Goal: Task Accomplishment & Management: Manage account settings

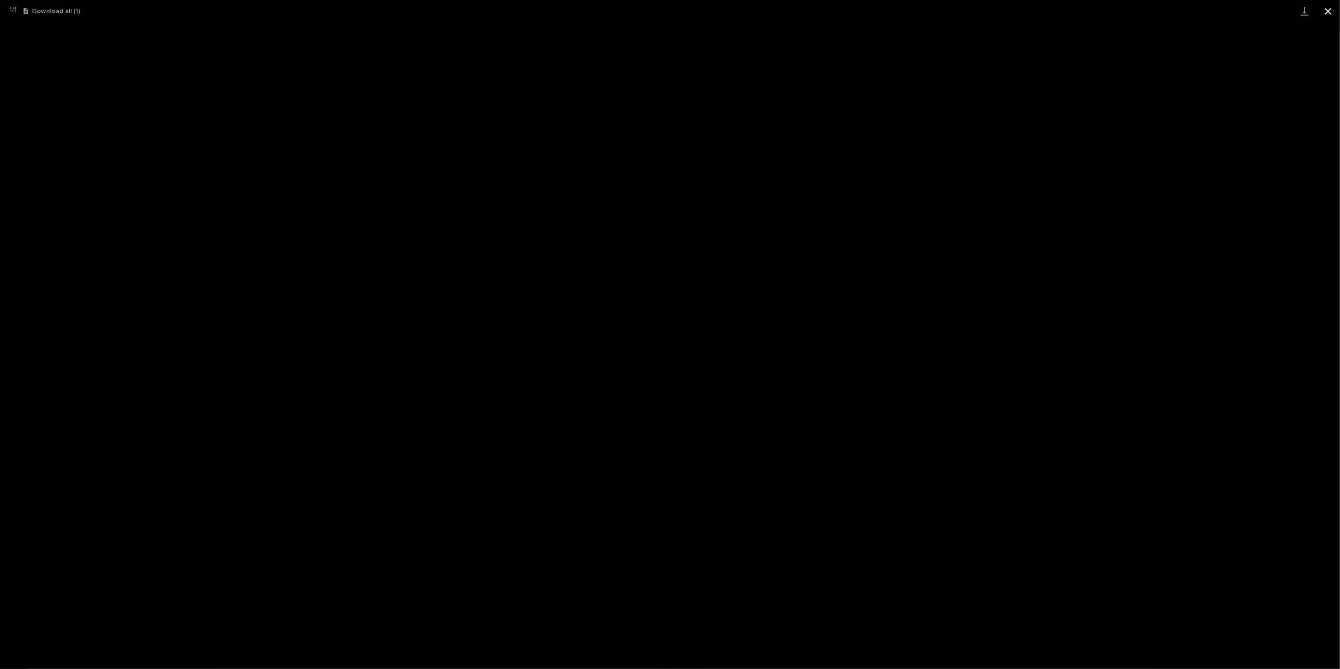
click at [1327, 8] on button "Close gallery" at bounding box center [1328, 11] width 24 height 22
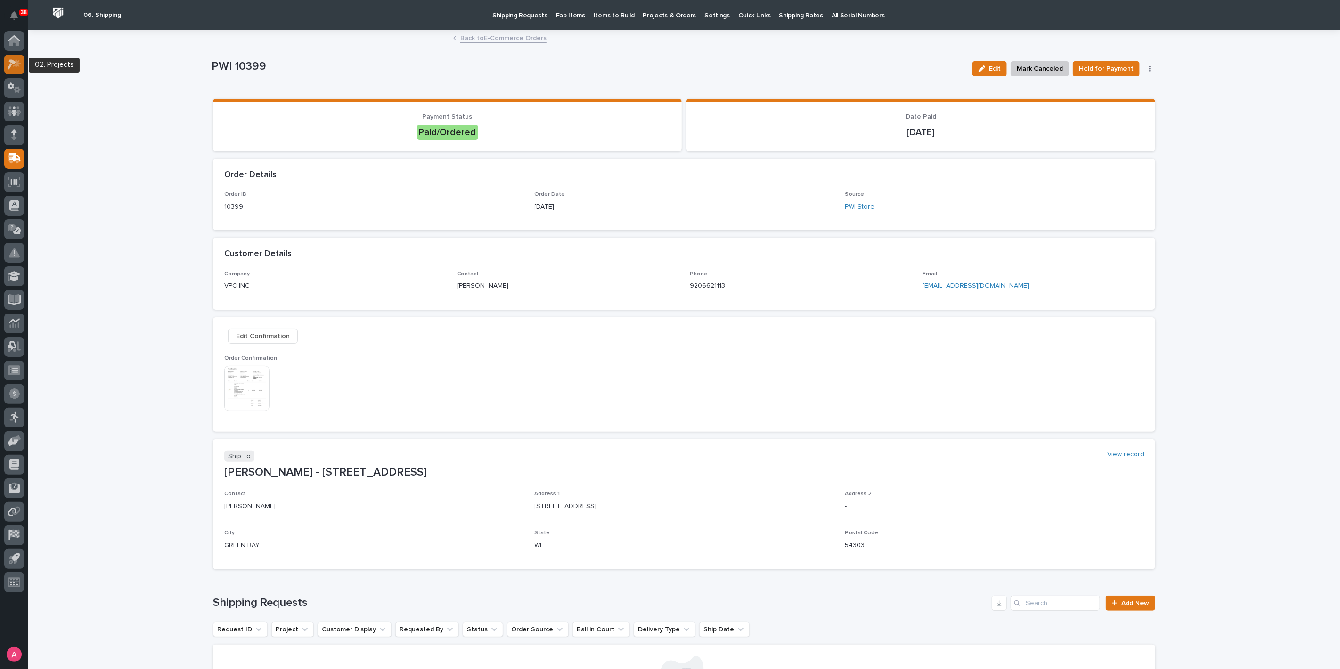
click at [12, 62] on icon at bounding box center [12, 64] width 8 height 10
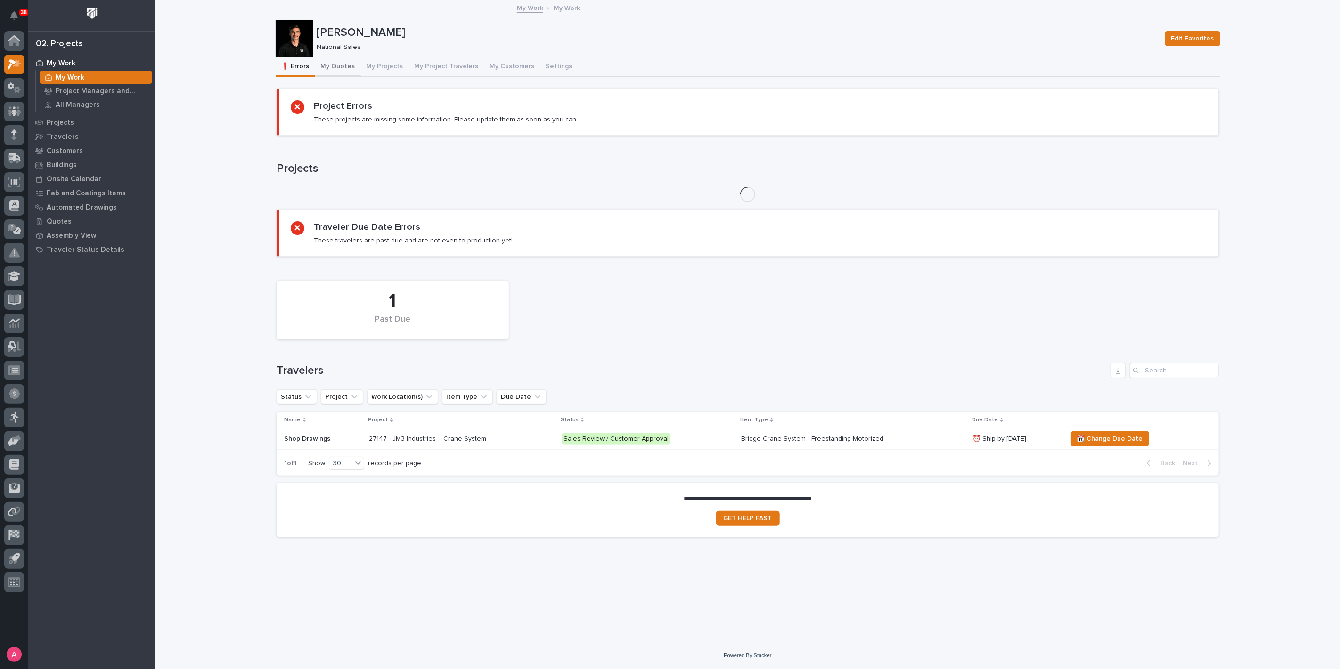
click at [343, 67] on button "My Quotes" at bounding box center [338, 67] width 46 height 20
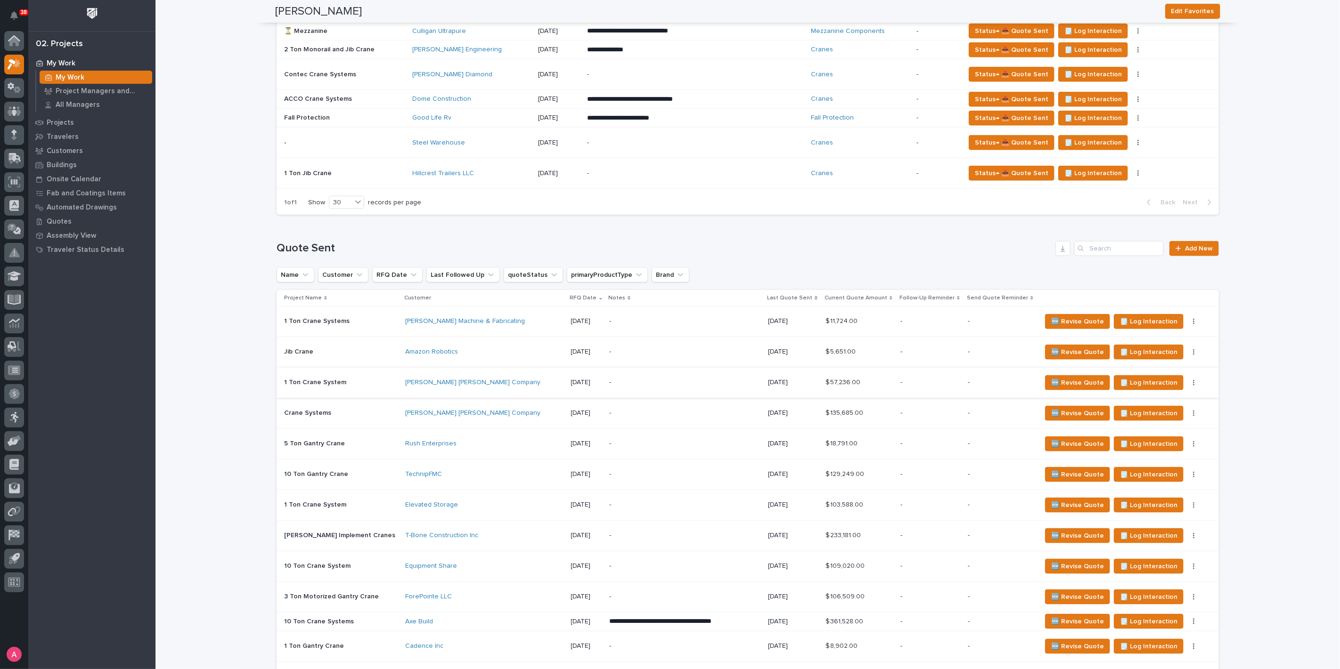
scroll to position [785, 0]
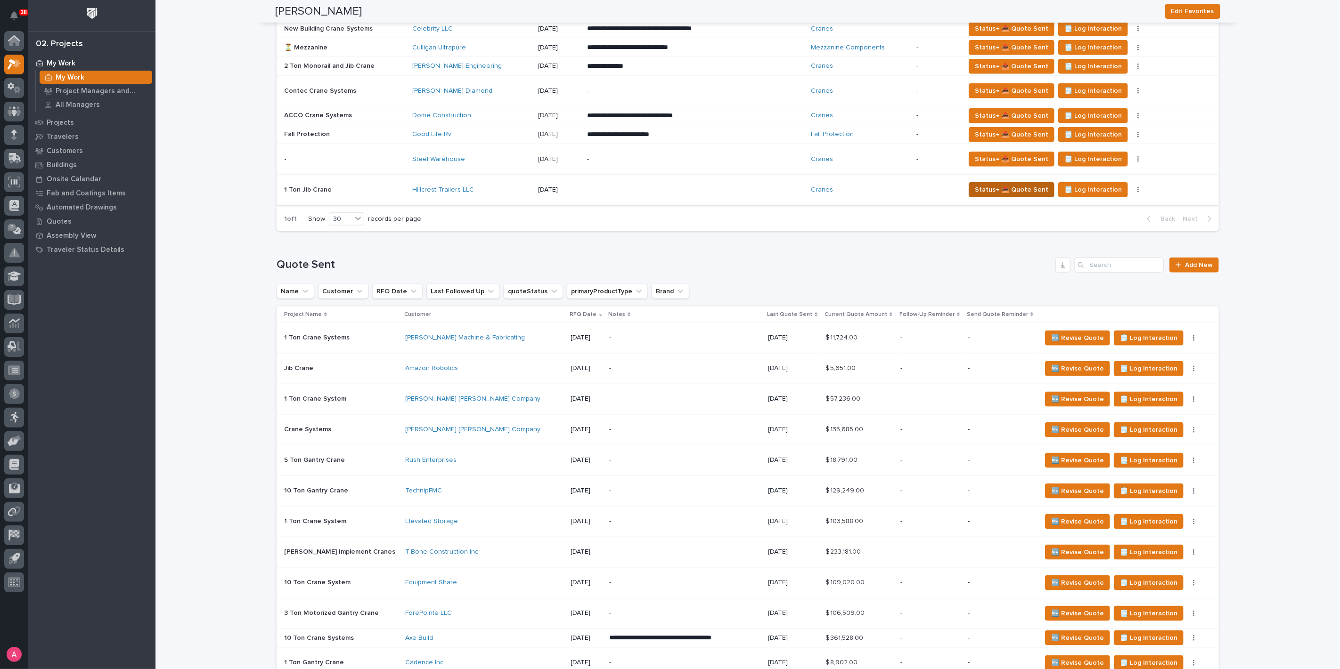
click at [985, 186] on span "Status→ 📤 Quote Sent" at bounding box center [1011, 189] width 73 height 11
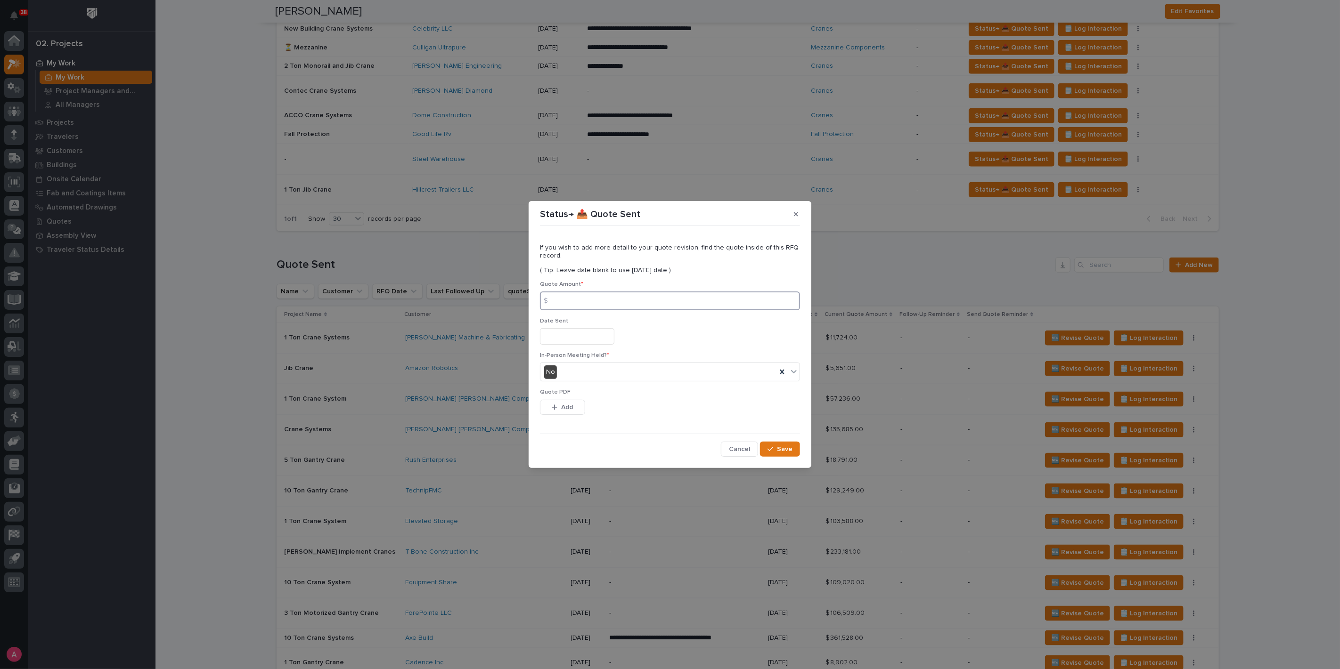
click at [678, 309] on input at bounding box center [670, 301] width 260 height 19
click at [623, 306] on input at bounding box center [670, 301] width 260 height 19
type input "9046"
click at [610, 335] on input "text" at bounding box center [577, 336] width 74 height 16
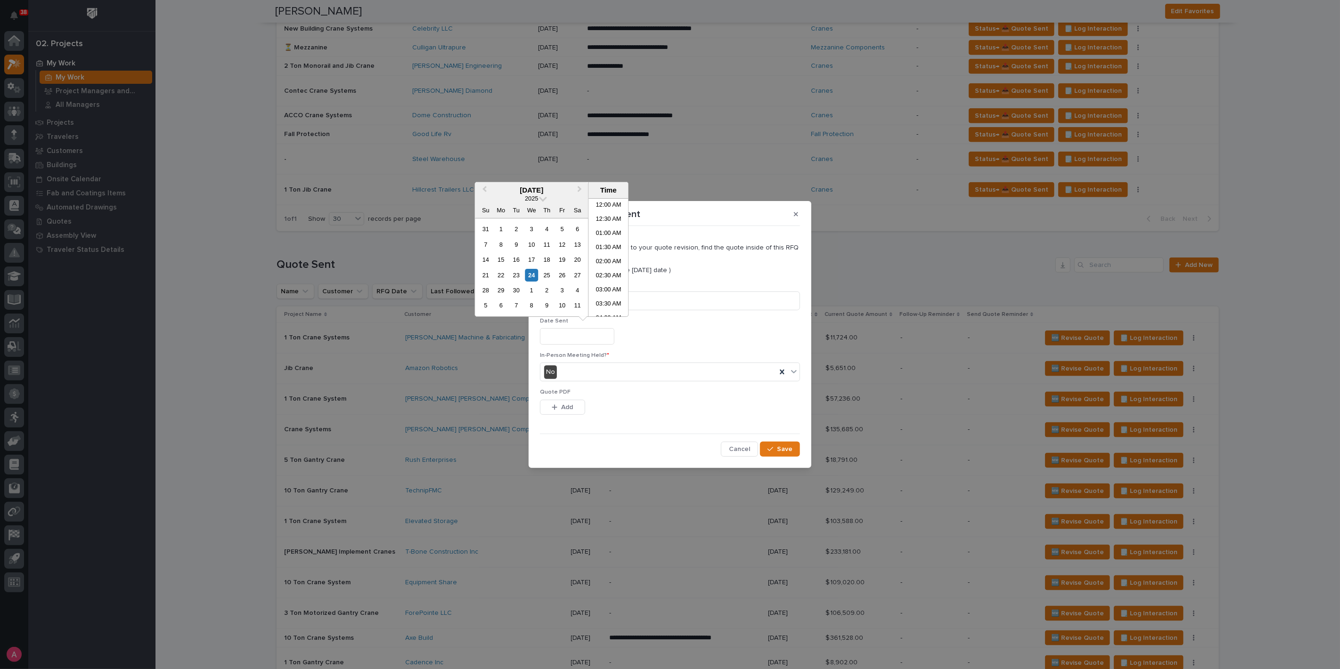
scroll to position [104, 0]
click at [520, 277] on div "23" at bounding box center [516, 275] width 13 height 13
type input "**********"
click at [574, 413] on button "Add" at bounding box center [562, 407] width 45 height 15
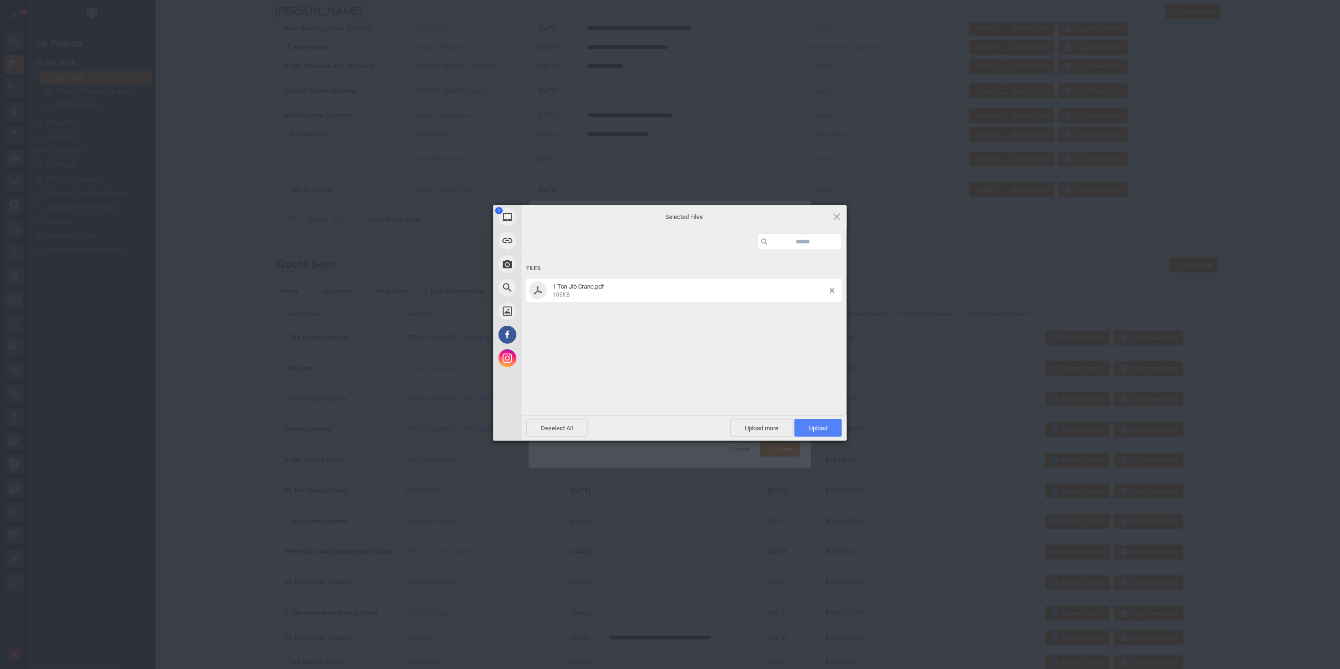
click at [821, 421] on span "Upload 1" at bounding box center [818, 428] width 48 height 18
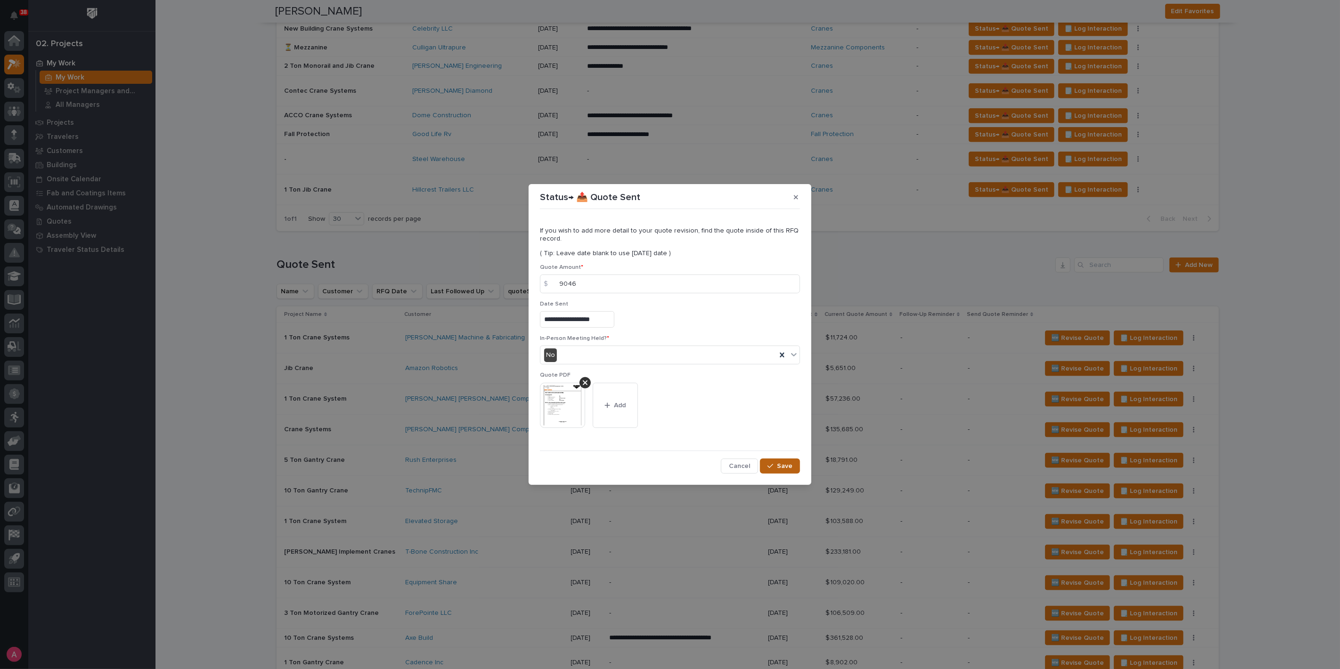
click at [784, 472] on button "Save" at bounding box center [780, 466] width 40 height 15
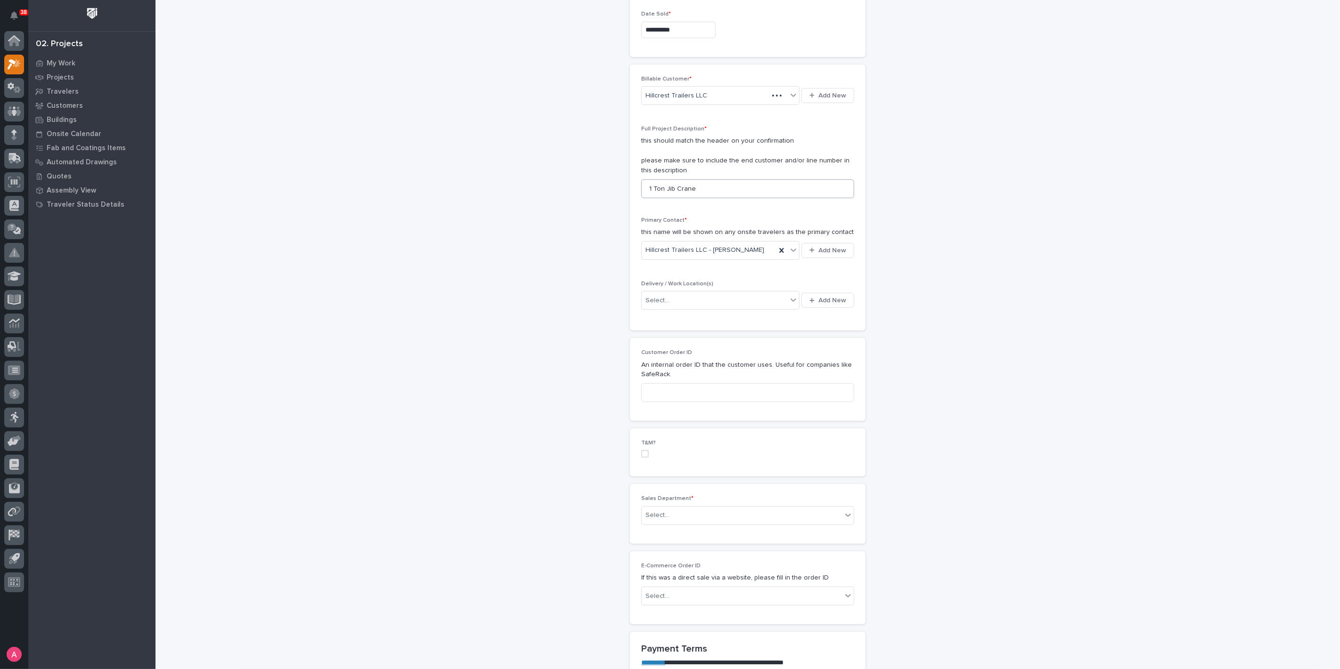
scroll to position [157, 0]
click at [710, 288] on div "Select..." at bounding box center [715, 295] width 146 height 16
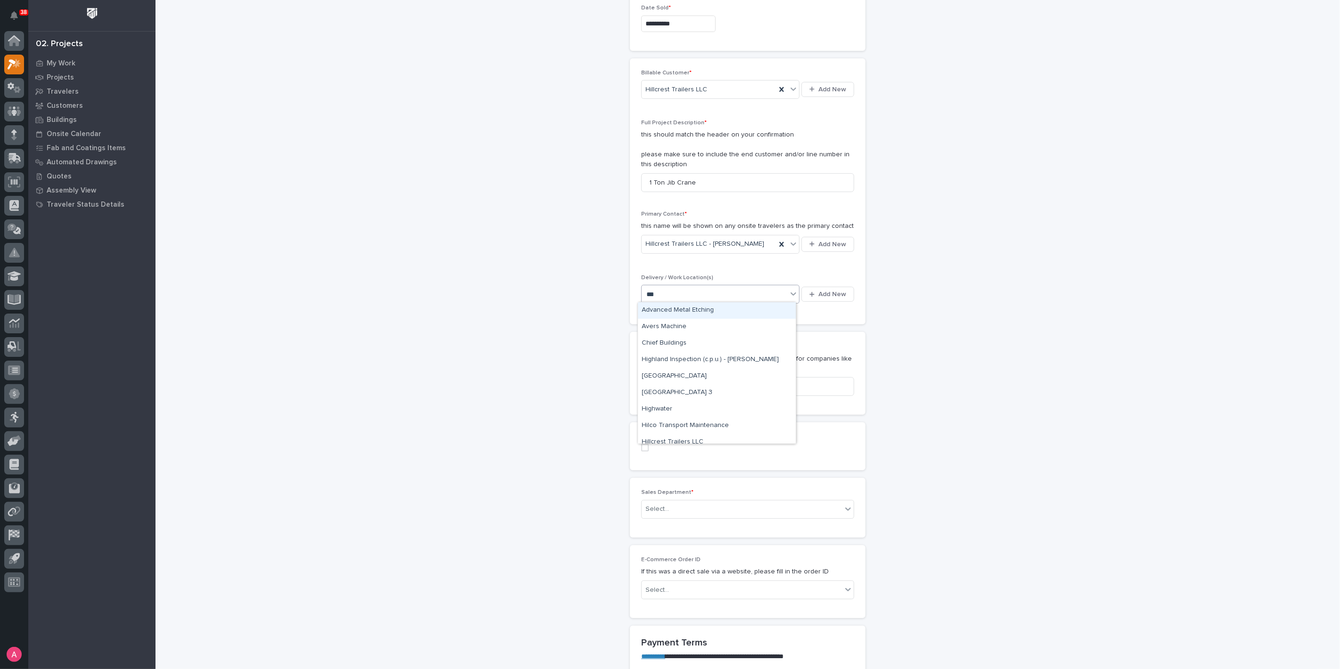
type input "****"
click at [690, 294] on div "Hillcrest Trailers LLC" at bounding box center [675, 294] width 58 height 13
click at [681, 296] on div "Hillcrest Trailers LLC" at bounding box center [675, 294] width 58 height 13
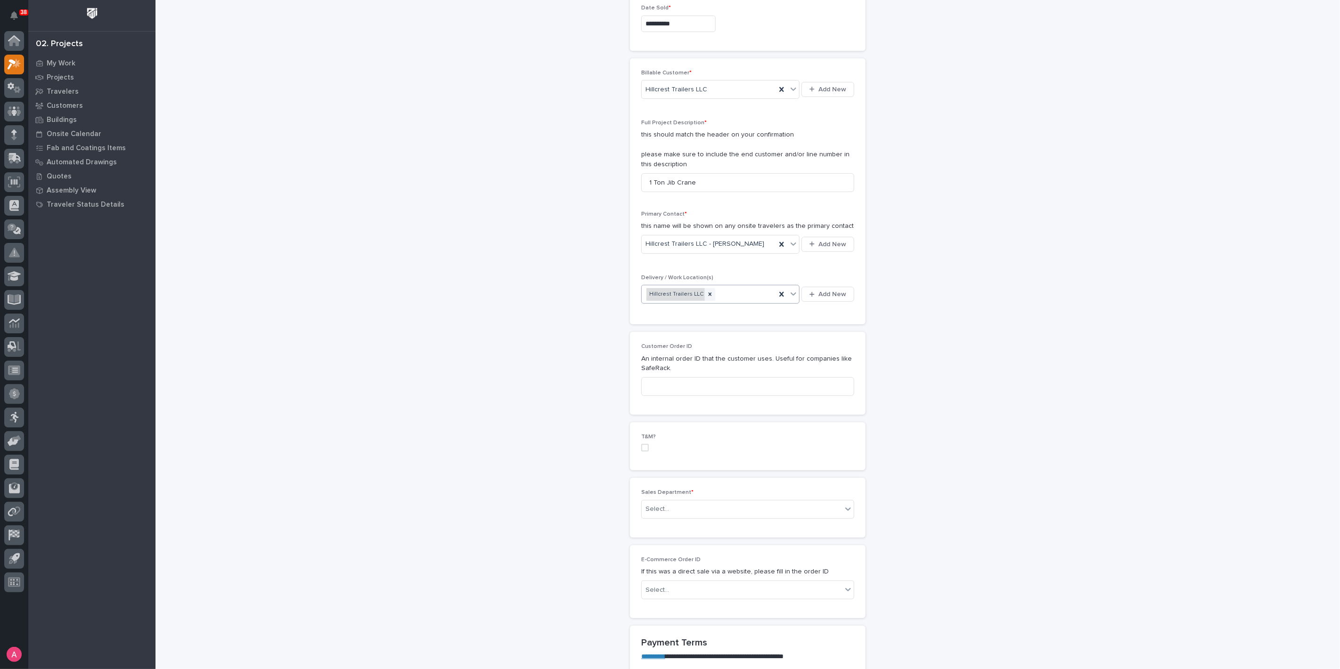
click at [681, 296] on div "Hillcrest Trailers LLC" at bounding box center [675, 294] width 58 height 13
click at [725, 296] on div "Hillcrest Trailers LLC" at bounding box center [709, 294] width 134 height 16
click at [708, 293] on icon at bounding box center [709, 294] width 3 height 3
click at [763, 292] on div "Select..." at bounding box center [715, 295] width 146 height 16
type input "*******"
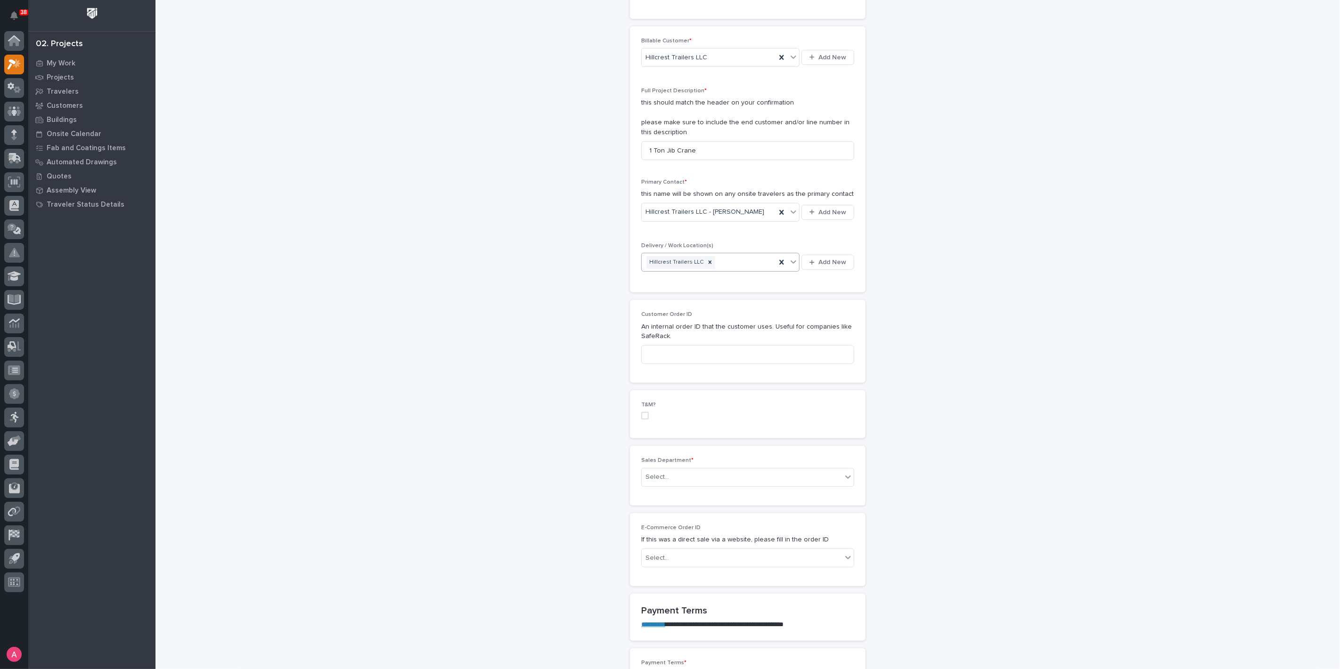
scroll to position [314, 0]
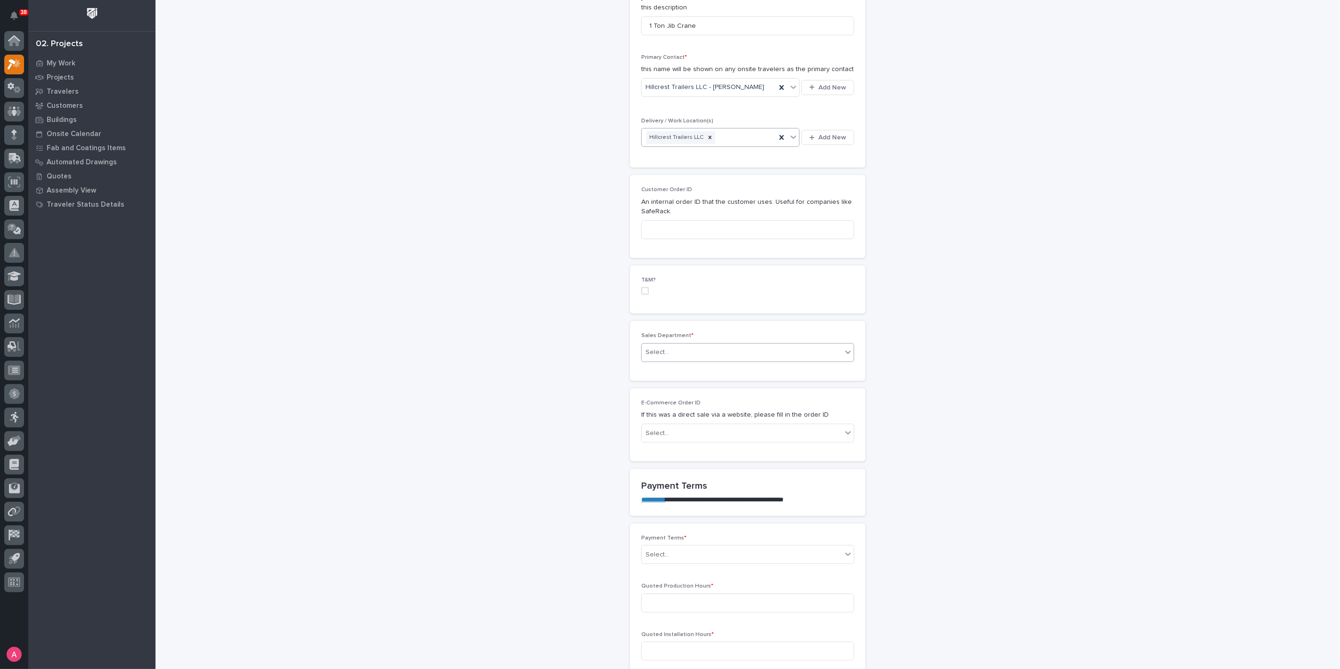
click at [723, 352] on div "Select..." at bounding box center [742, 353] width 200 height 16
click at [683, 369] on span "National Sales" at bounding box center [666, 368] width 48 height 10
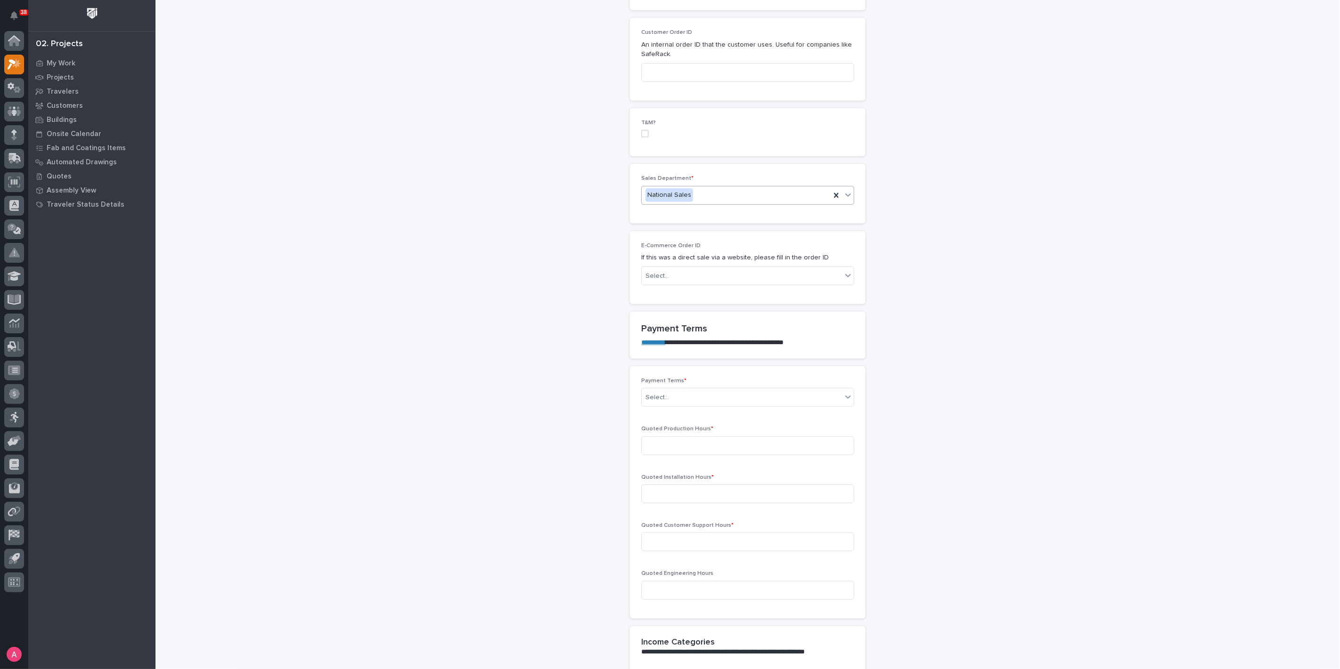
click at [698, 263] on div "E-Commerce Order ID If this was a direct sale via a website, please fill in the…" at bounding box center [747, 268] width 213 height 50
click at [682, 390] on div "Select..." at bounding box center [742, 398] width 200 height 16
click at [663, 480] on div "Net 30" at bounding box center [744, 479] width 212 height 16
click at [662, 443] on input at bounding box center [747, 446] width 213 height 19
click at [701, 448] on input at bounding box center [747, 446] width 213 height 19
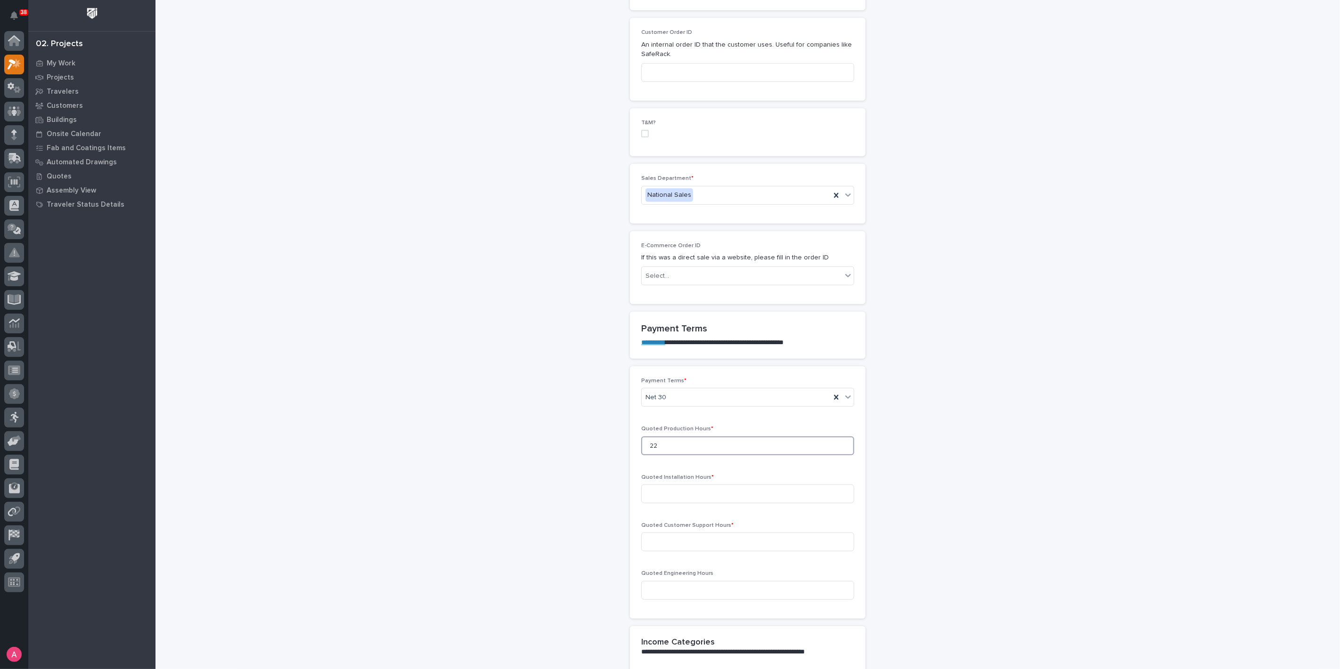
type input "22"
type input "0"
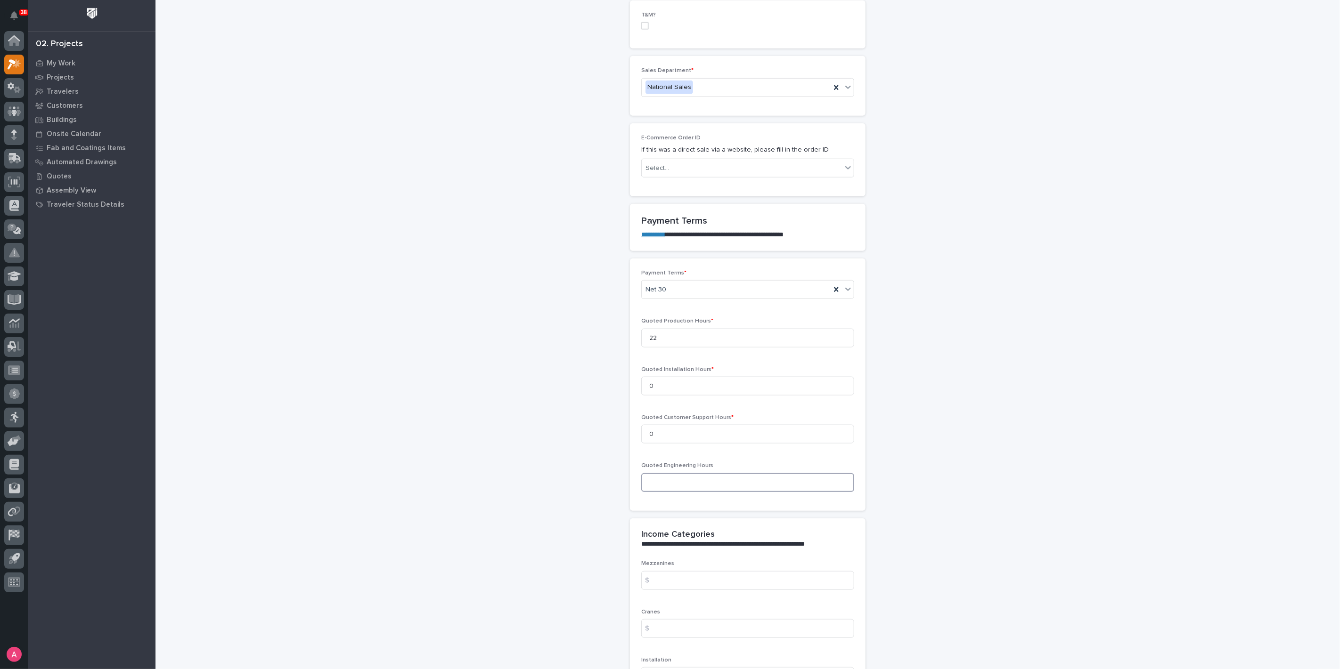
scroll to position [733, 0]
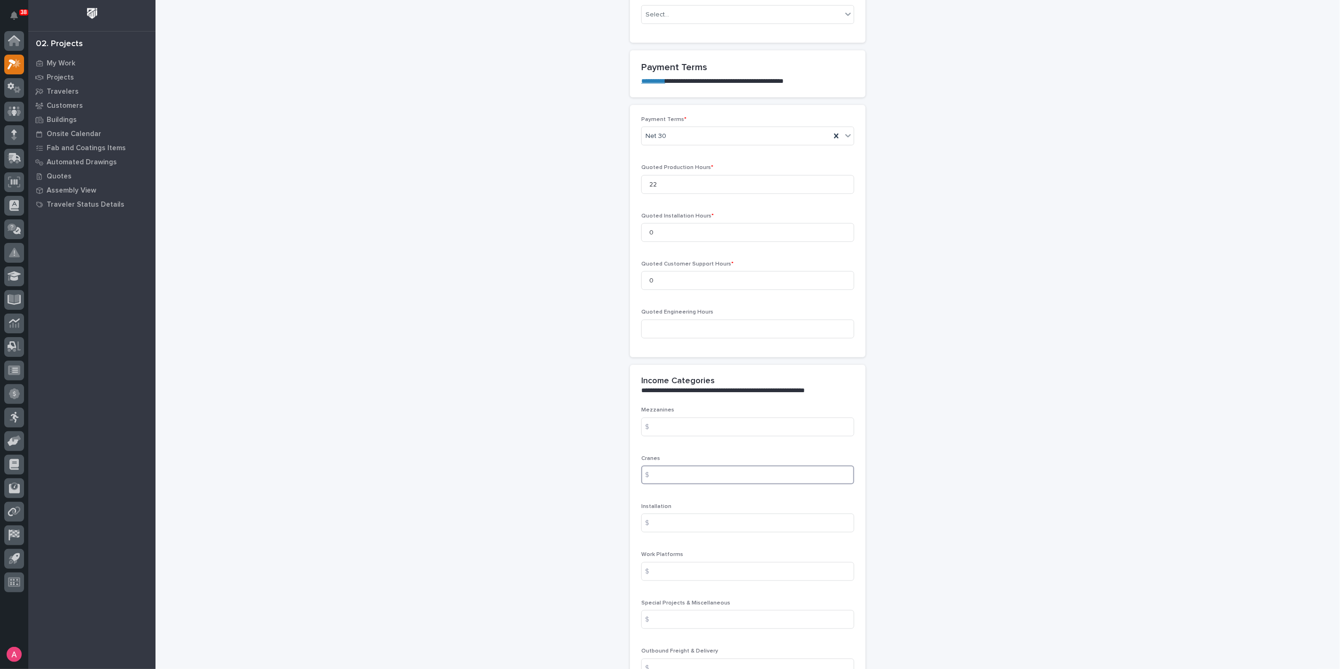
click at [669, 466] on input at bounding box center [747, 475] width 213 height 19
click at [681, 470] on input at bounding box center [747, 475] width 213 height 19
type input "8796"
type input "250"
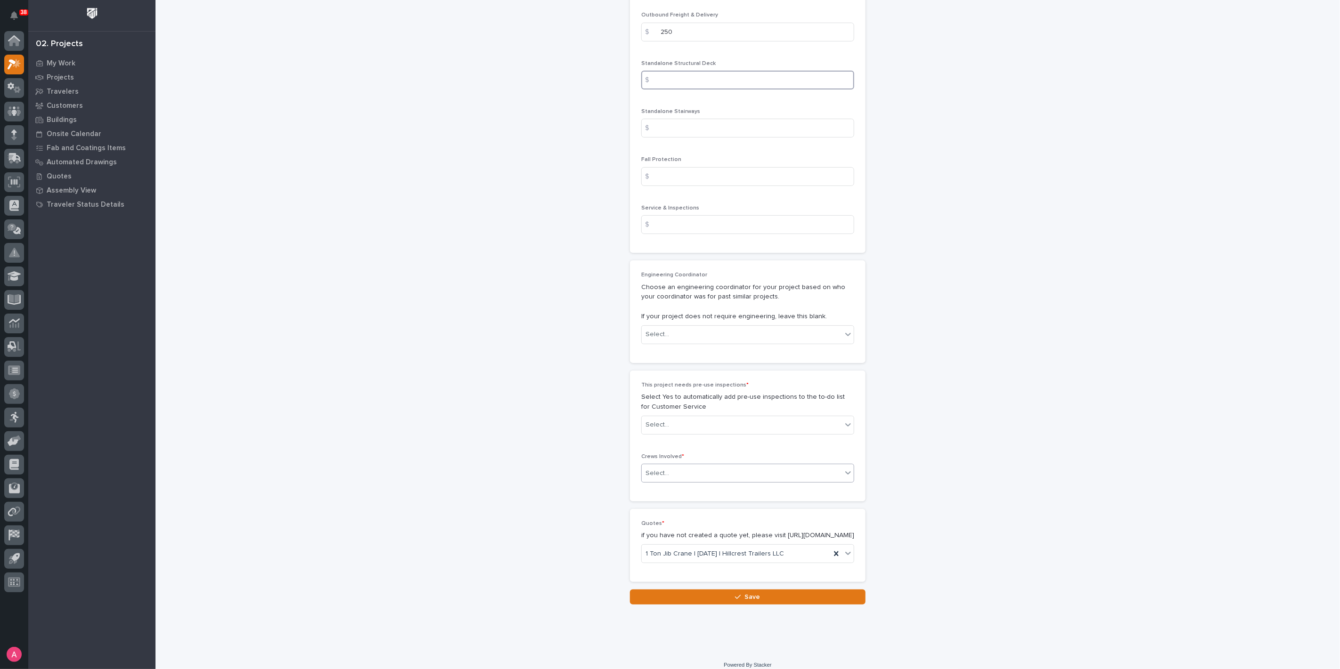
scroll to position [1373, 0]
click at [688, 423] on div "Select..." at bounding box center [742, 421] width 200 height 16
click at [681, 448] on div "No" at bounding box center [744, 452] width 212 height 16
click at [681, 462] on div "Select..." at bounding box center [742, 470] width 200 height 16
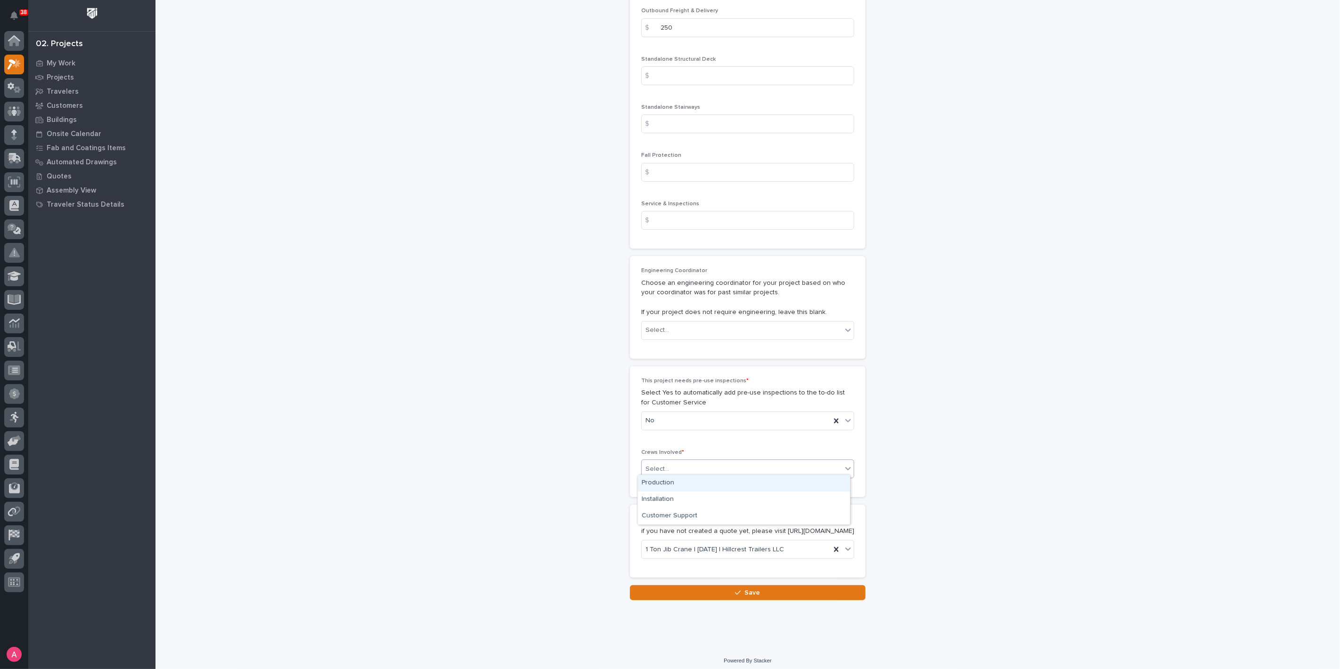
click at [676, 486] on div "Production" at bounding box center [744, 483] width 212 height 16
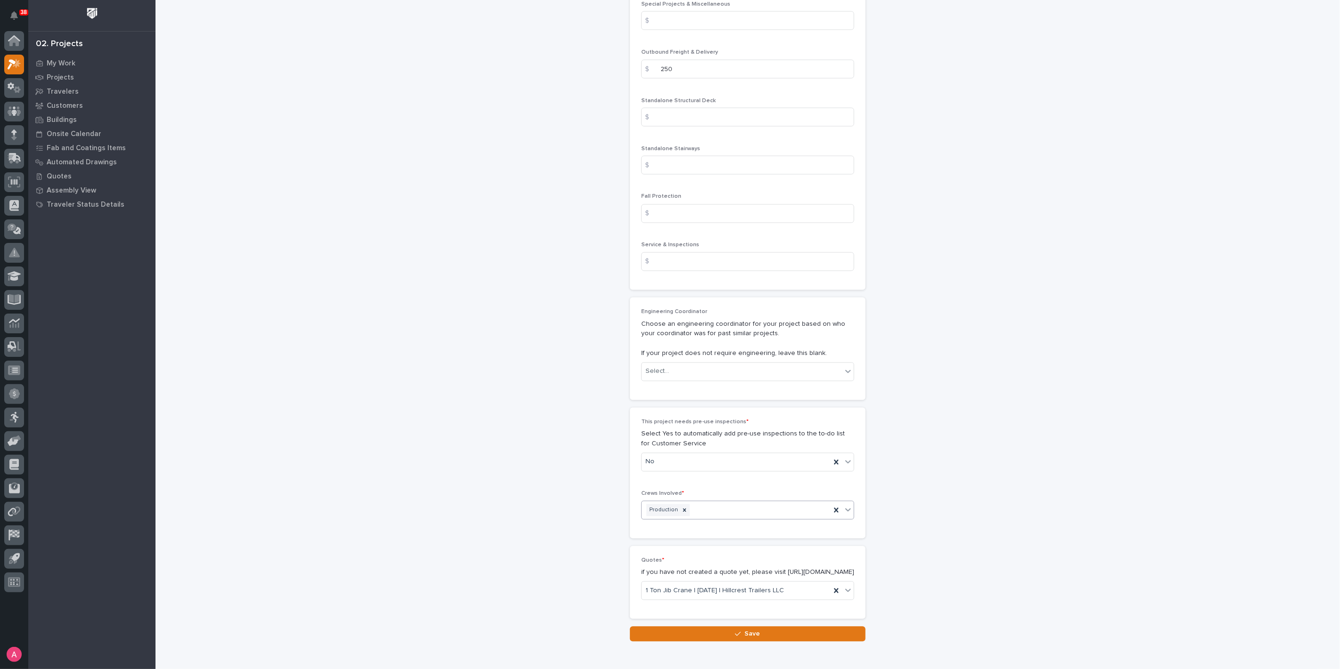
scroll to position [1384, 0]
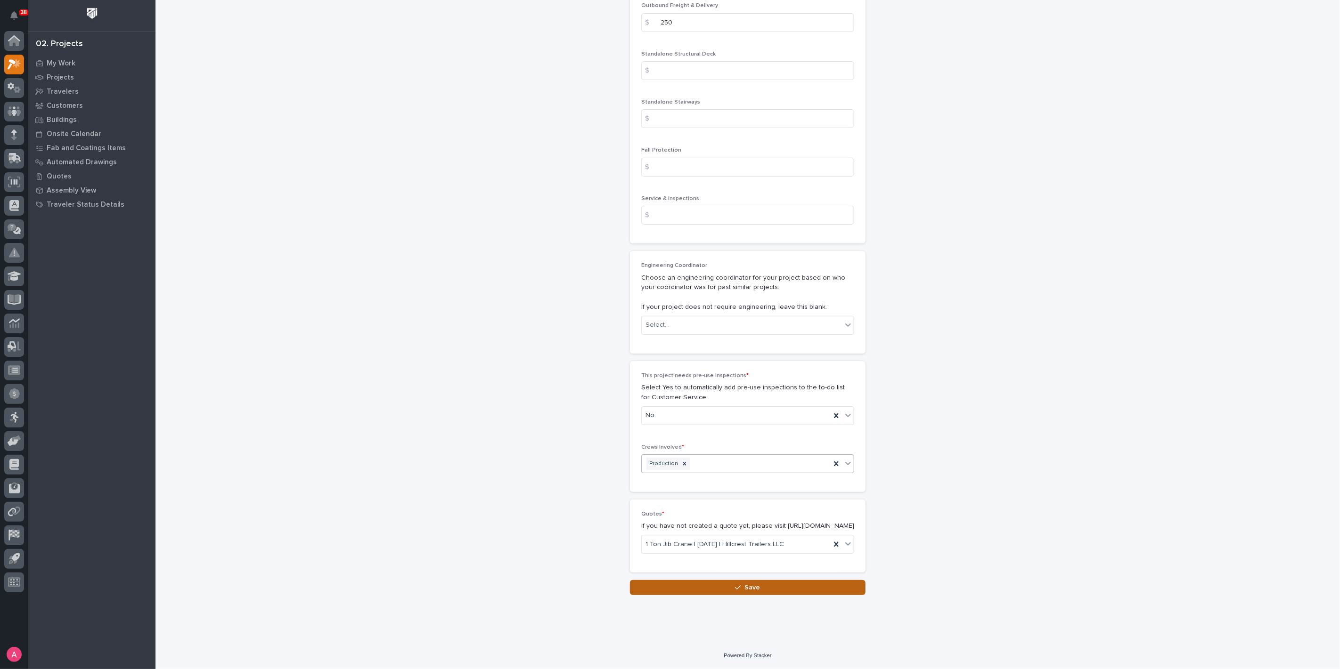
click at [729, 591] on button "Save" at bounding box center [748, 587] width 236 height 15
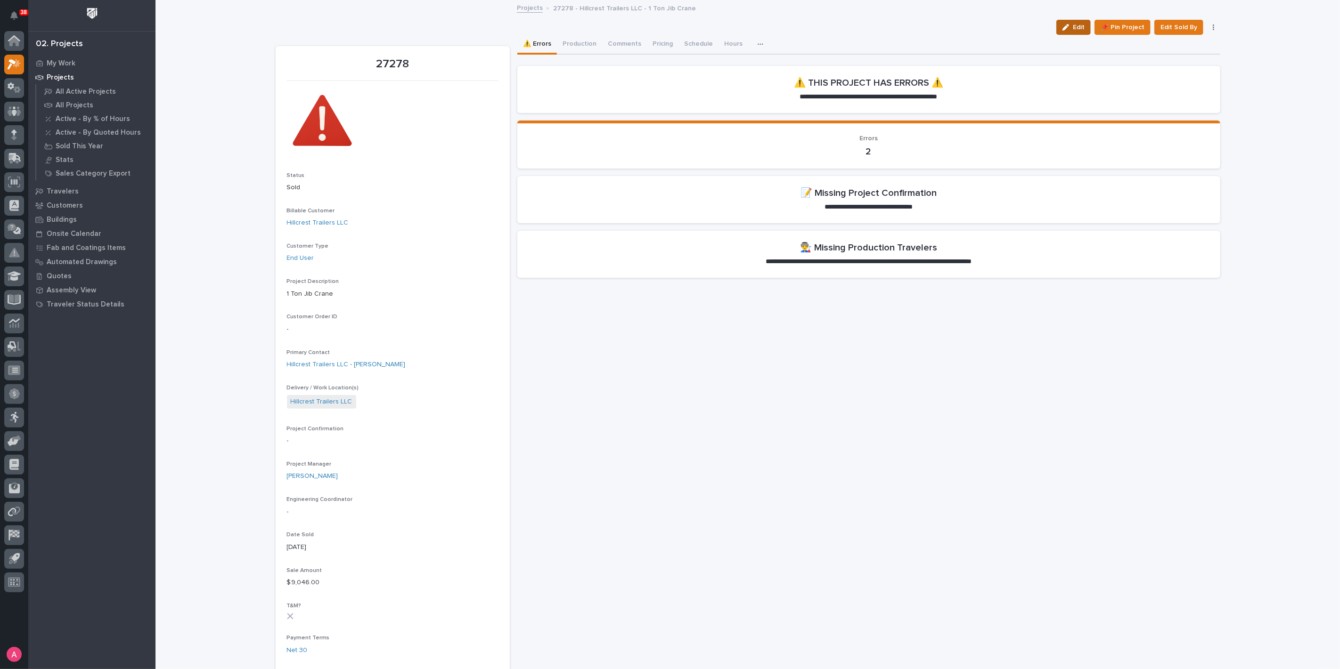
click at [1064, 27] on icon "button" at bounding box center [1065, 27] width 7 height 7
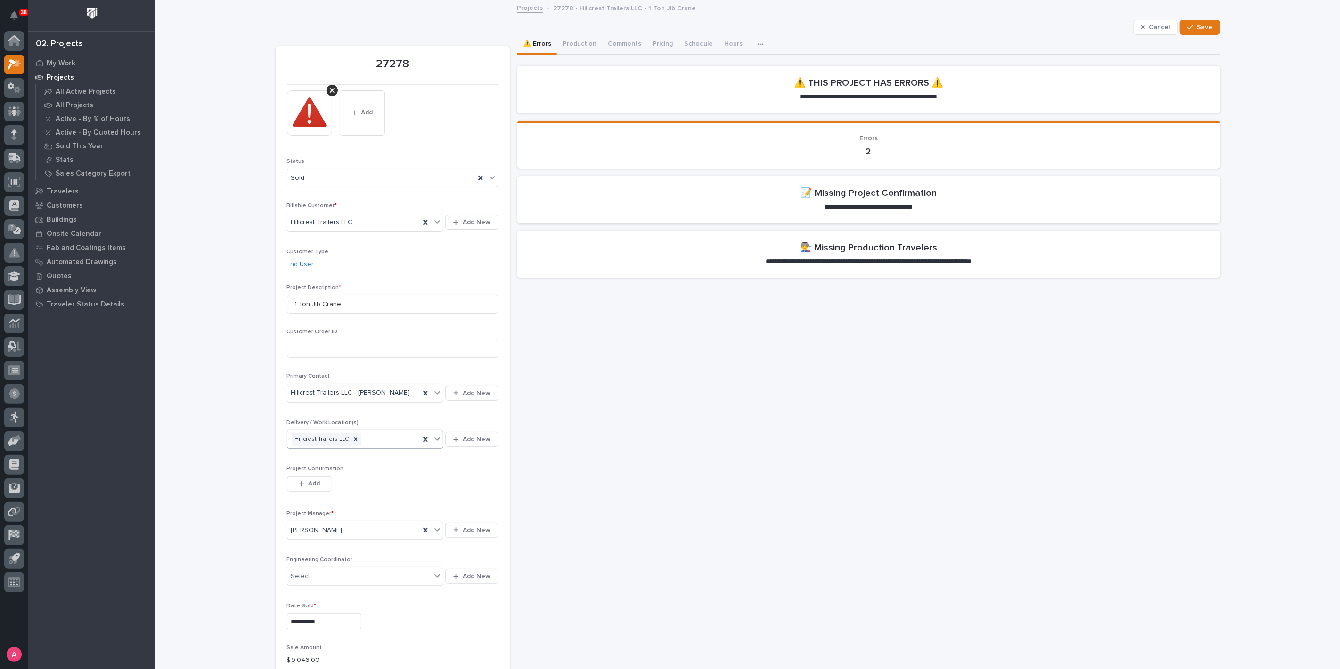
scroll to position [105, 0]
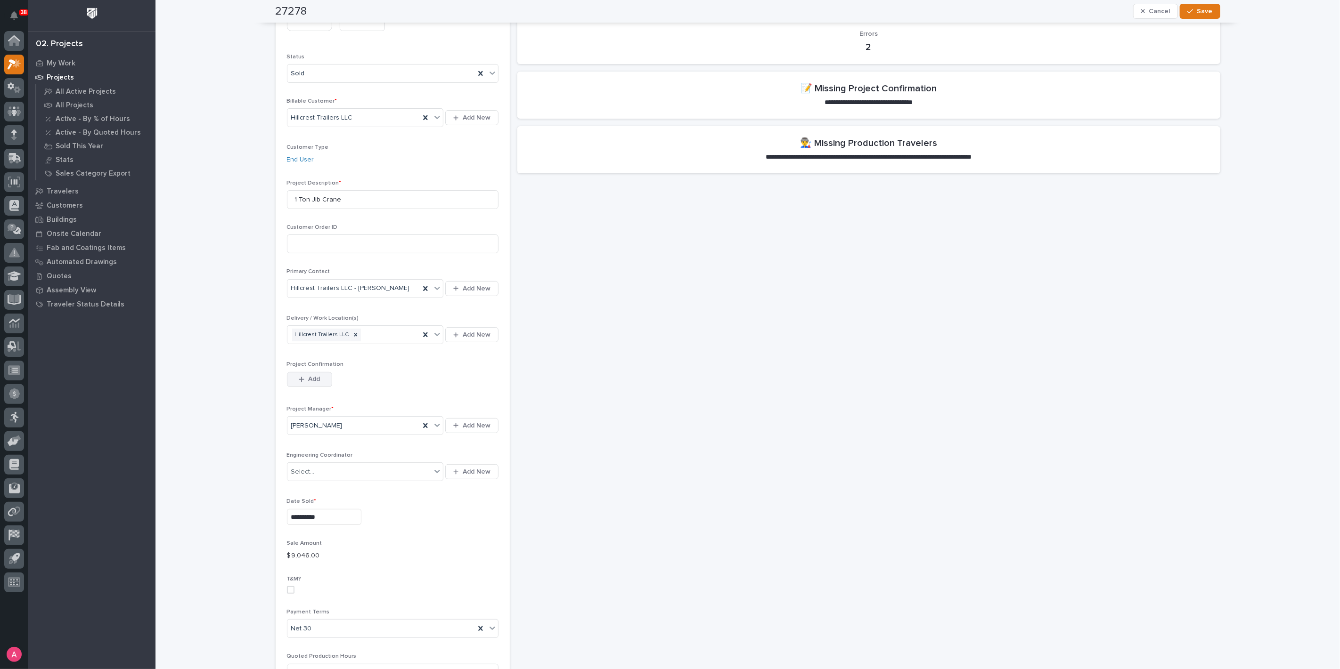
click at [316, 380] on span "Add" at bounding box center [314, 379] width 12 height 8
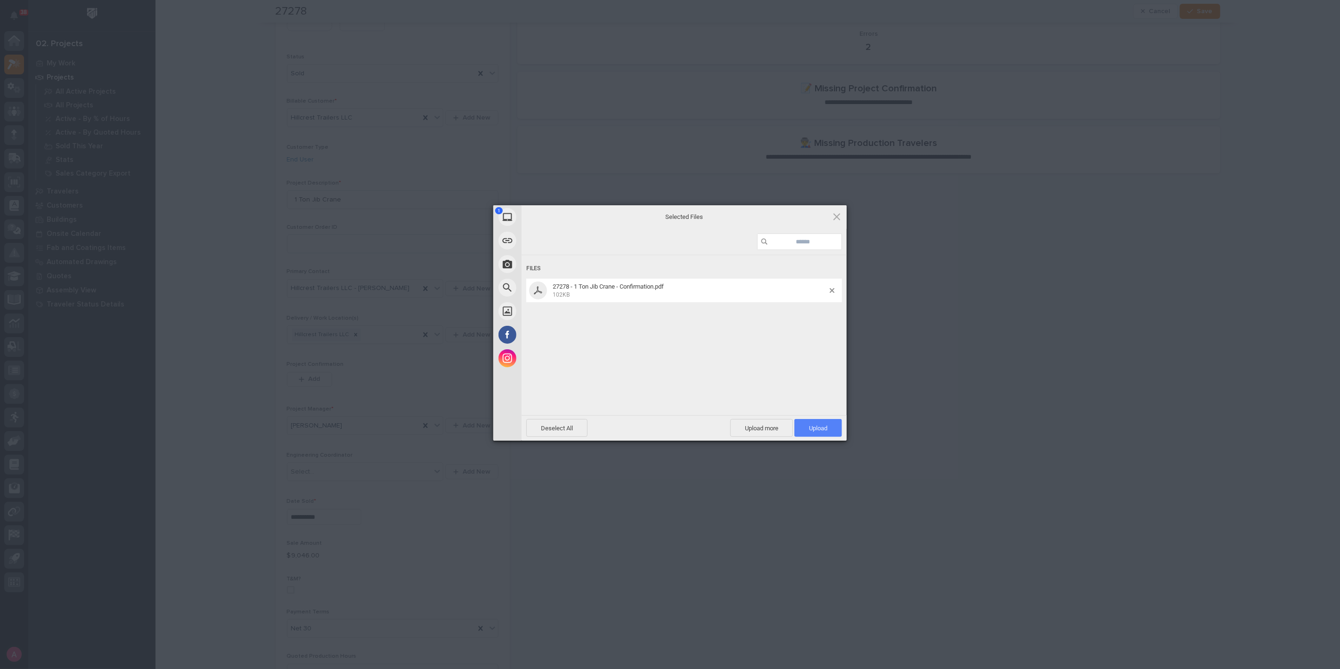
click at [819, 425] on span "Upload 1" at bounding box center [818, 428] width 18 height 7
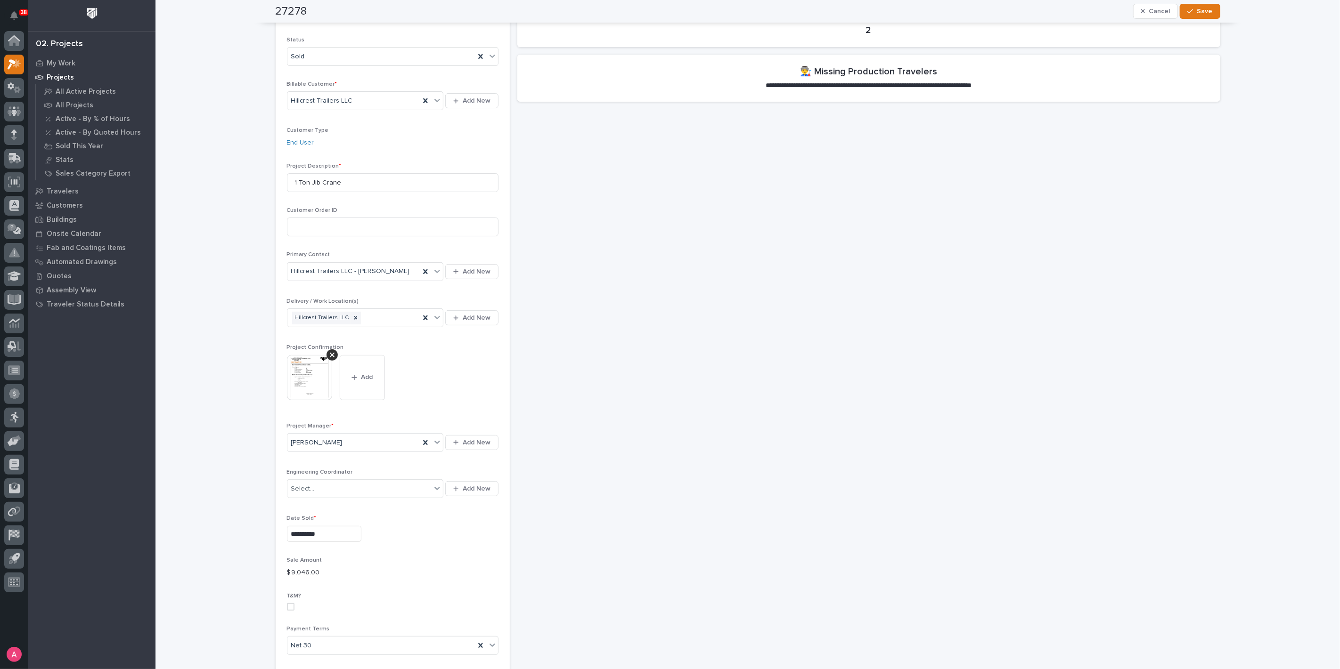
scroll to position [0, 0]
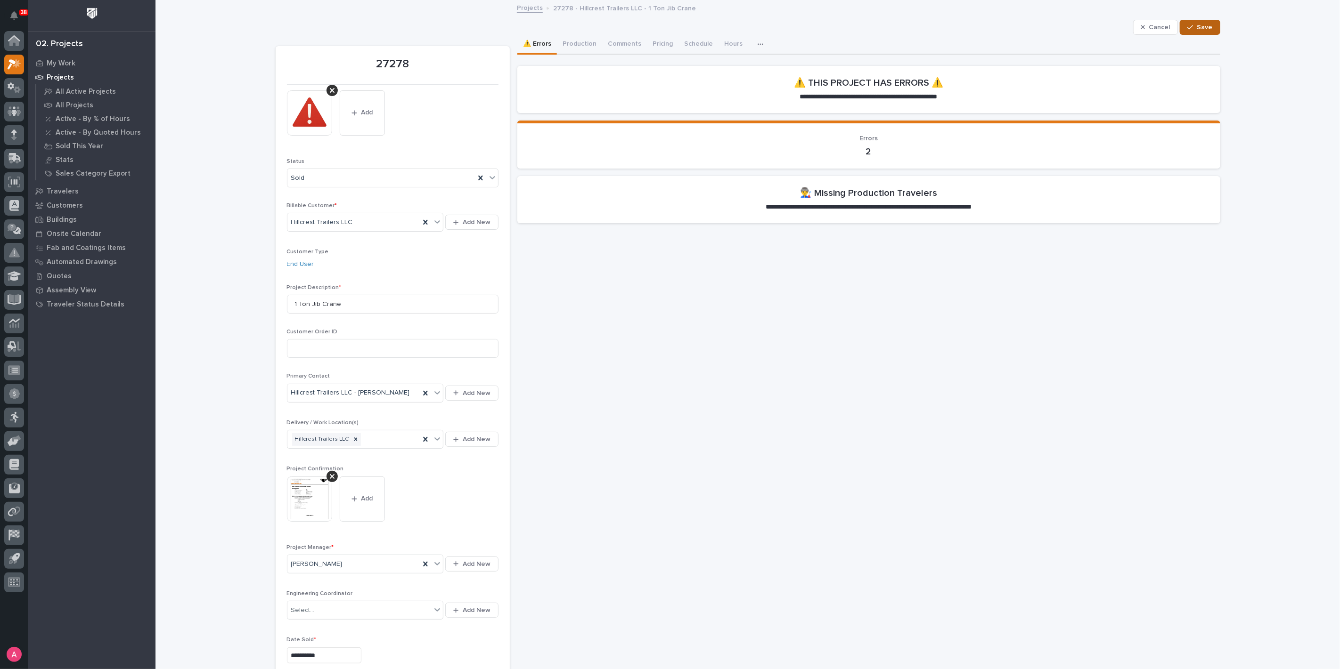
click at [1205, 24] on span "Save" at bounding box center [1205, 27] width 16 height 8
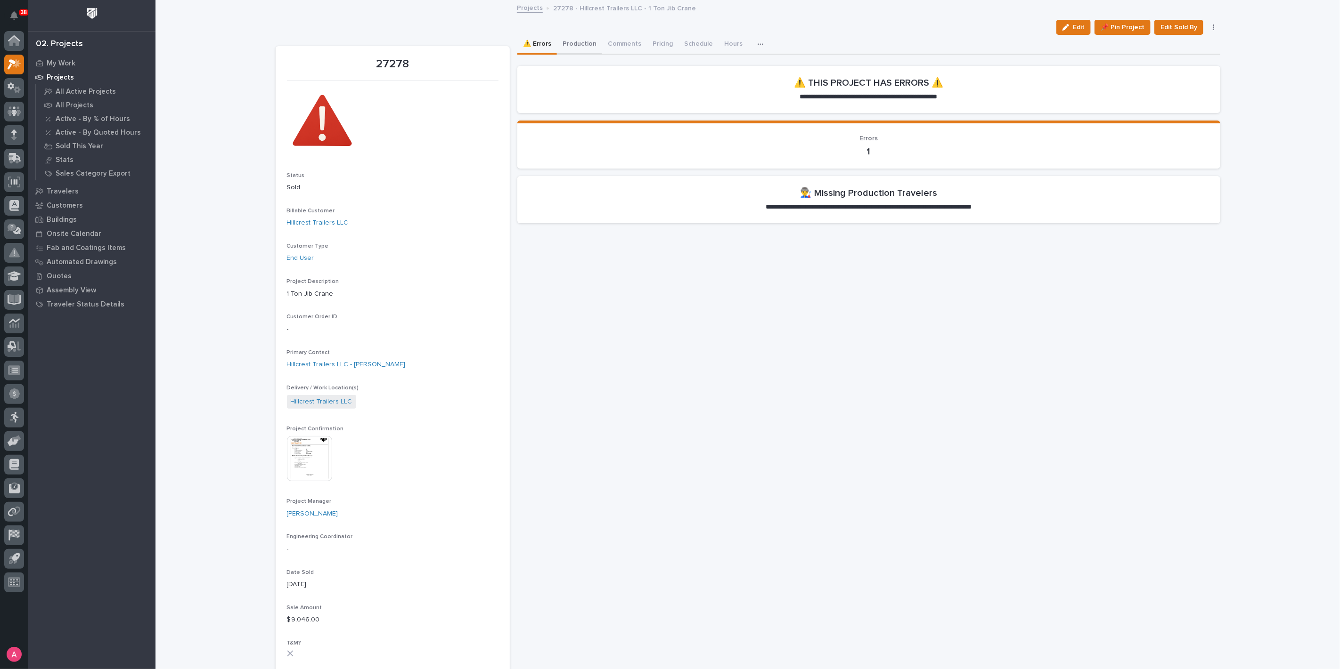
click at [574, 45] on button "Production" at bounding box center [579, 45] width 45 height 20
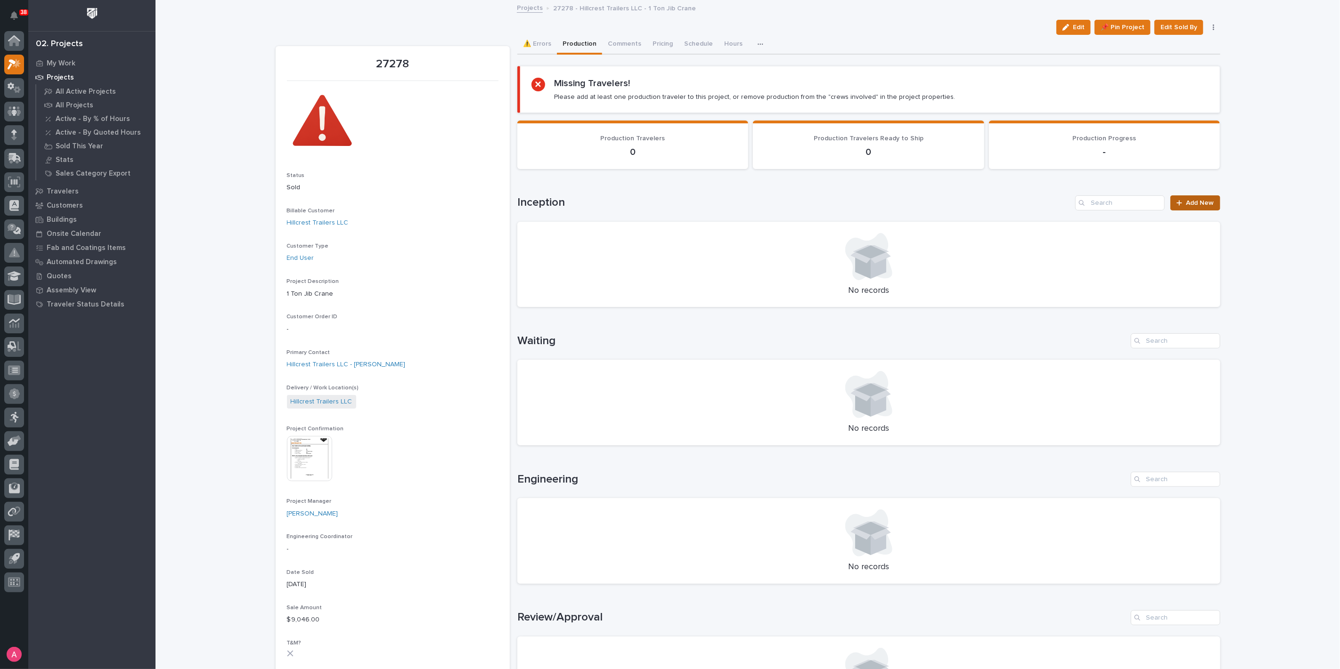
click at [1198, 201] on span "Add New" at bounding box center [1200, 203] width 28 height 7
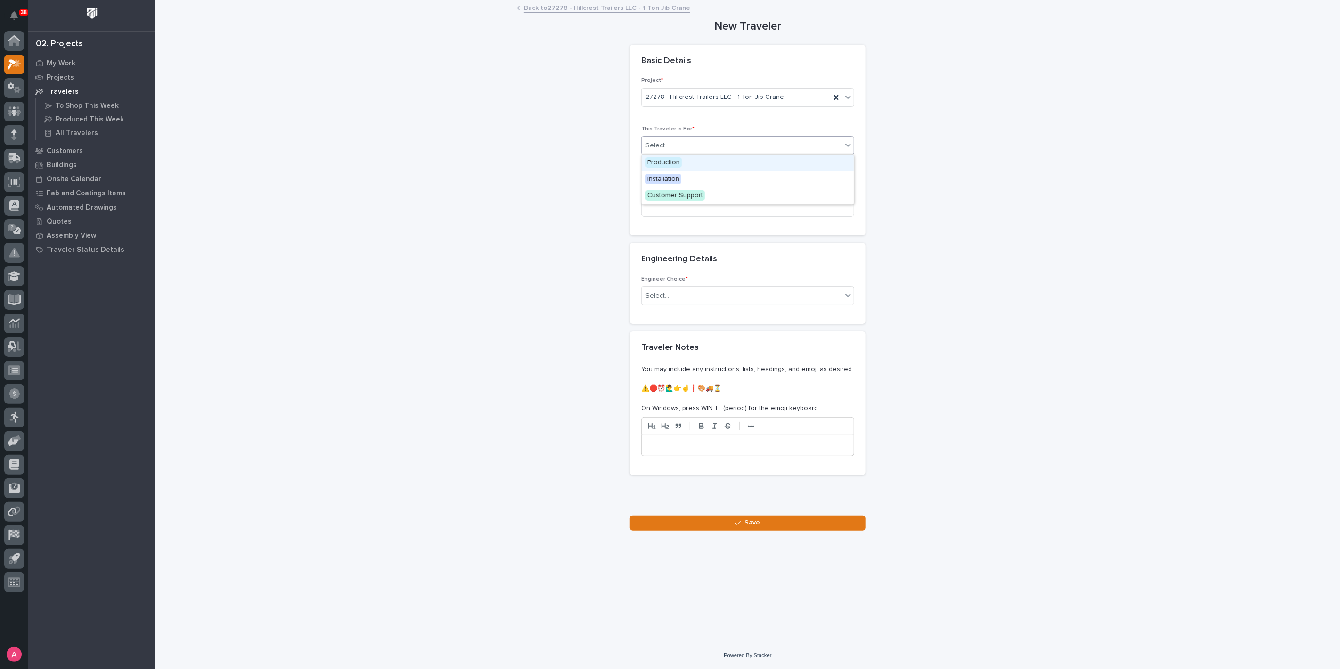
click at [704, 148] on div "Select..." at bounding box center [742, 146] width 200 height 16
click at [693, 155] on div "Production" at bounding box center [748, 163] width 212 height 16
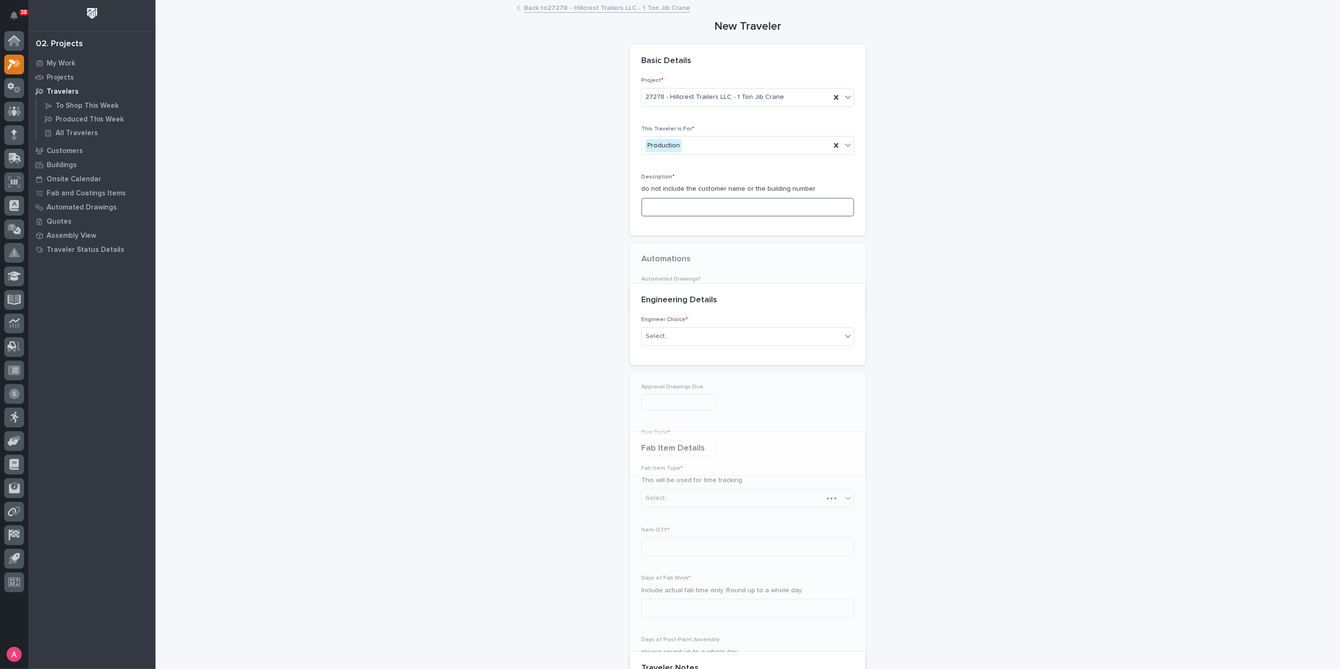
click at [709, 201] on input at bounding box center [747, 207] width 213 height 19
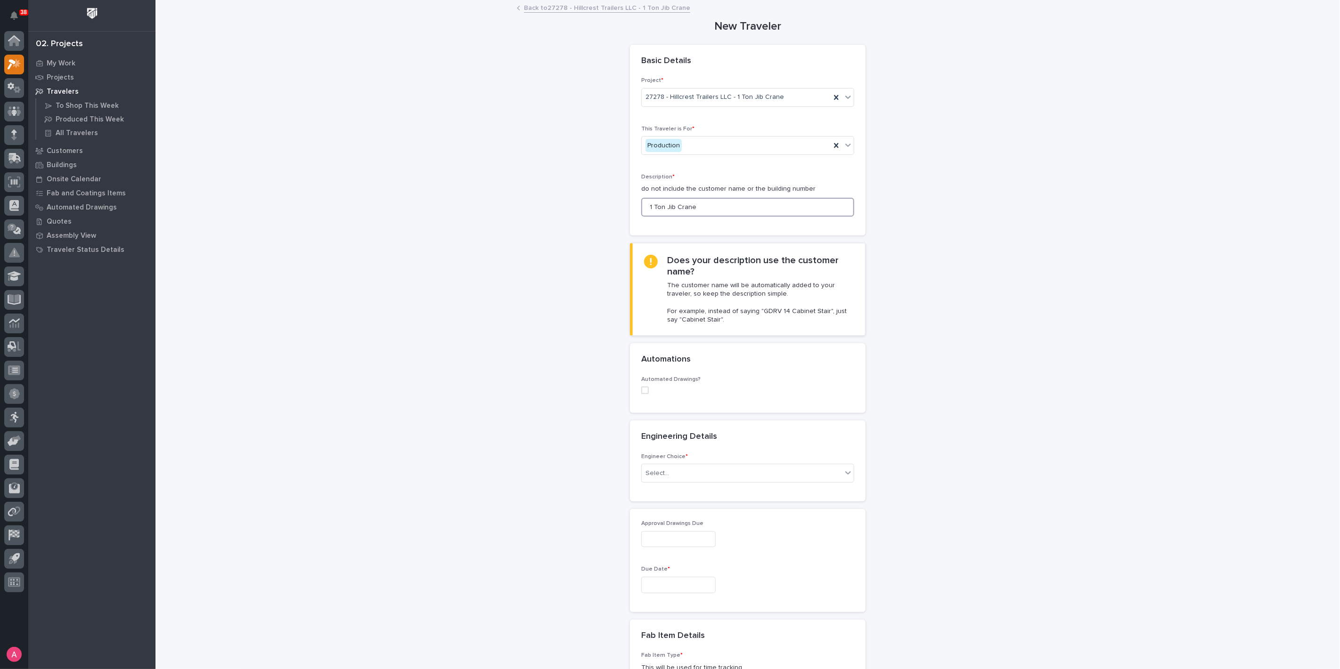
type input "1 Ton Jib Crane"
click at [641, 389] on span at bounding box center [645, 391] width 8 height 8
drag, startPoint x: 687, startPoint y: 458, endPoint x: 694, endPoint y: 453, distance: 9.0
click at [689, 457] on div "Select..." at bounding box center [747, 452] width 213 height 19
paste input "*********"
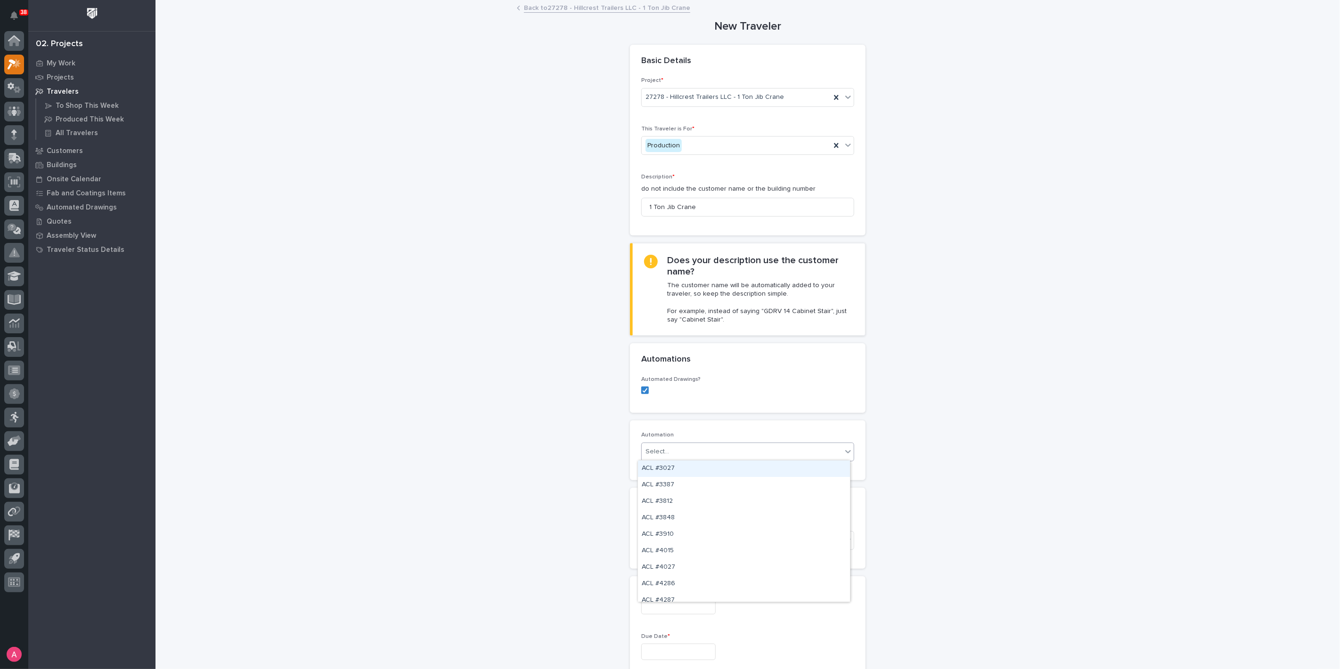
type input "*********"
click at [710, 467] on div "JC #42265" at bounding box center [744, 469] width 212 height 16
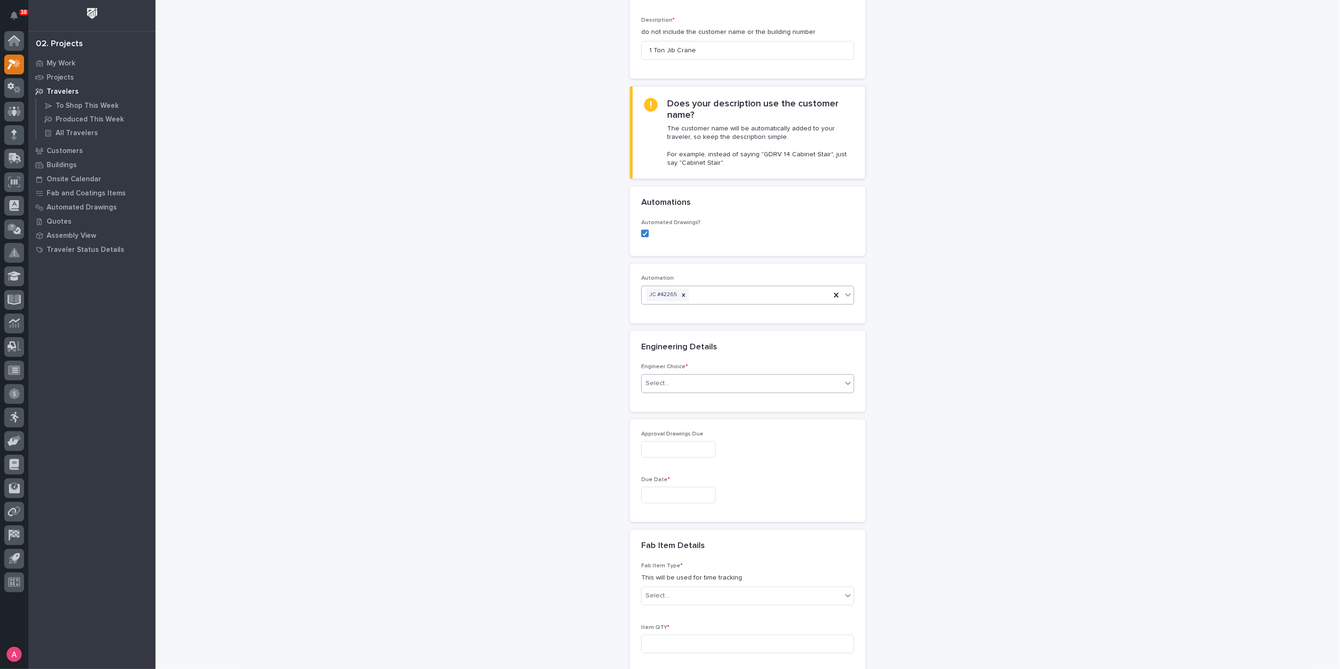
click at [700, 379] on div "Select..." at bounding box center [742, 384] width 200 height 16
click at [682, 434] on div "I know who will draw this" at bounding box center [744, 433] width 212 height 16
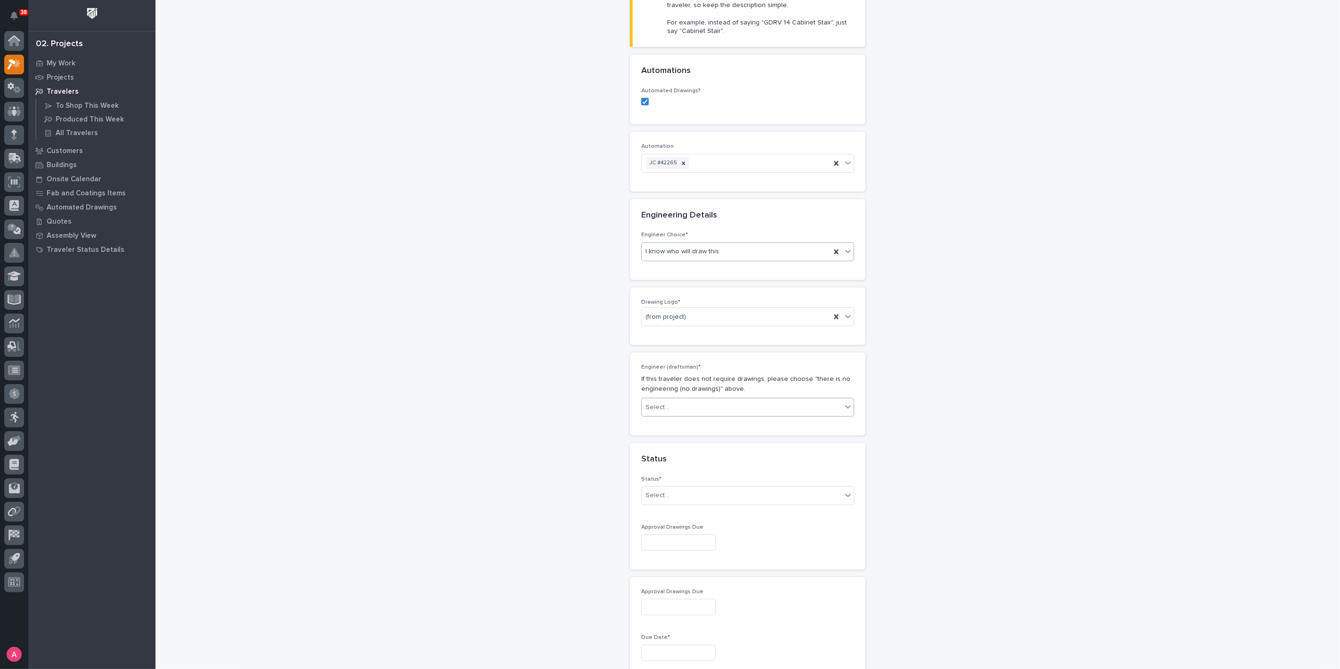
scroll to position [301, 0]
click at [684, 393] on div "Select..." at bounding box center [742, 395] width 200 height 16
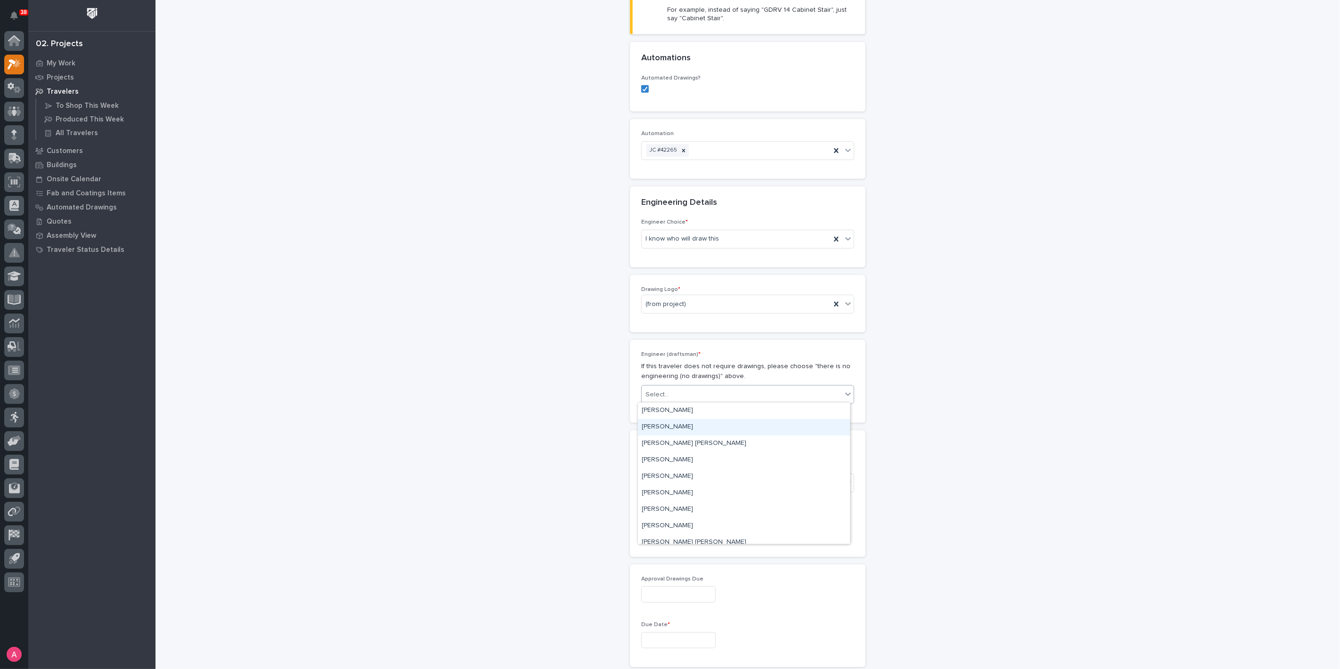
click at [690, 426] on div "[PERSON_NAME]" at bounding box center [744, 427] width 212 height 16
click at [675, 481] on div "Select..." at bounding box center [742, 483] width 200 height 16
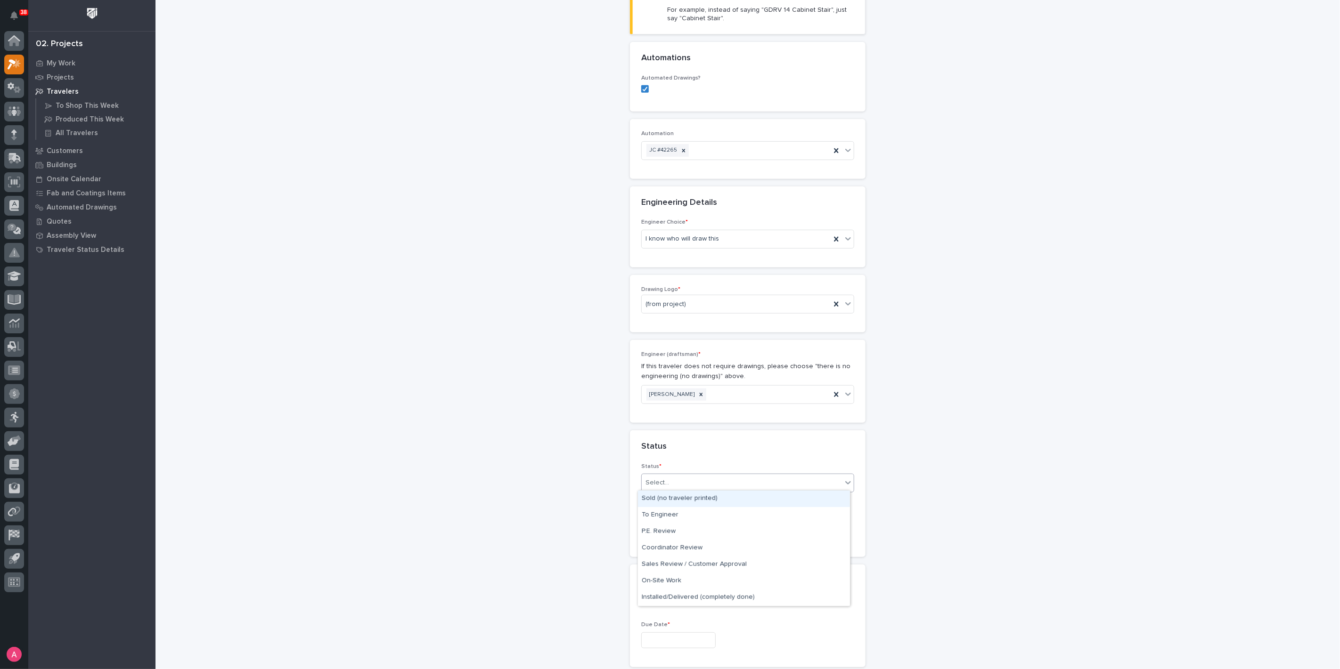
click at [689, 501] on div "Sold (no traveler printed)" at bounding box center [744, 499] width 212 height 16
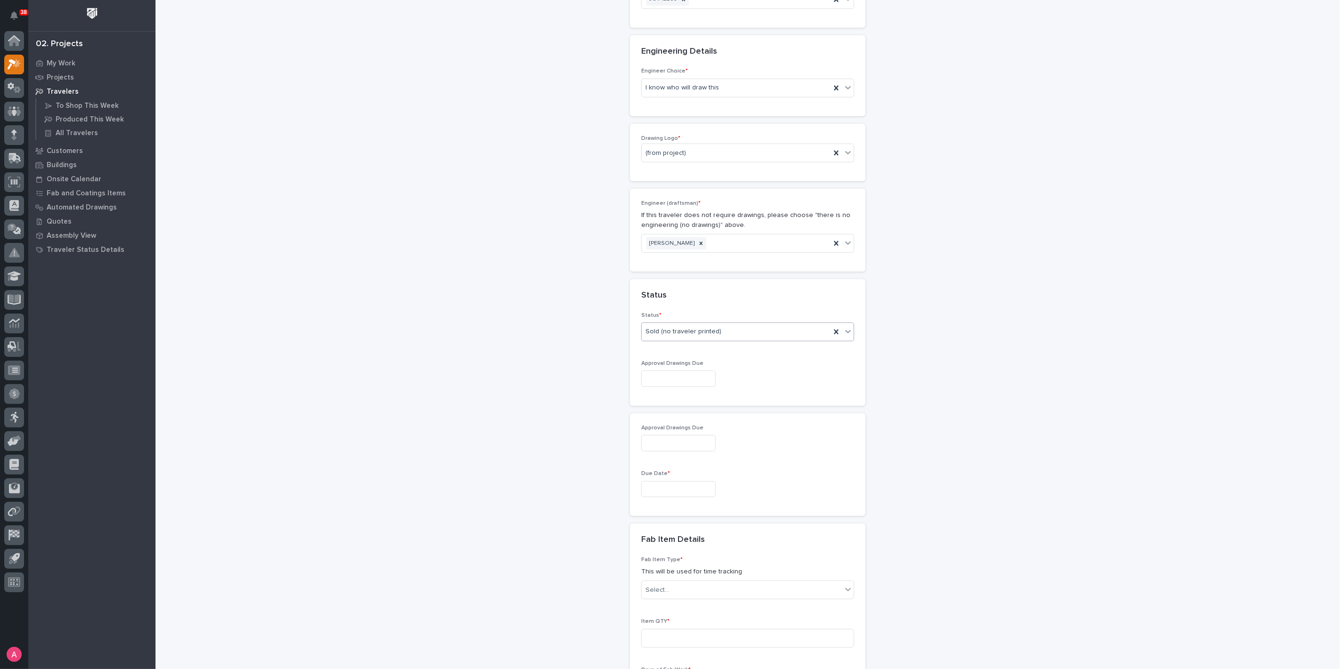
scroll to position [511, 0]
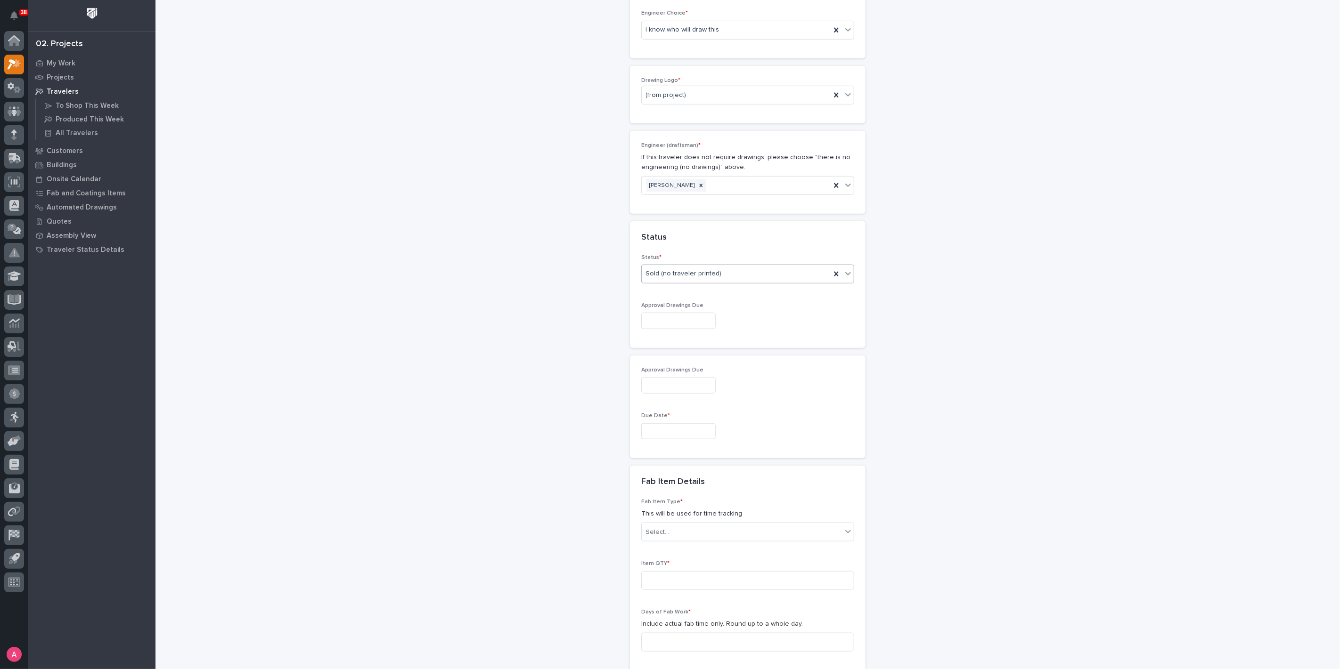
click at [676, 429] on input "text" at bounding box center [678, 431] width 74 height 16
click at [721, 282] on button "Next Month" at bounding box center [716, 282] width 15 height 15
click at [673, 350] on div "15" at bounding box center [668, 351] width 13 height 13
type input "**********"
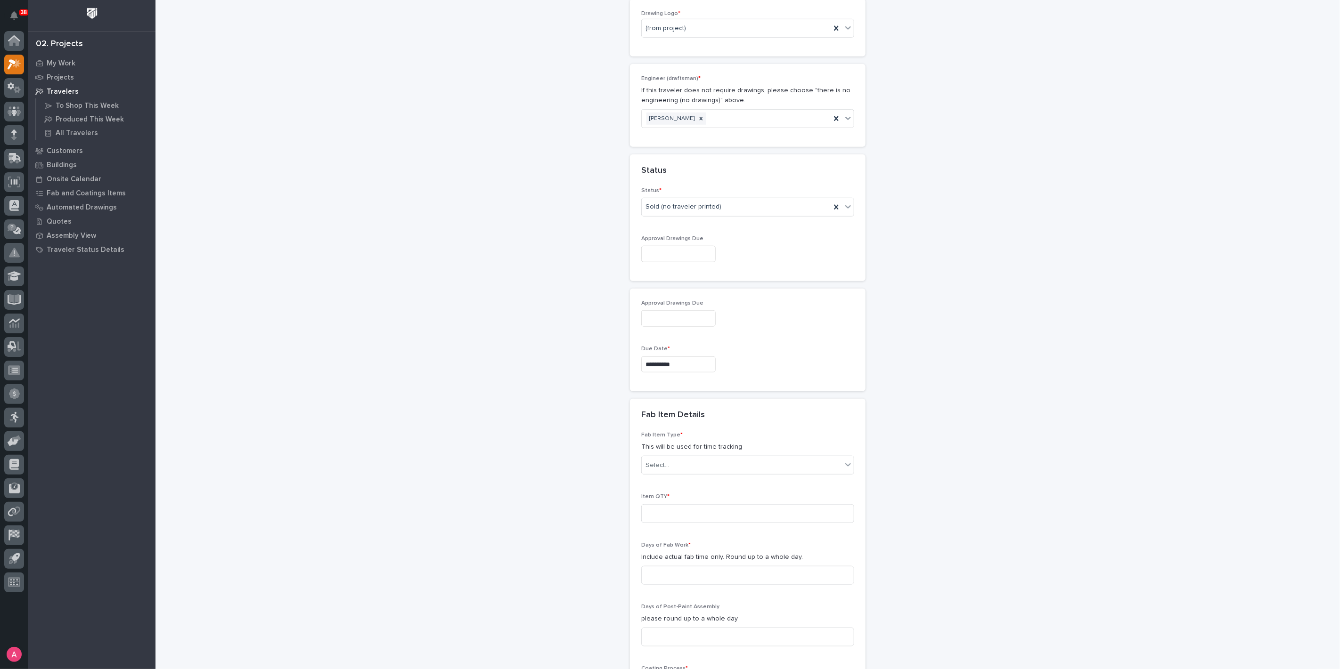
scroll to position [615, 0]
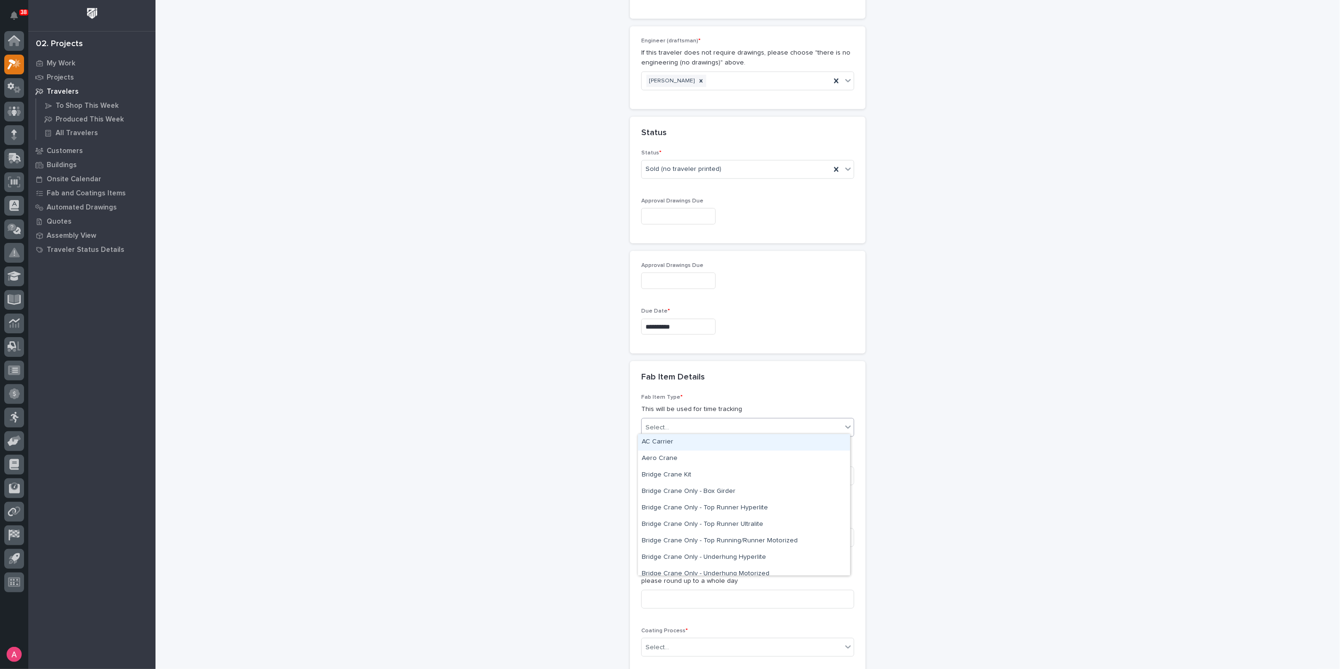
click at [679, 420] on div "Select..." at bounding box center [742, 428] width 200 height 16
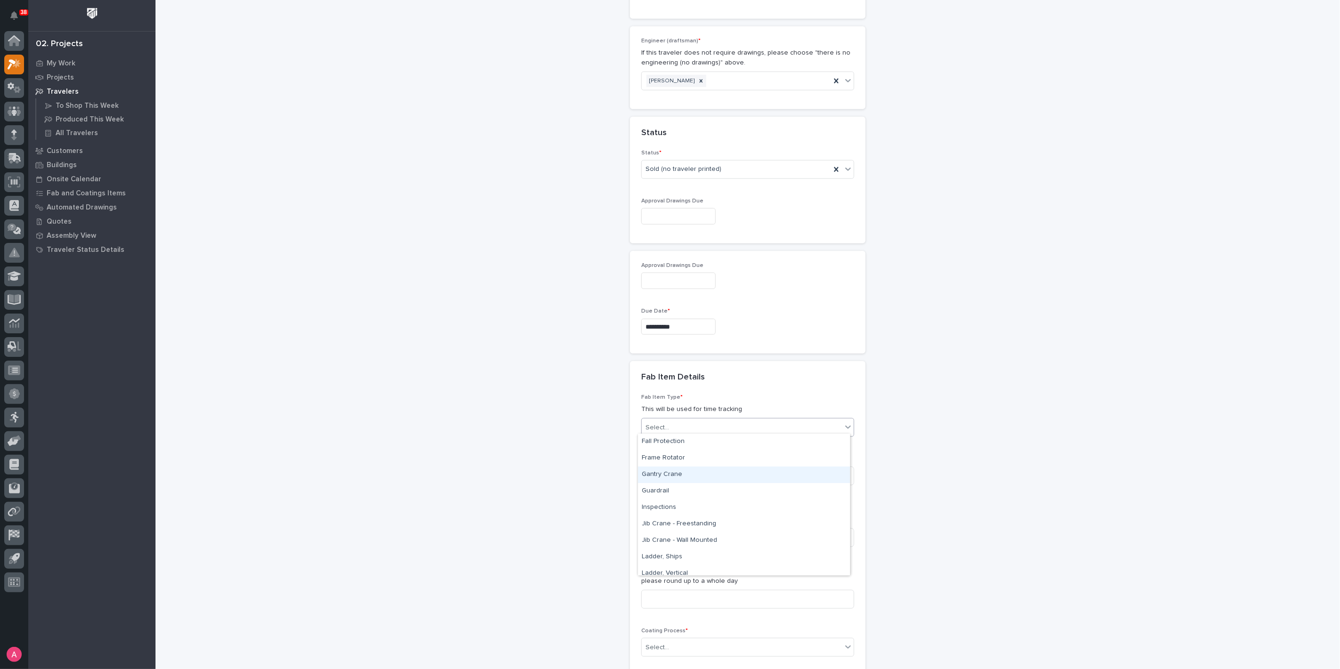
scroll to position [366, 0]
click at [678, 486] on div "Jib Crane - Wall Mounted" at bounding box center [744, 488] width 212 height 16
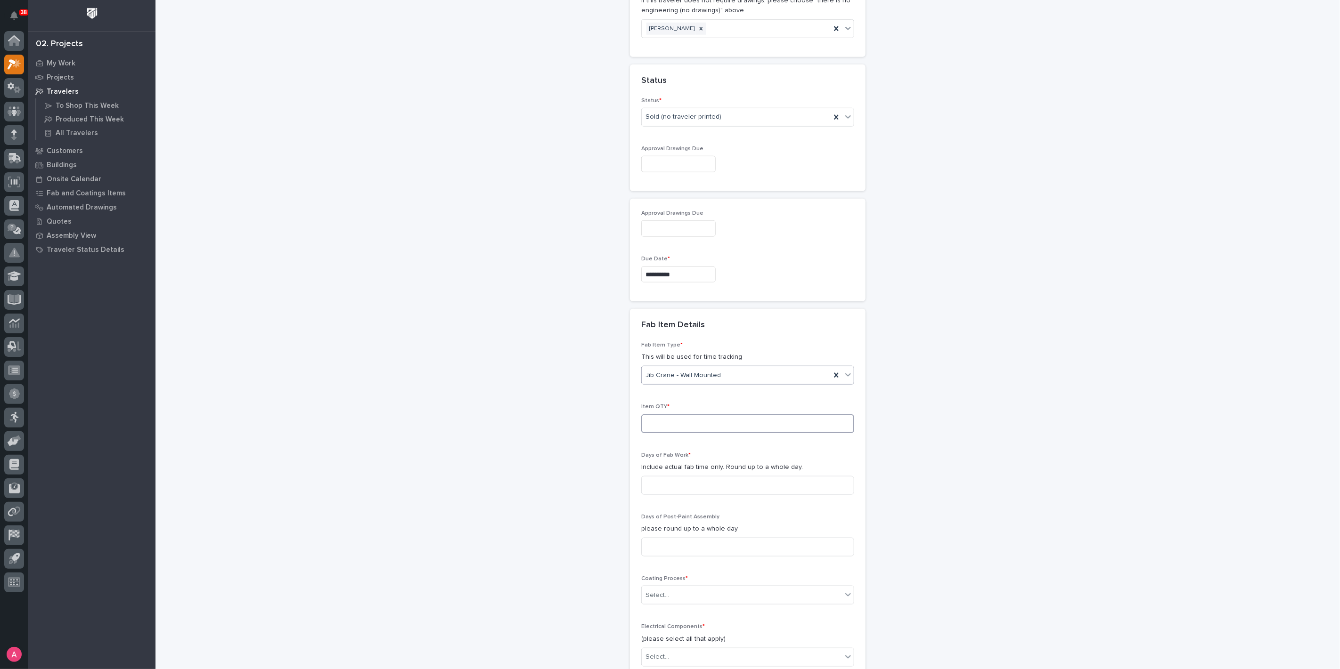
click at [689, 425] on input at bounding box center [747, 424] width 213 height 19
type input "1"
click at [685, 480] on input at bounding box center [747, 485] width 213 height 19
type input "2"
type input "1"
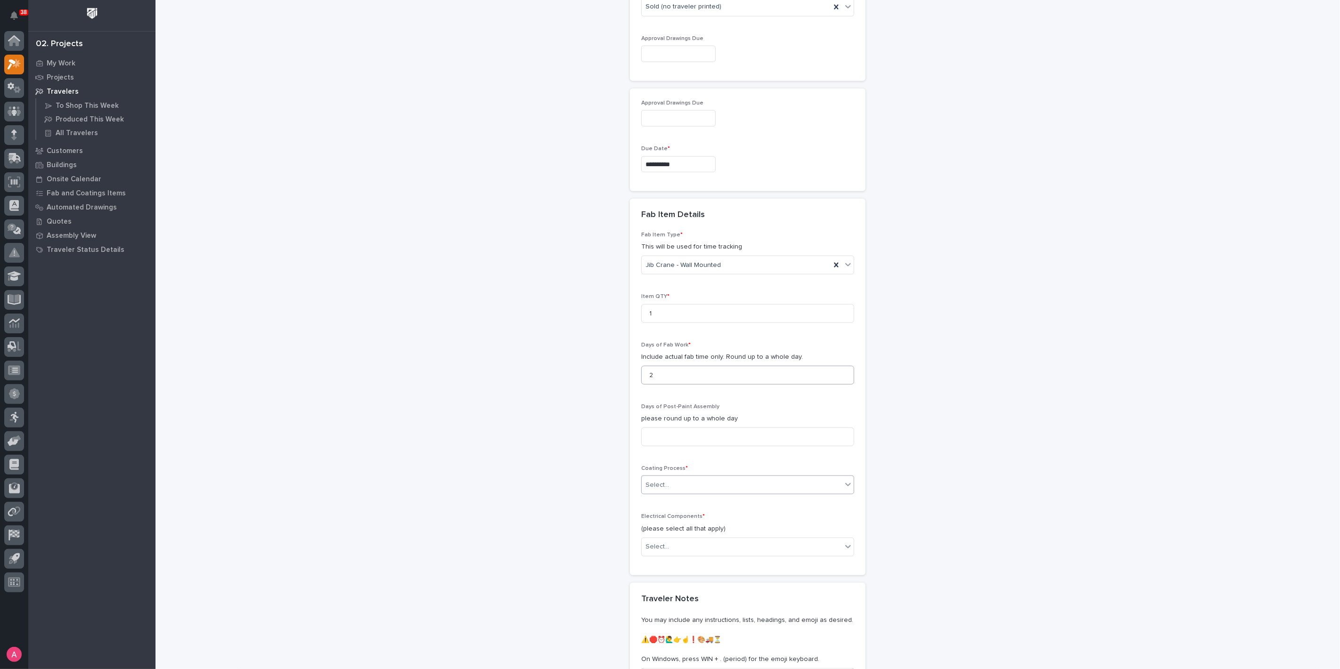
scroll to position [825, 0]
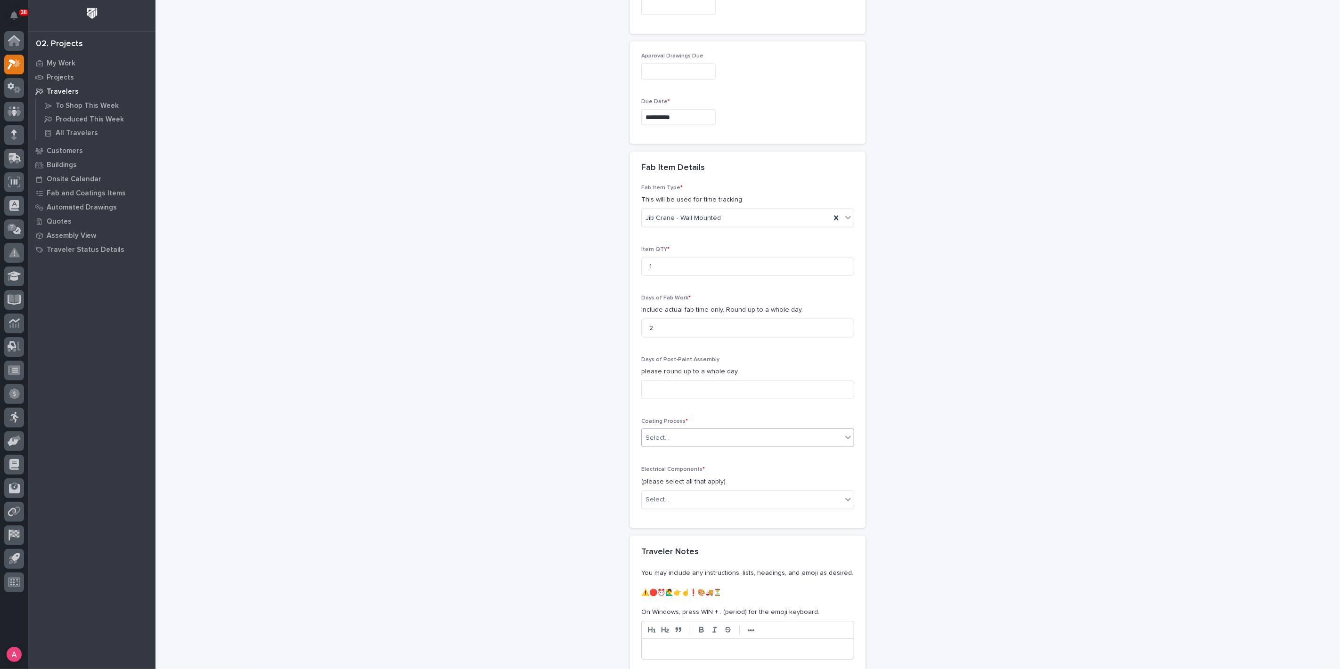
click at [691, 435] on div "Select..." at bounding box center [742, 439] width 200 height 16
click at [682, 475] on div "In-House Paint/Powder" at bounding box center [744, 469] width 212 height 16
click at [692, 492] on div "Select..." at bounding box center [742, 500] width 200 height 16
click at [681, 562] on div "Electric Chain Hoist" at bounding box center [744, 563] width 212 height 16
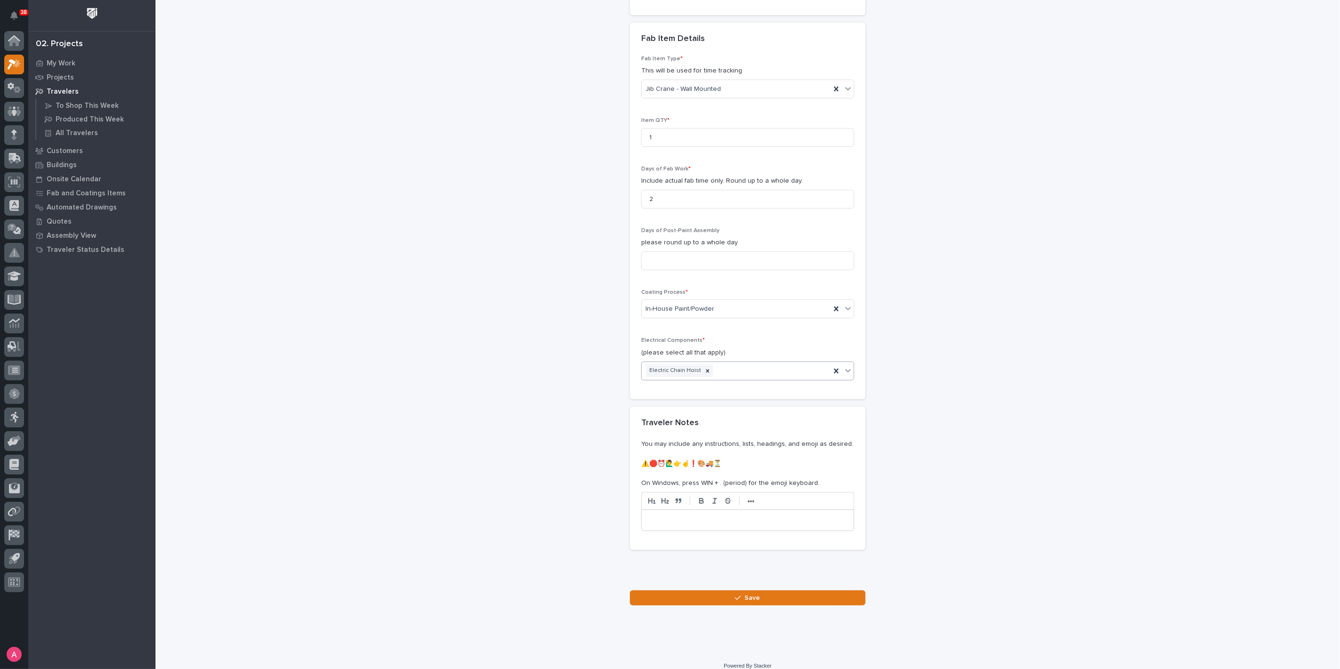
scroll to position [960, 0]
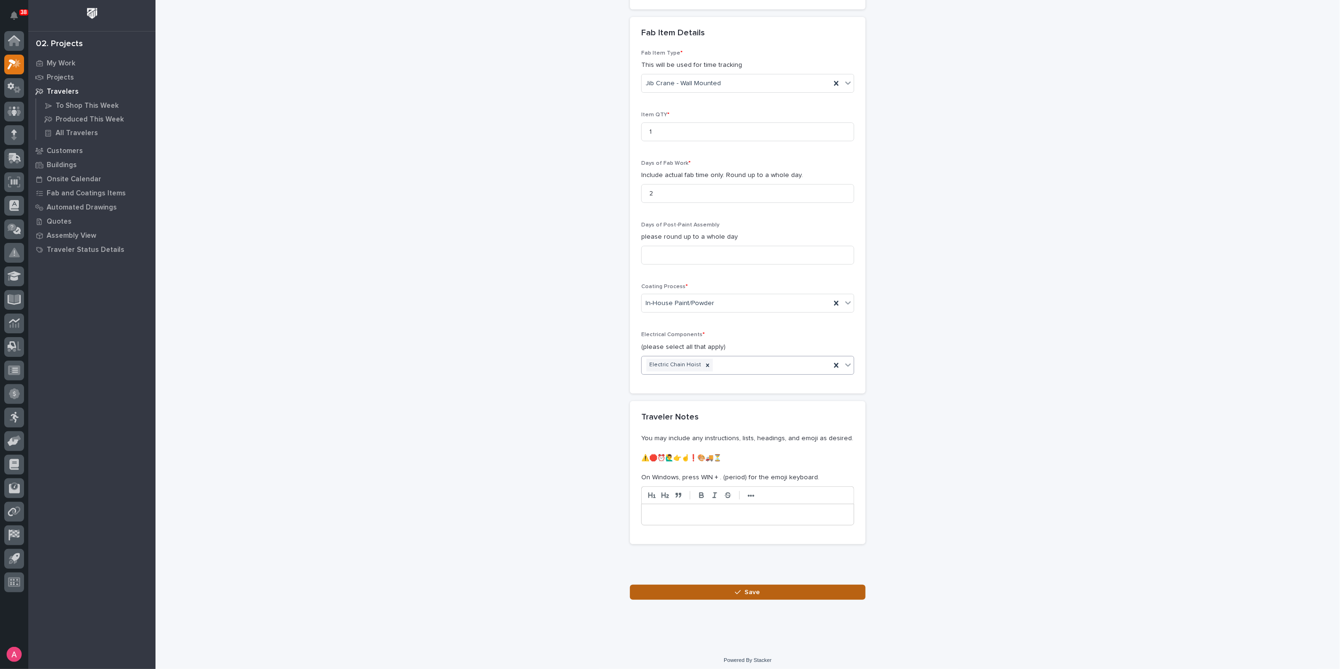
click at [722, 589] on button "Save" at bounding box center [748, 592] width 236 height 15
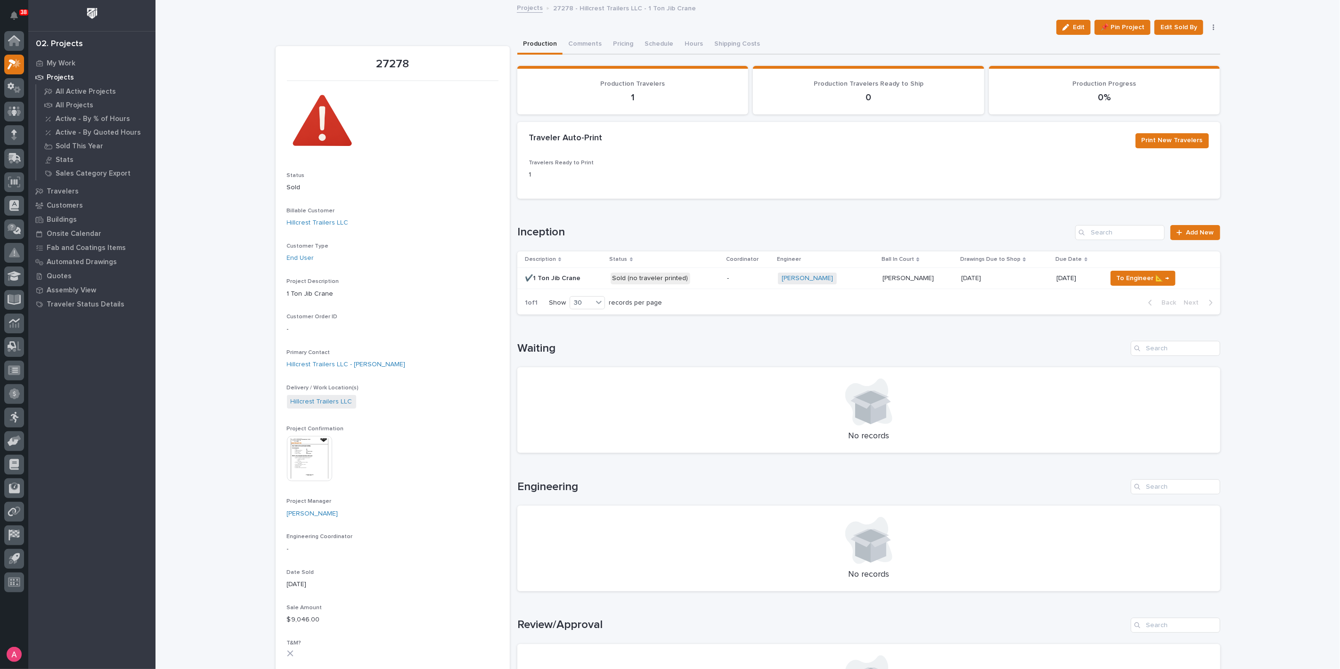
click at [701, 279] on p "Sold (no traveler printed)" at bounding box center [665, 279] width 109 height 12
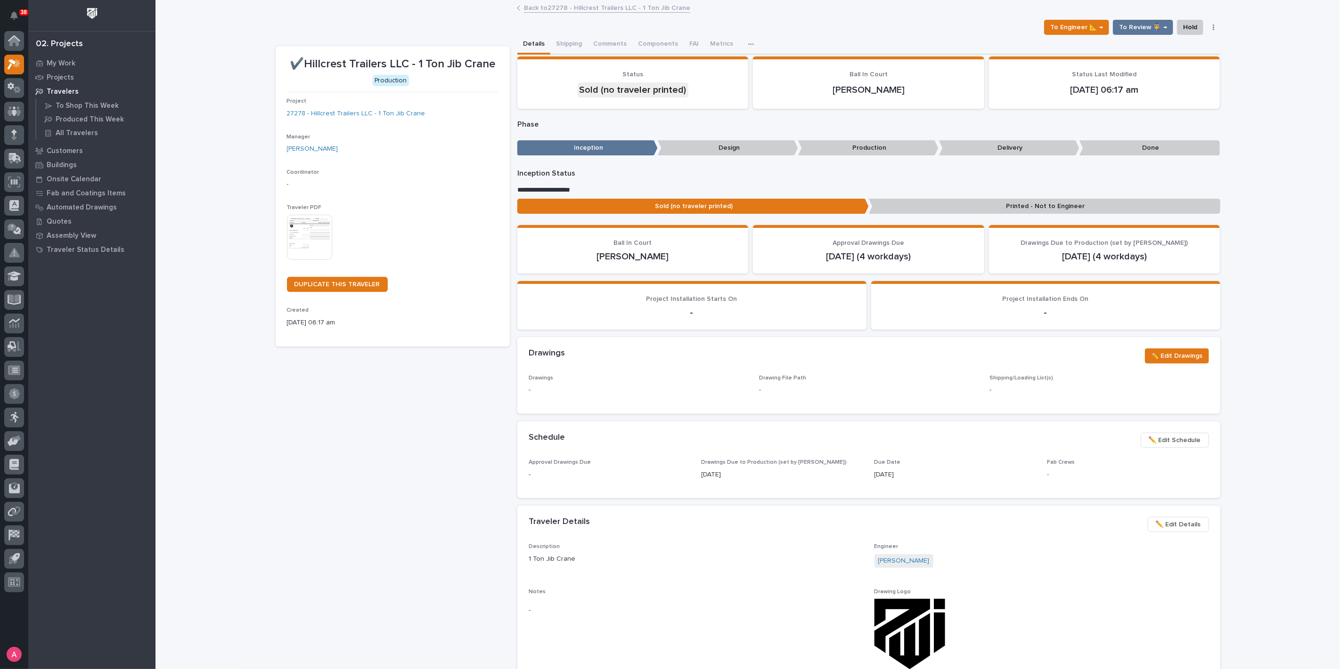
click at [319, 232] on img at bounding box center [309, 237] width 45 height 45
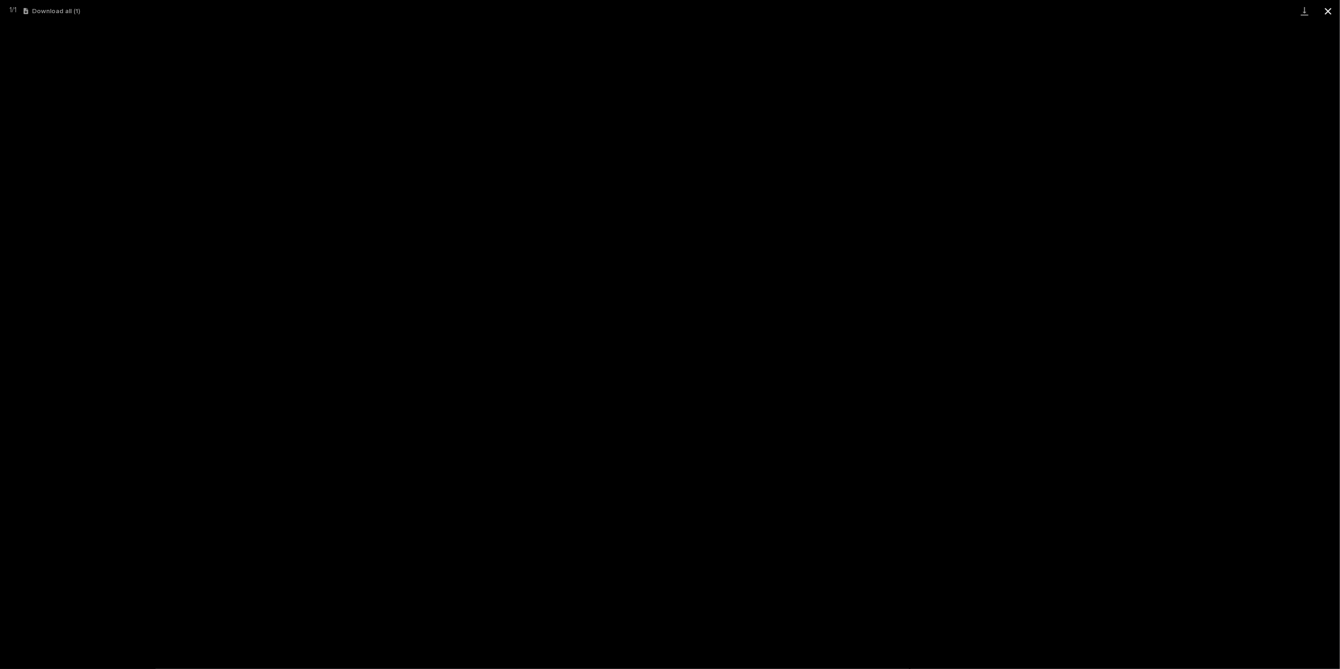
click at [1329, 10] on button "Close gallery" at bounding box center [1328, 11] width 24 height 22
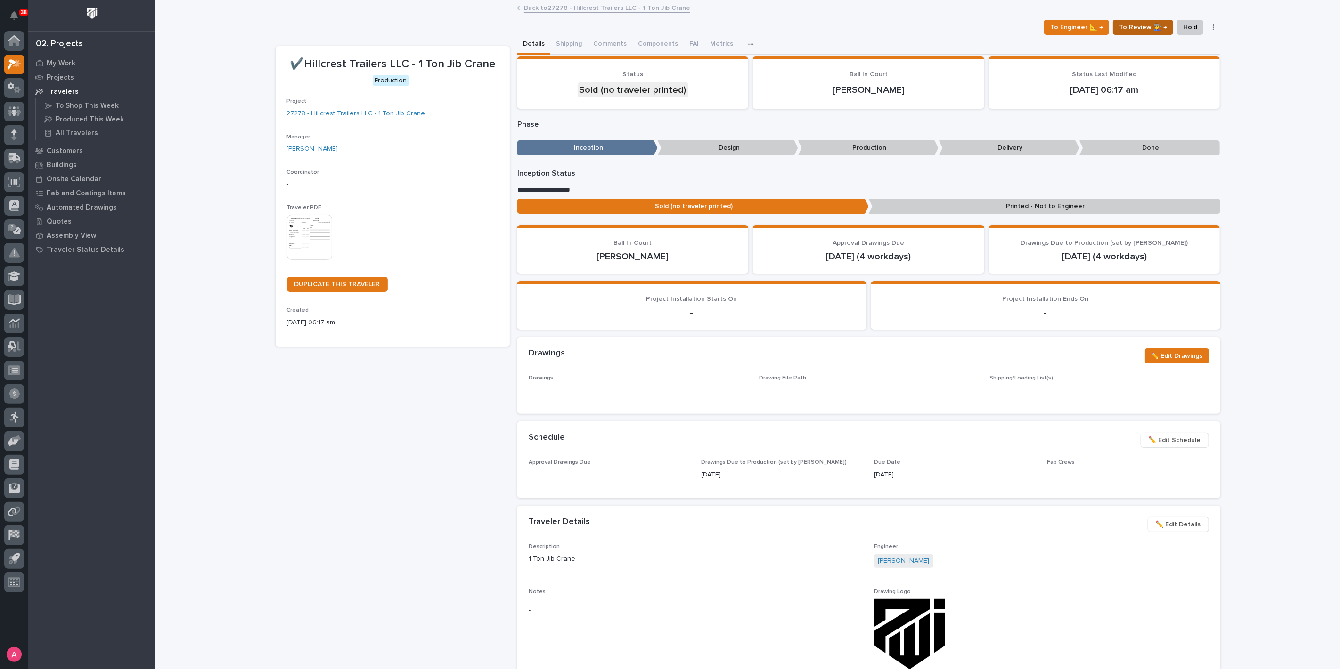
click at [1141, 30] on span "To Review 👨‍🏭 →" at bounding box center [1143, 27] width 48 height 11
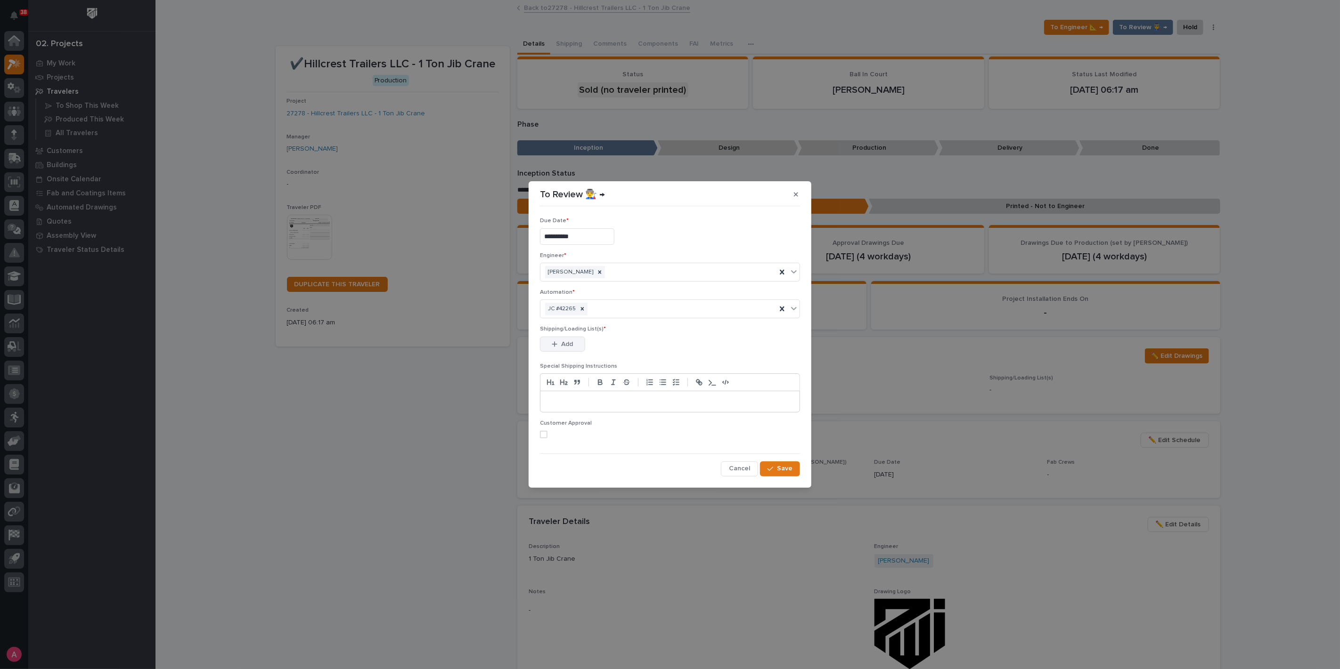
click at [573, 339] on button "Add" at bounding box center [562, 344] width 45 height 15
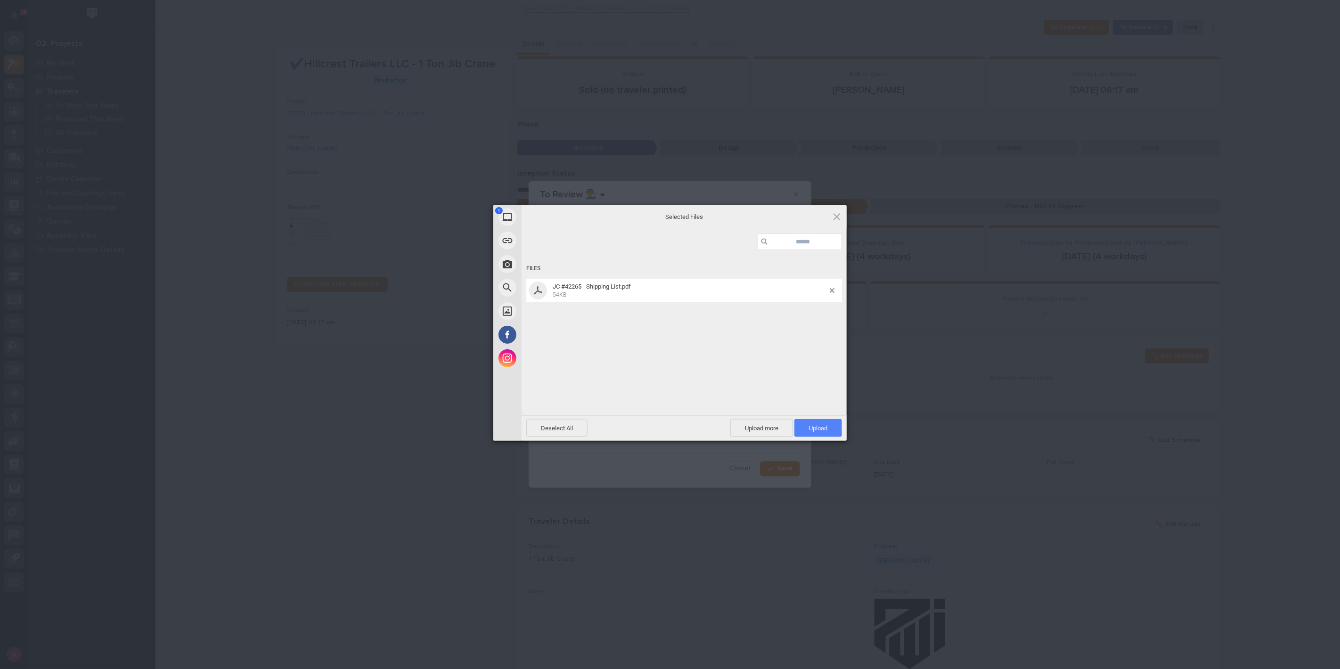
click at [825, 428] on span "Upload 1" at bounding box center [818, 428] width 18 height 7
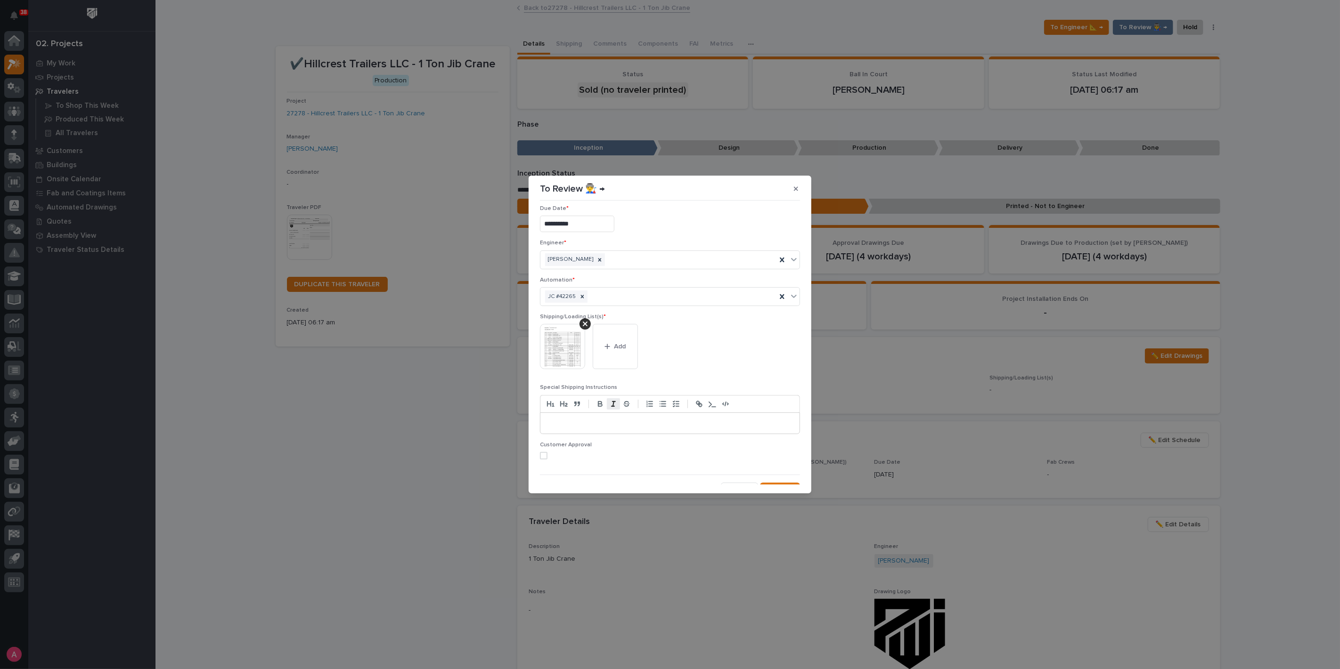
scroll to position [18, 0]
click at [620, 415] on p at bounding box center [669, 411] width 245 height 9
click at [618, 332] on span "Add" at bounding box center [620, 335] width 12 height 8
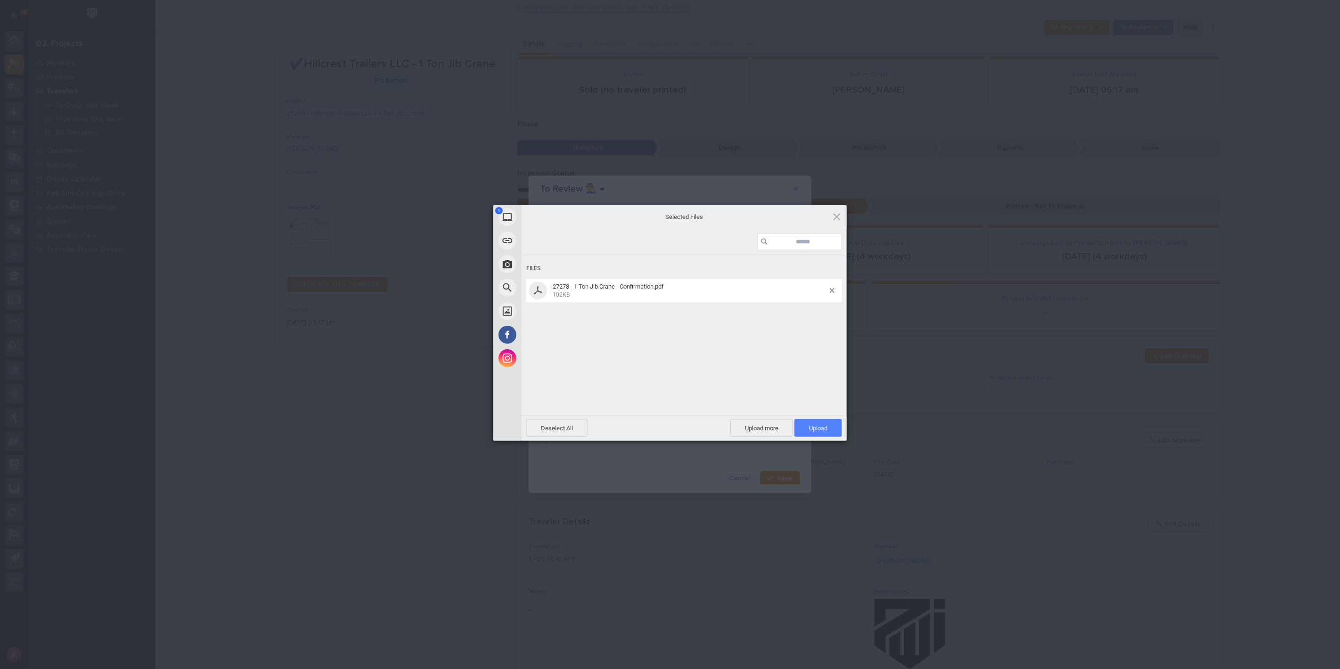
click at [820, 430] on span "Upload 1" at bounding box center [818, 428] width 18 height 7
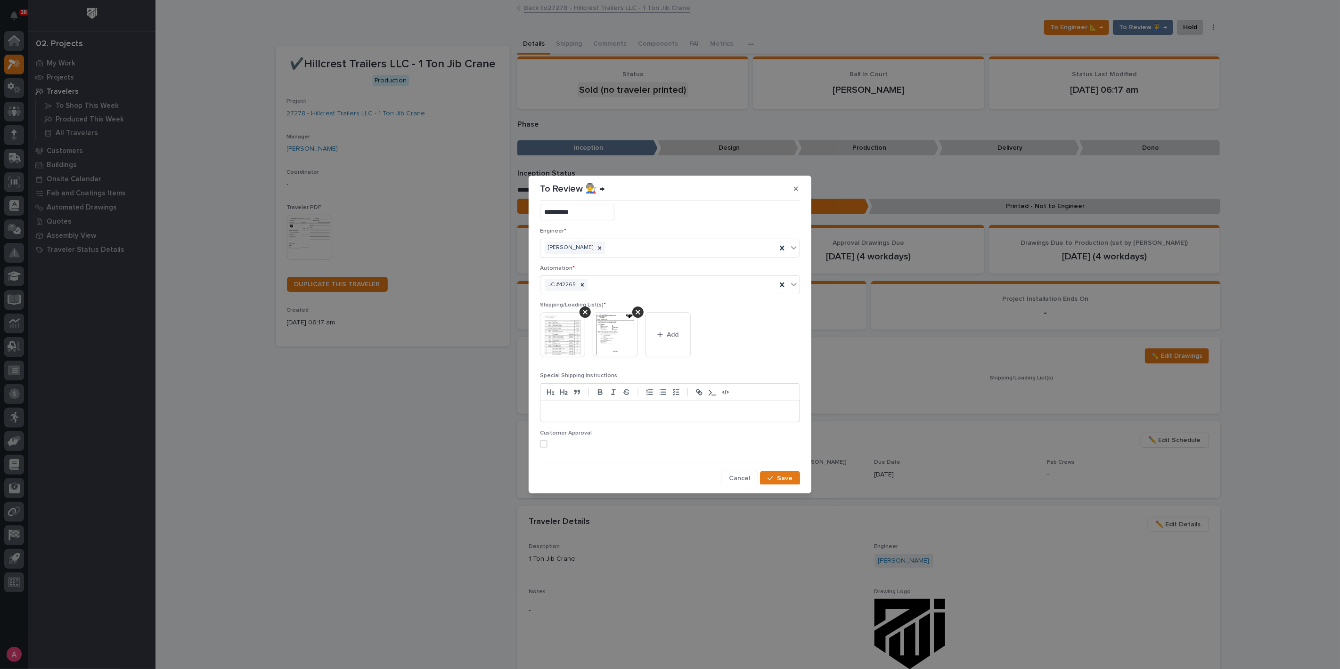
click at [619, 403] on div at bounding box center [669, 411] width 259 height 21
click at [602, 411] on p at bounding box center [669, 411] width 245 height 9
click at [551, 412] on p "**********" at bounding box center [667, 411] width 240 height 9
click at [587, 437] on p "*********" at bounding box center [667, 439] width 240 height 9
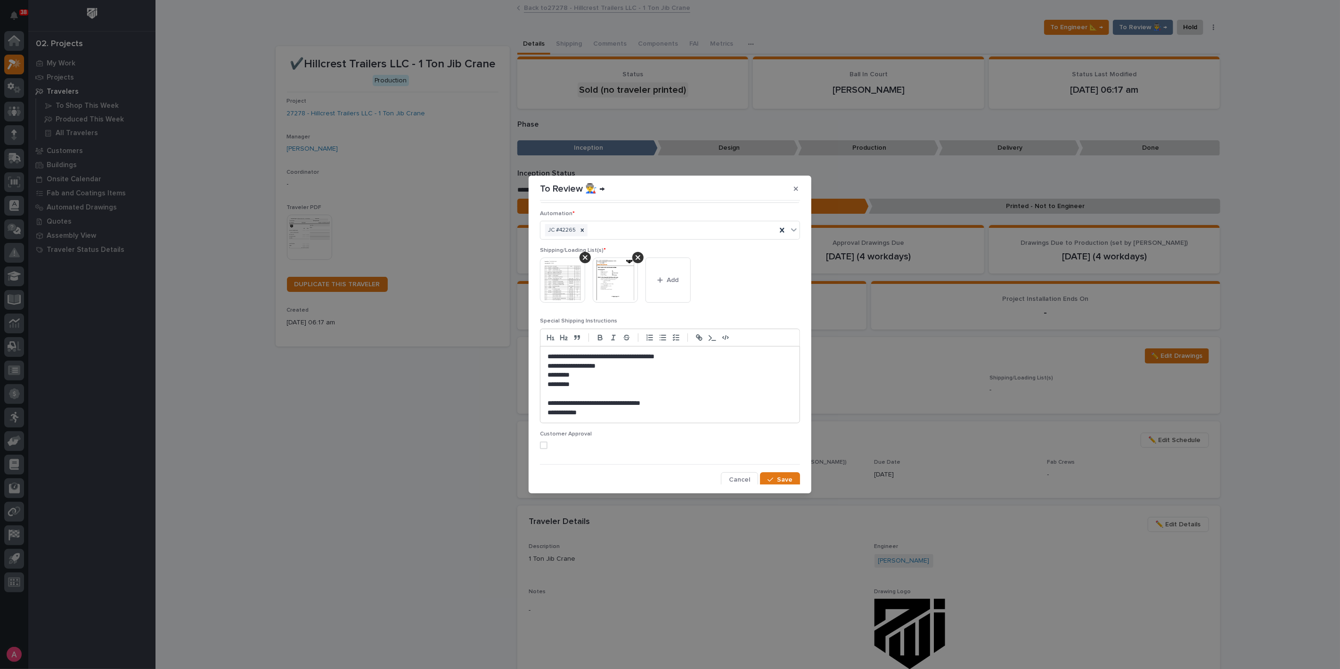
scroll to position [74, 0]
click at [676, 356] on p "**********" at bounding box center [667, 355] width 240 height 9
click at [784, 477] on span "Save" at bounding box center [785, 478] width 16 height 8
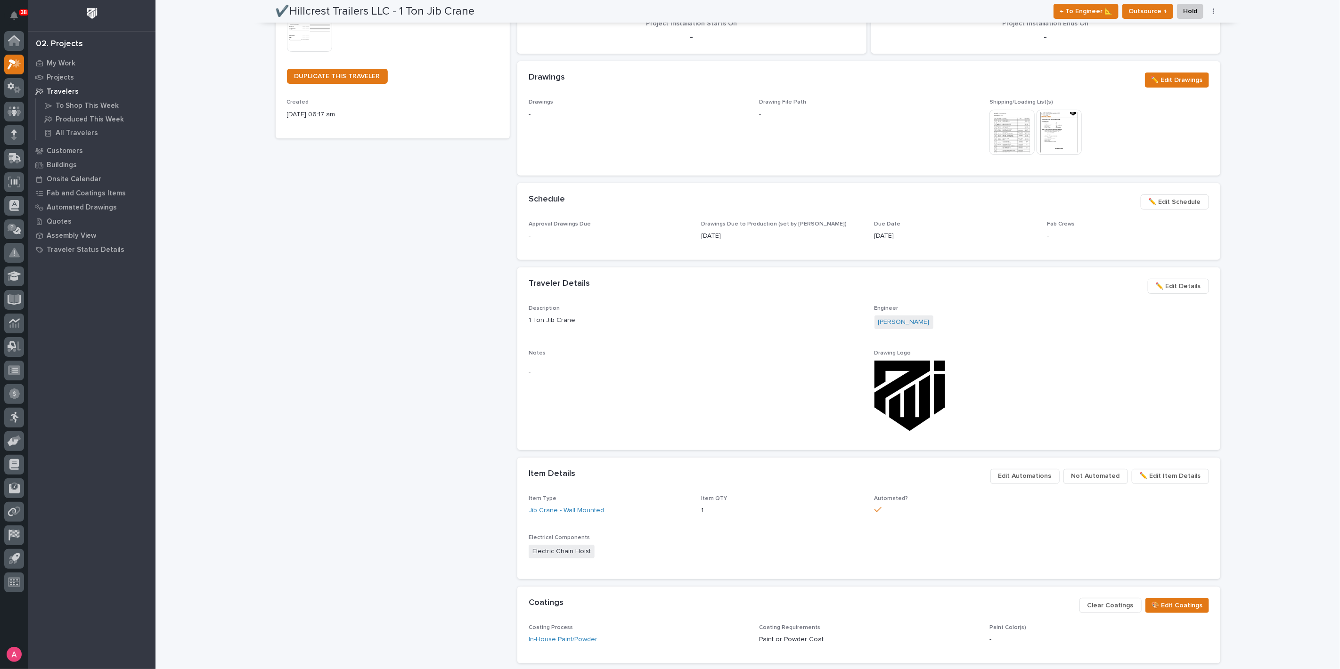
scroll to position [0, 0]
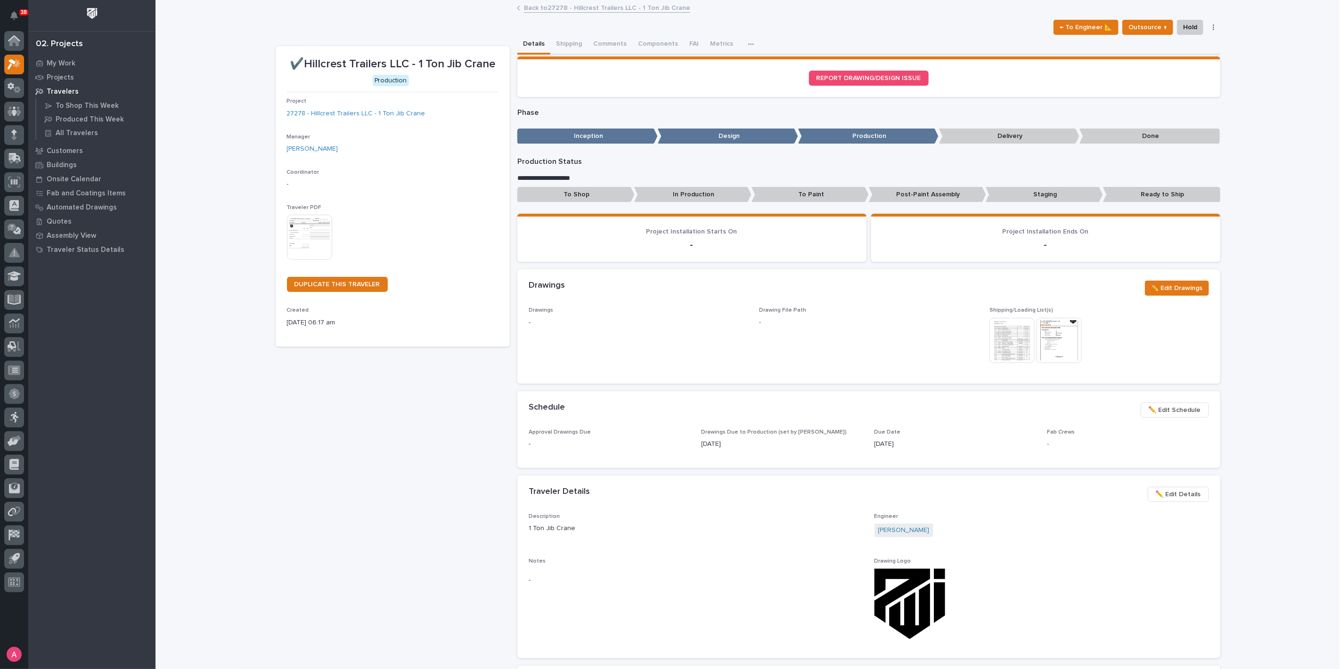
click at [561, 7] on link "Back to 27278 - Hillcrest Trailers LLC - 1 Ton Jib Crane" at bounding box center [607, 7] width 166 height 11
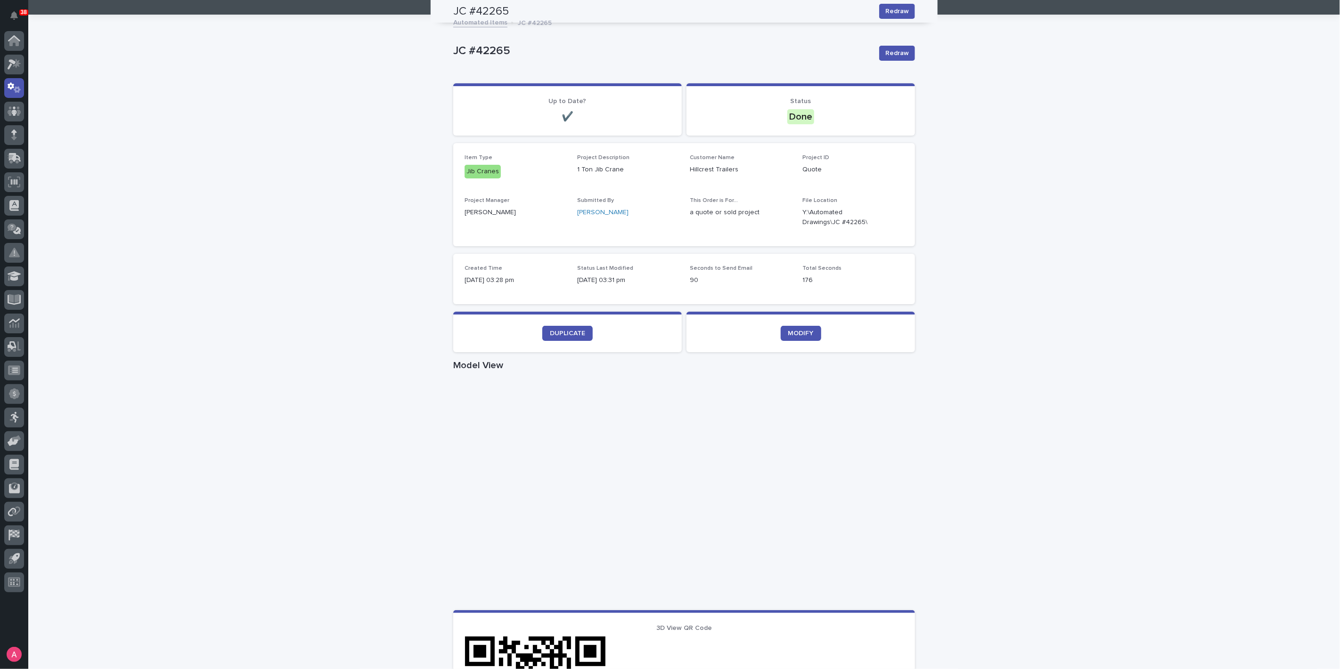
scroll to position [8, 0]
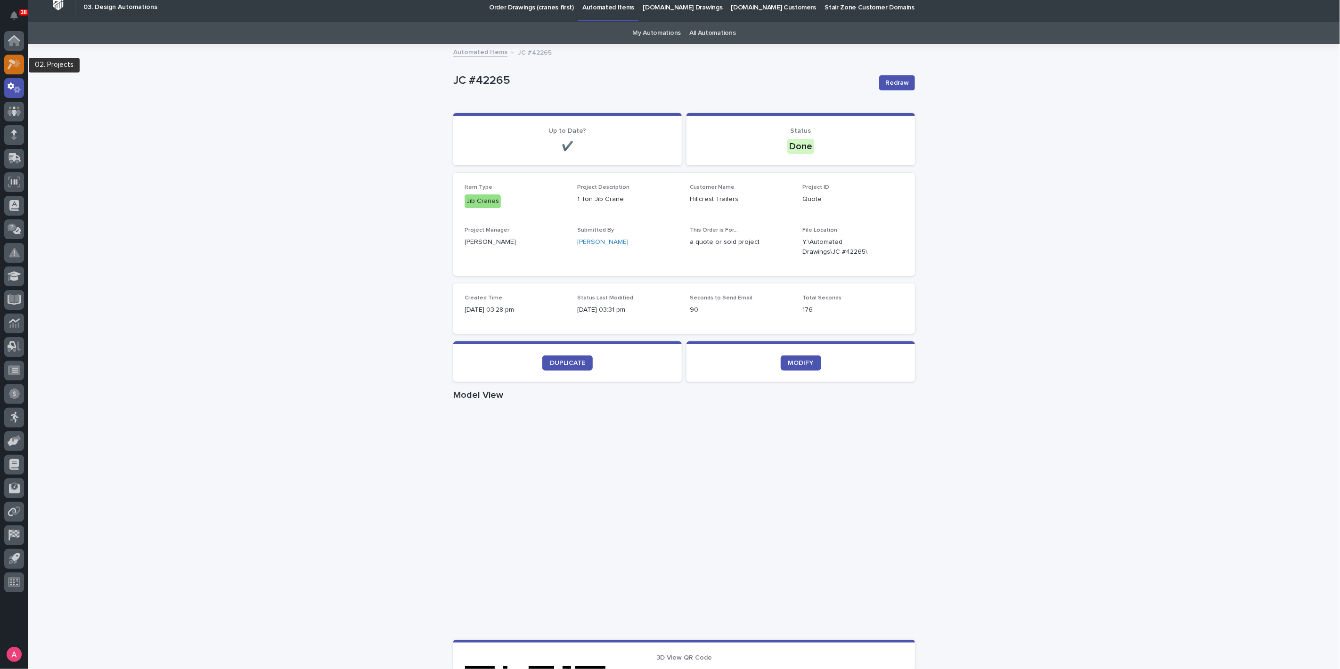
click at [16, 69] on div at bounding box center [14, 65] width 20 height 20
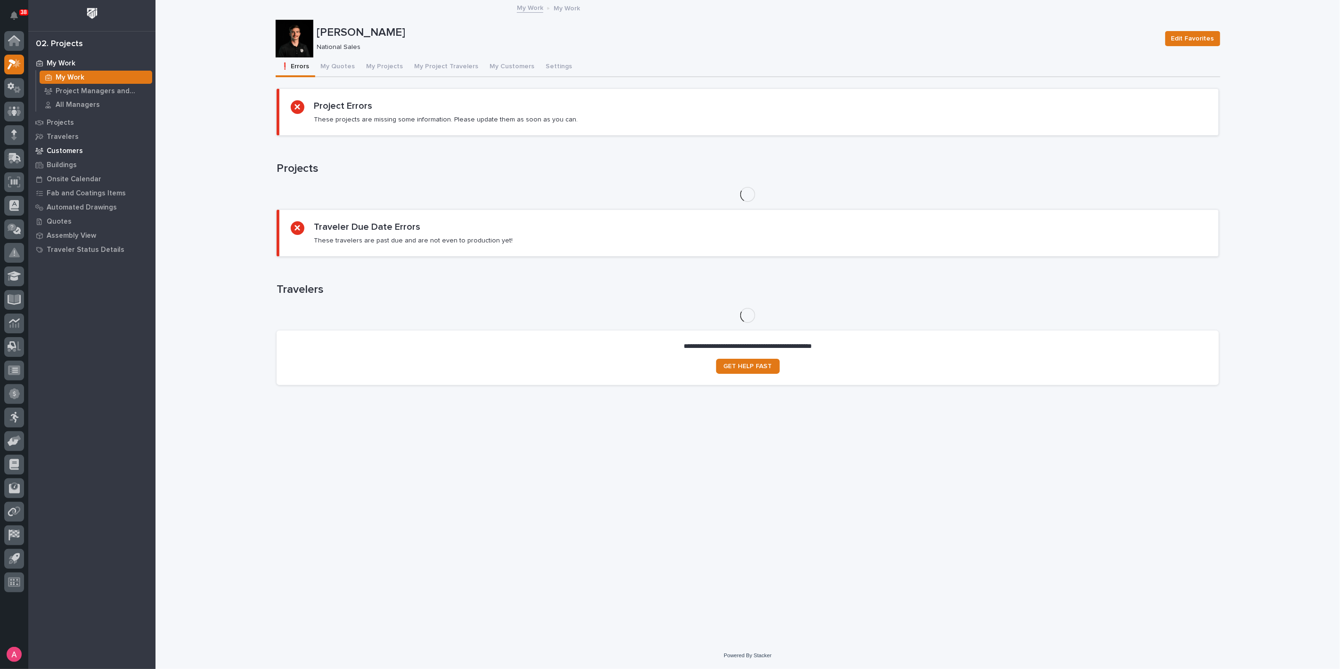
click at [73, 152] on p "Customers" at bounding box center [65, 151] width 36 height 8
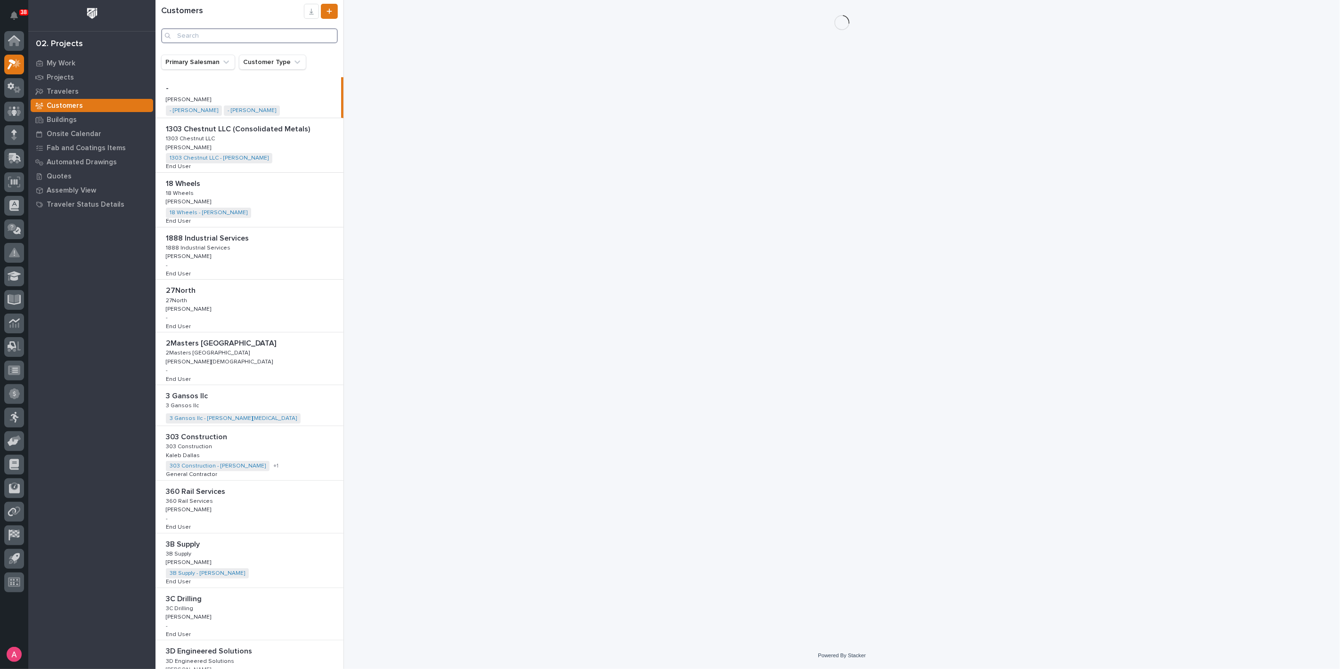
click at [281, 35] on input "Search" at bounding box center [249, 35] width 177 height 15
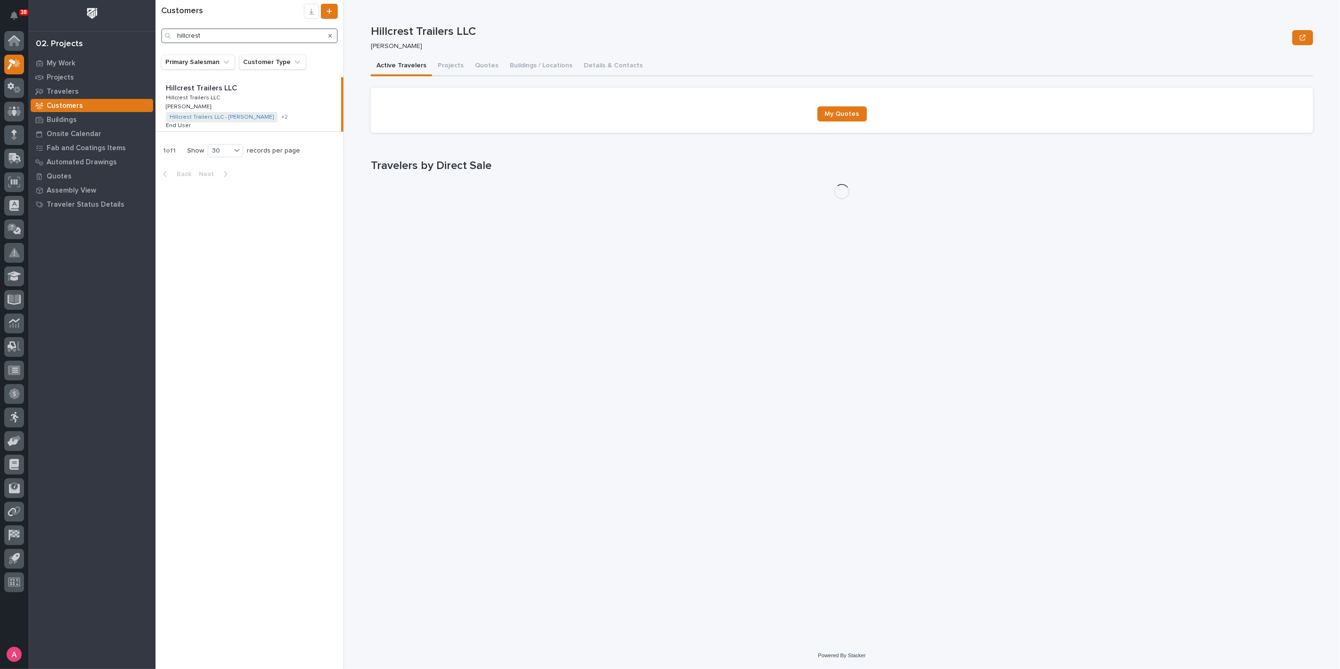
type input "hillcrest"
click at [205, 91] on p "Hillcrest Trailers LLC" at bounding box center [202, 87] width 73 height 11
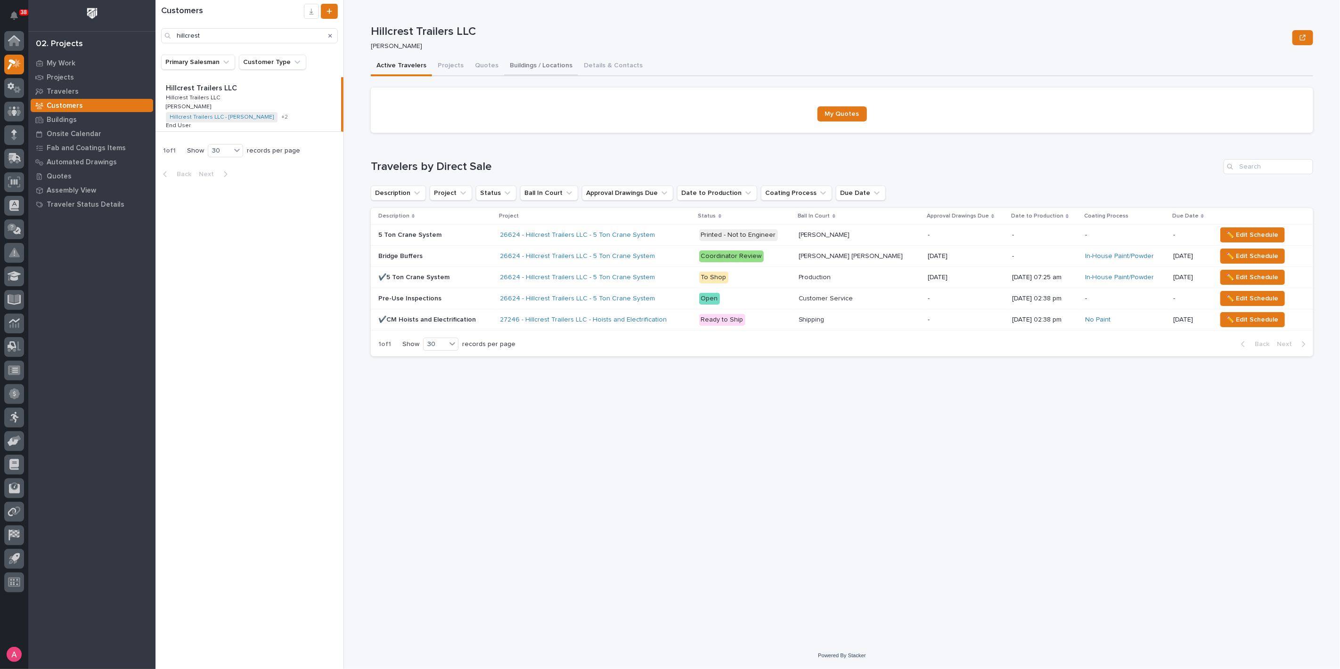
click at [535, 60] on button "Buildings / Locations" at bounding box center [541, 67] width 74 height 20
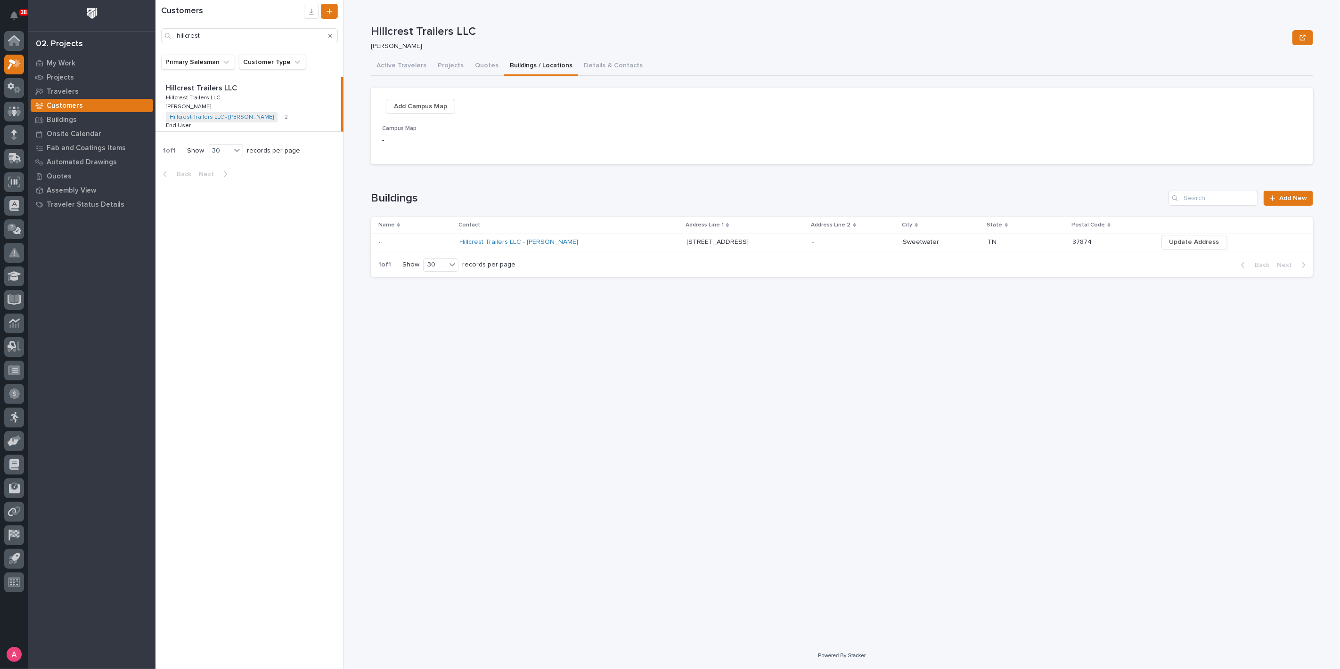
click at [851, 239] on p at bounding box center [853, 242] width 83 height 8
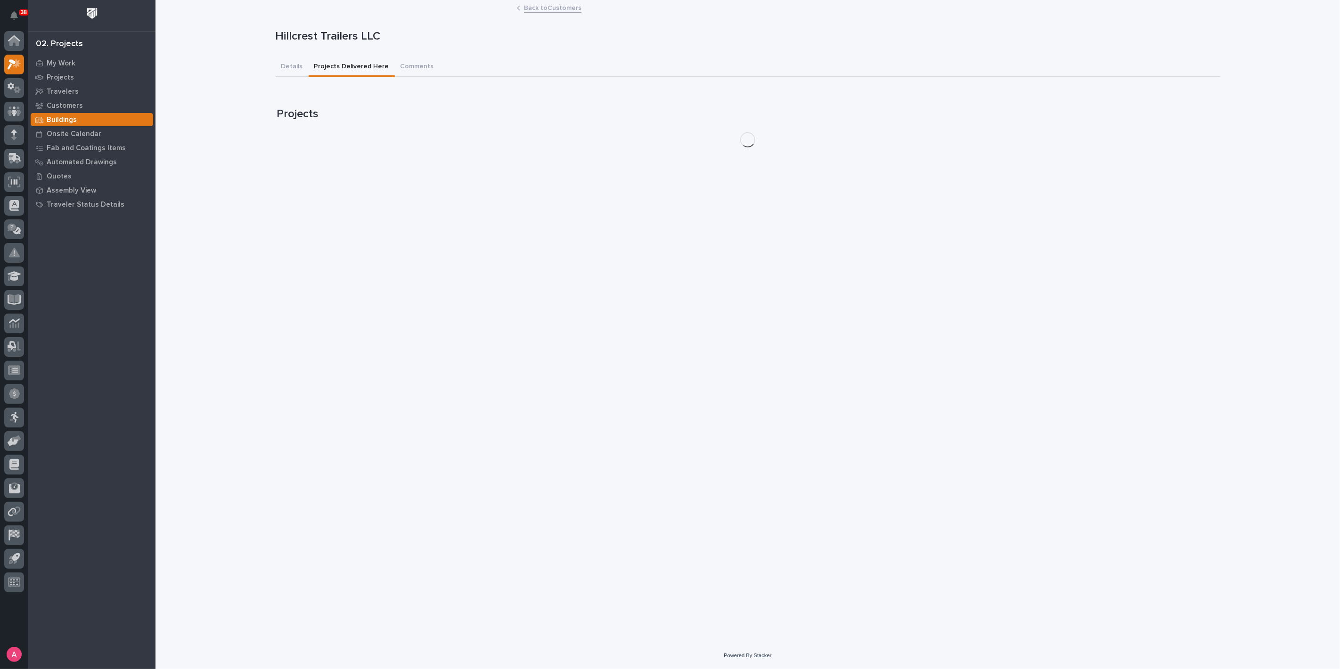
click at [353, 65] on button "Projects Delivered Here" at bounding box center [352, 67] width 86 height 20
click at [296, 69] on button "Details" at bounding box center [292, 67] width 33 height 20
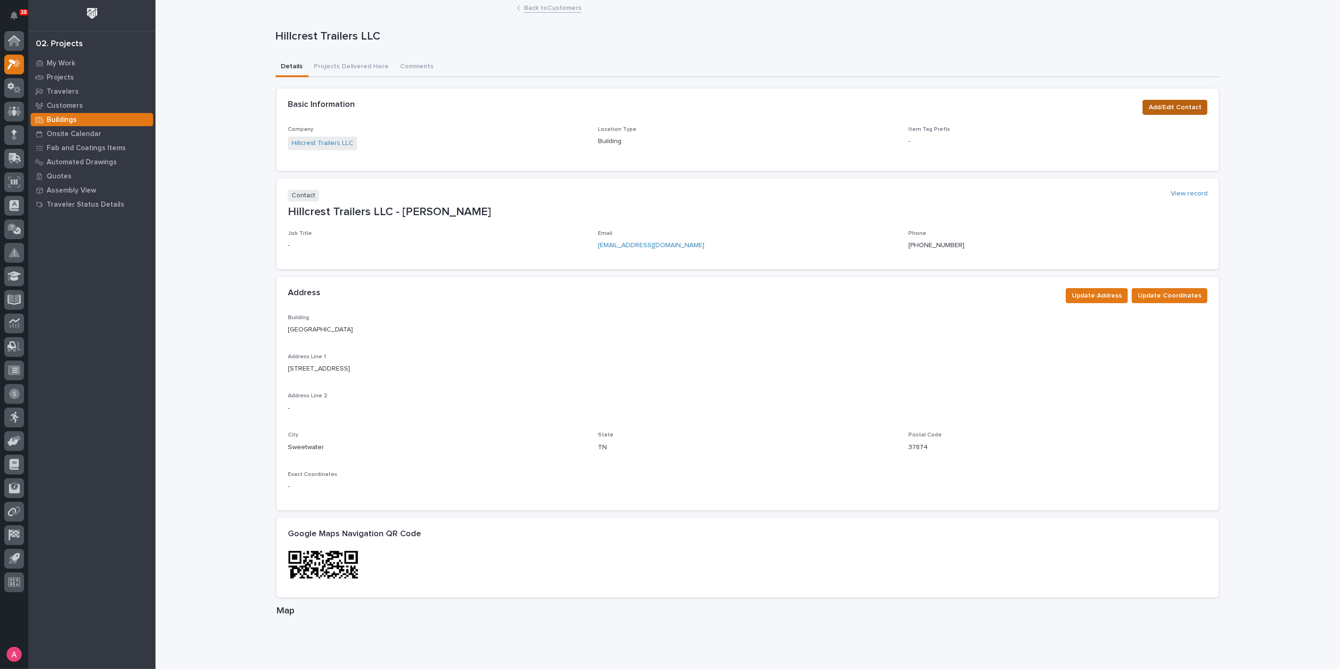
click at [1168, 105] on span "Add/Edit Contact" at bounding box center [1174, 107] width 53 height 11
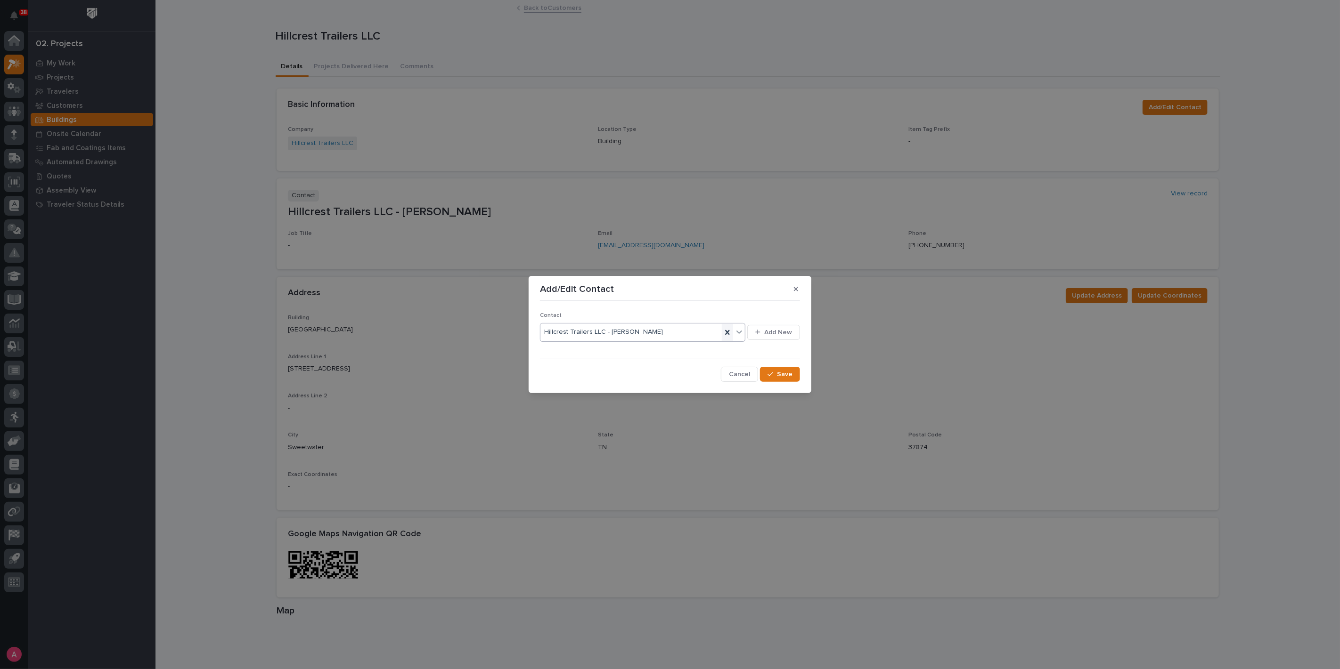
click at [728, 331] on icon at bounding box center [727, 332] width 9 height 9
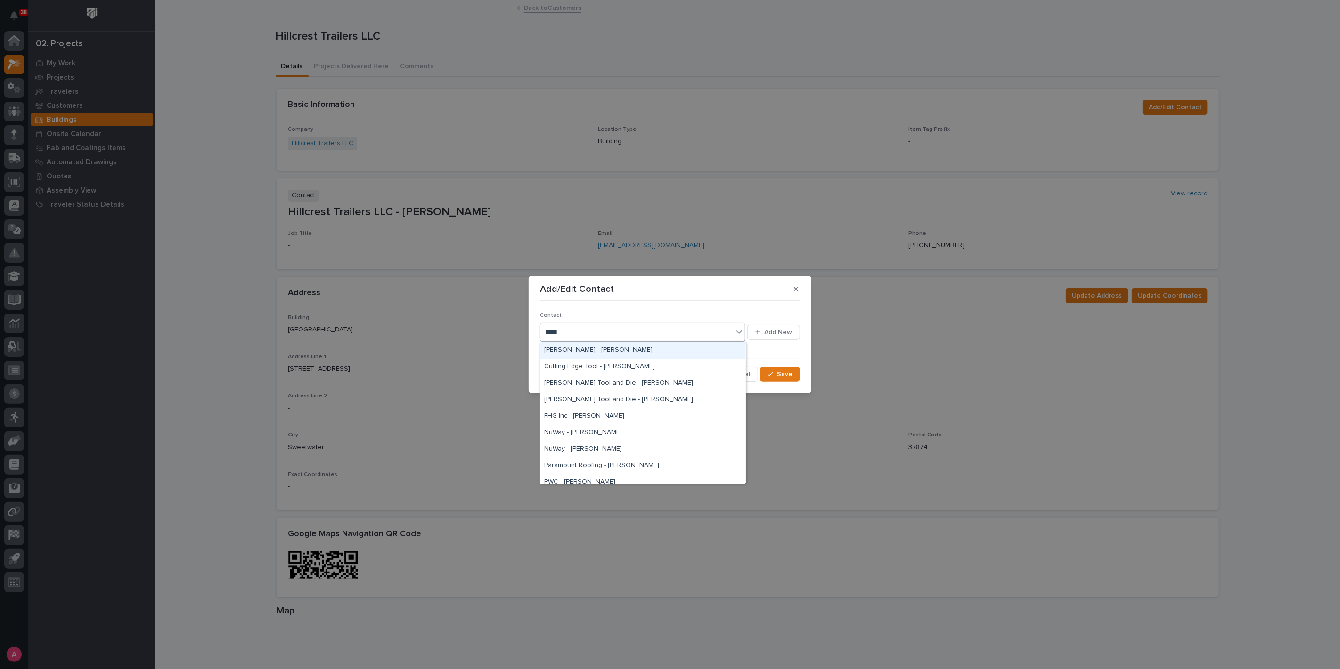
type input "*******"
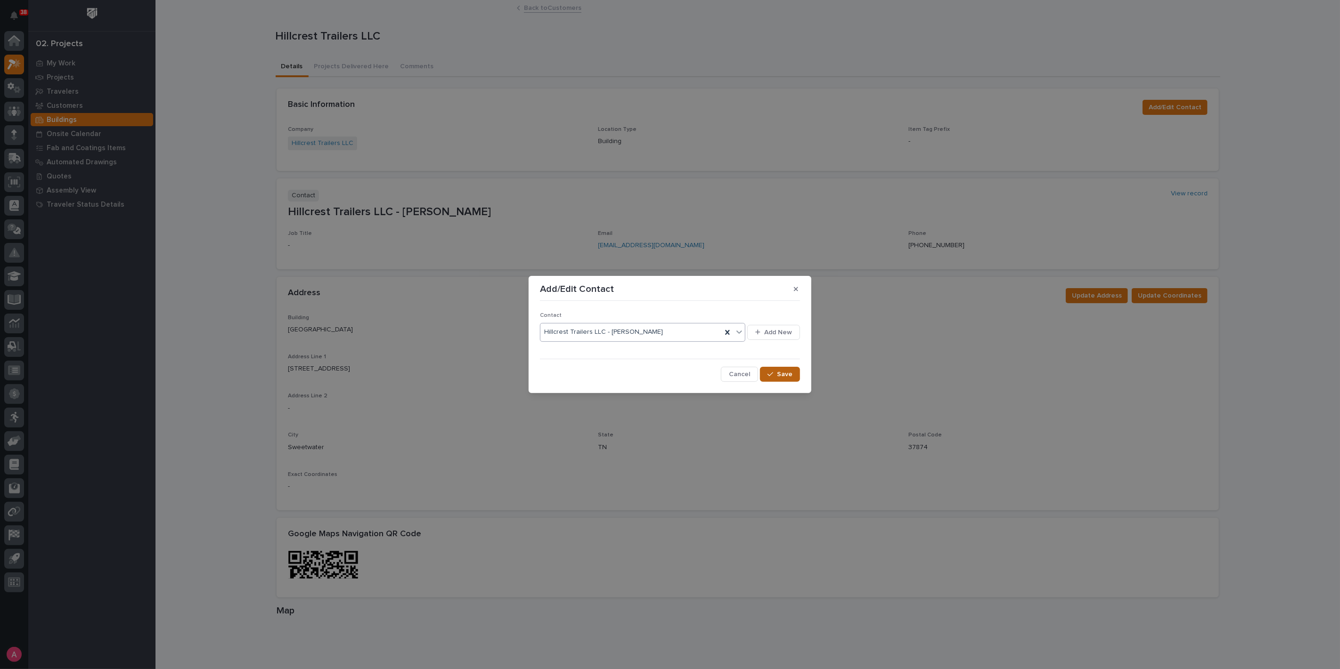
click at [777, 375] on div "button" at bounding box center [771, 374] width 9 height 7
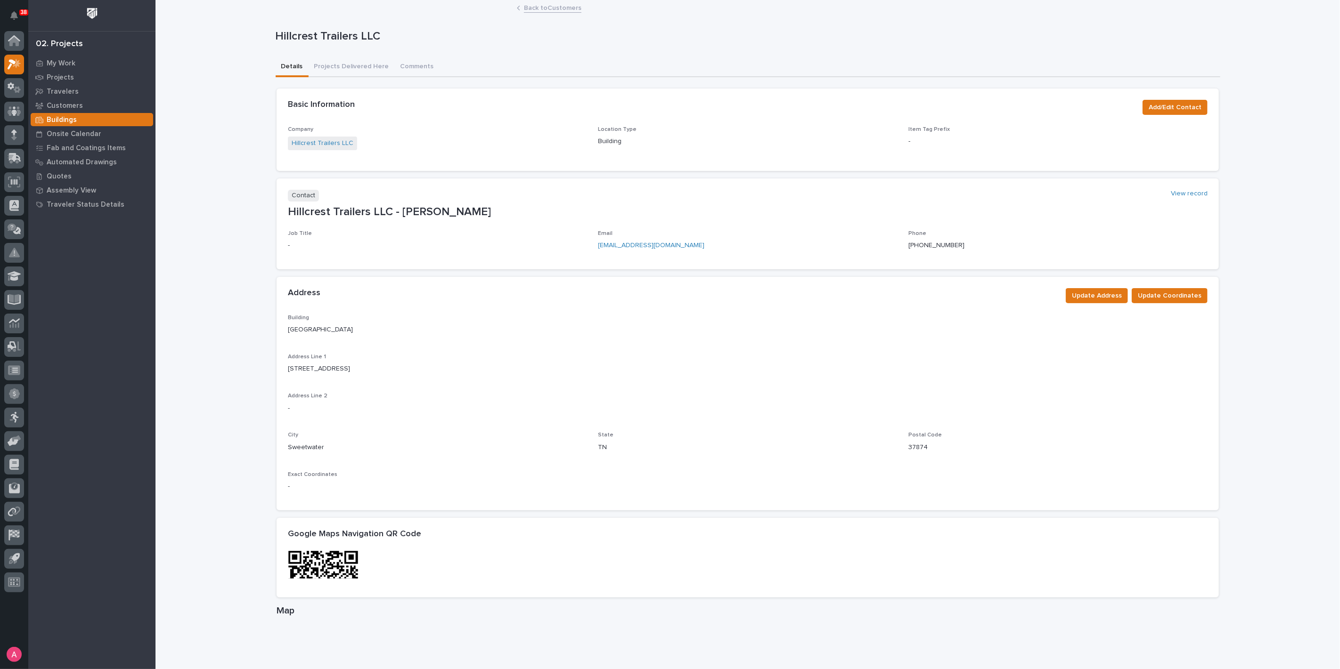
click at [542, 4] on link "Back to Customers" at bounding box center [552, 7] width 57 height 11
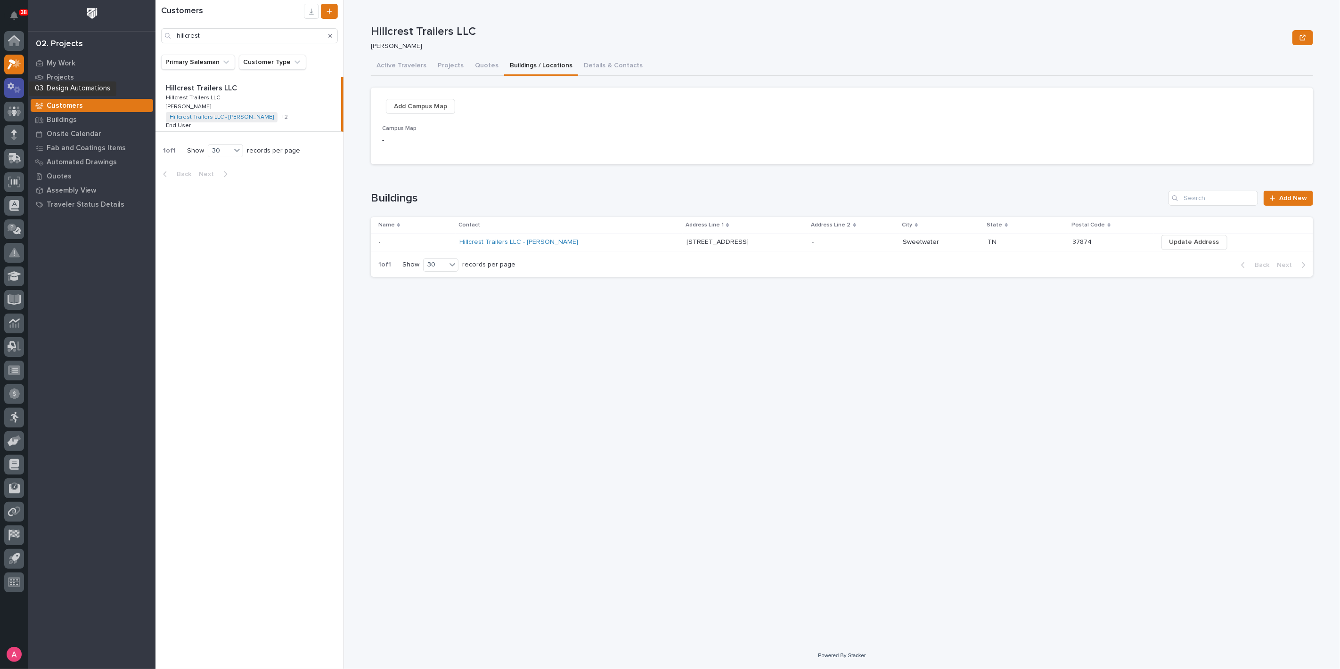
click at [20, 82] on icon at bounding box center [15, 87] width 14 height 11
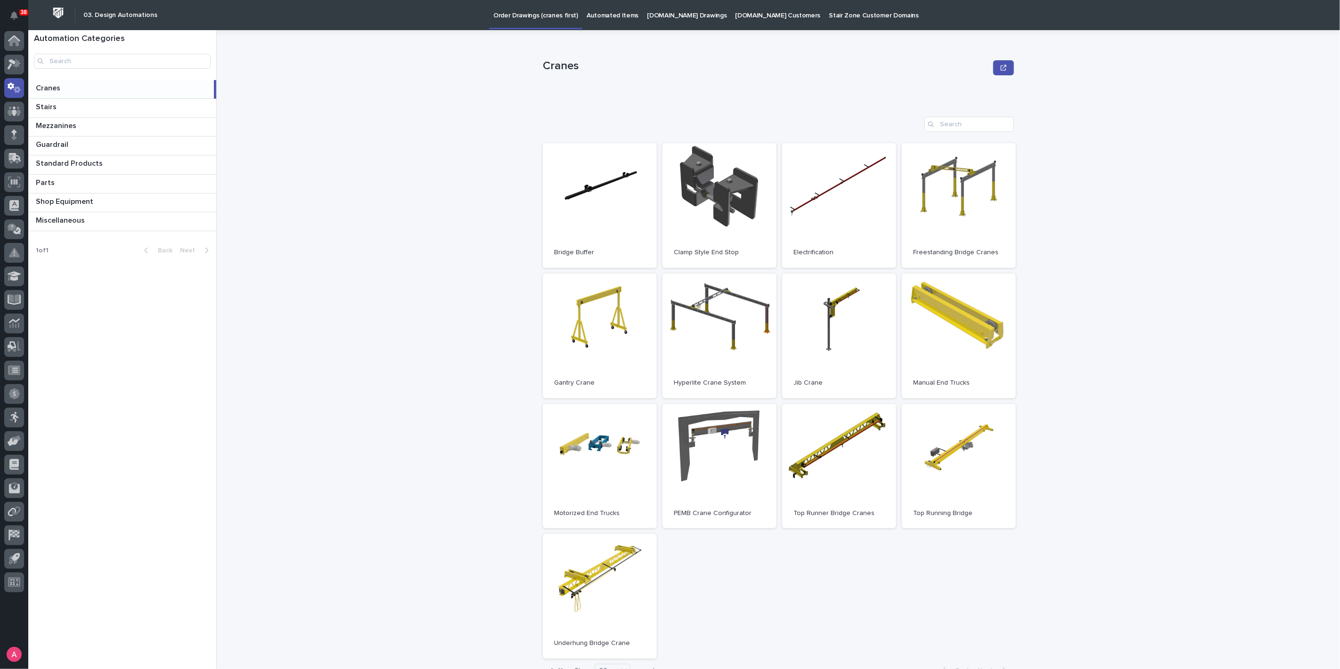
click at [611, 16] on p "Automated Items" at bounding box center [612, 10] width 52 height 20
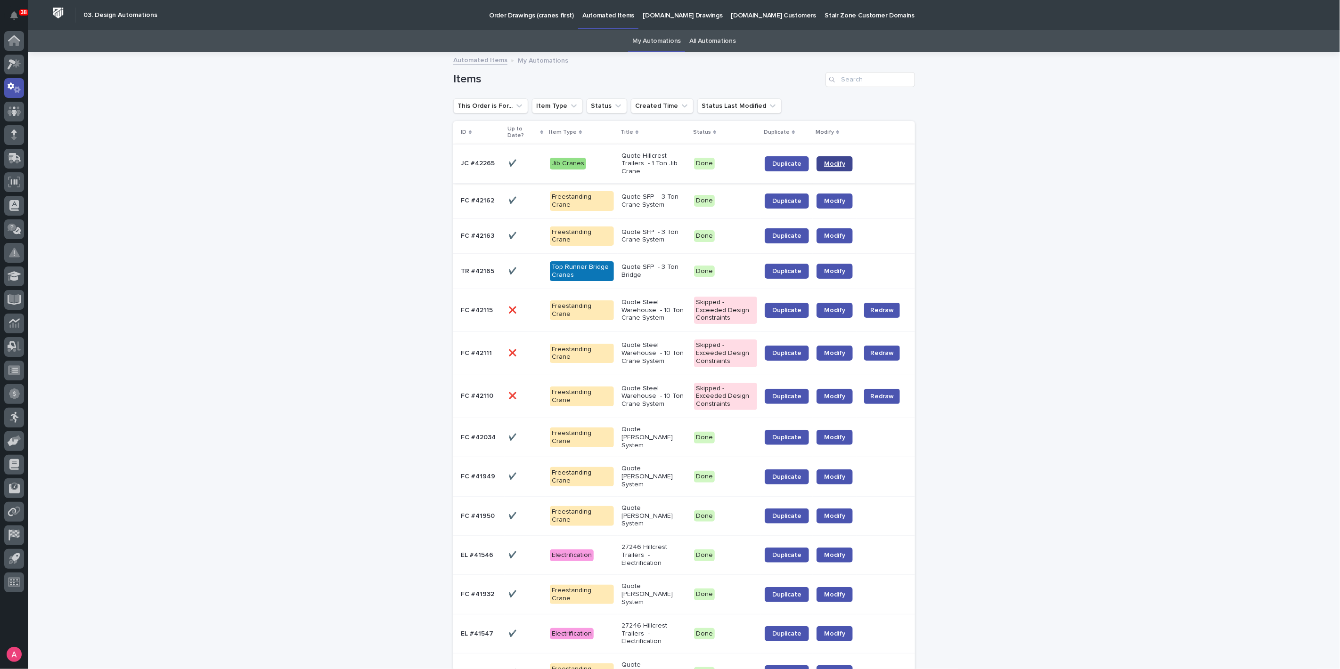
click at [839, 161] on span "Modify" at bounding box center [834, 164] width 21 height 7
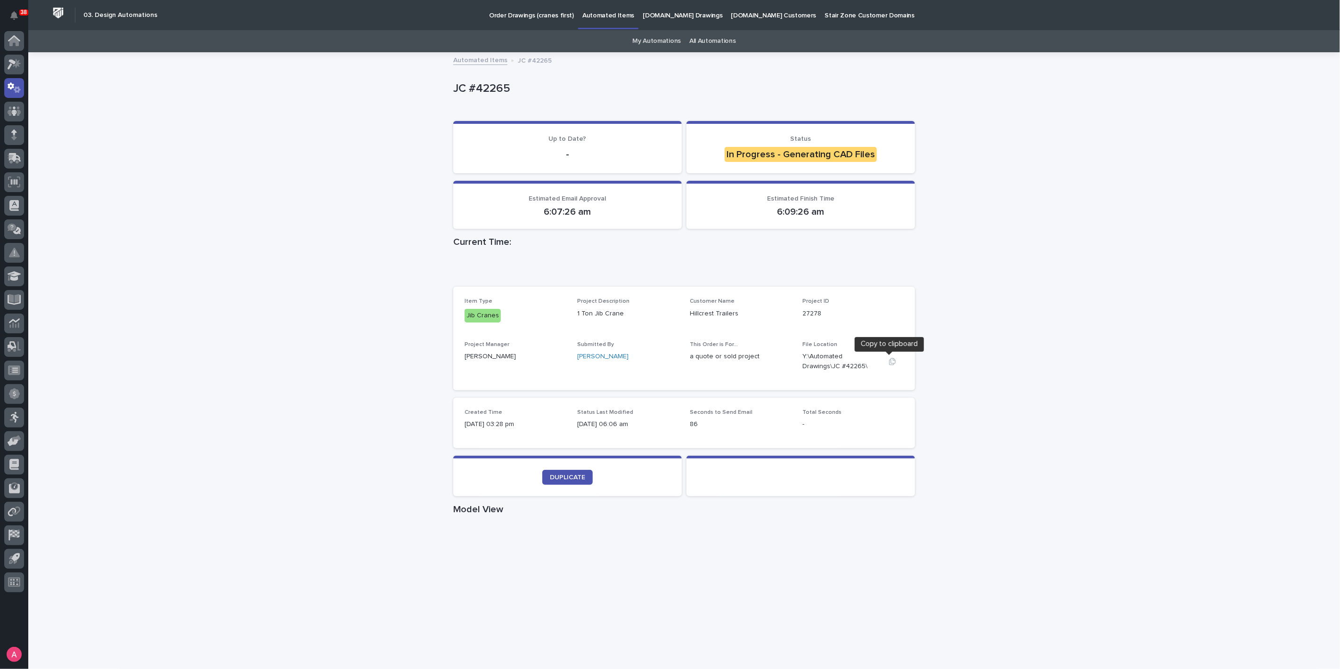
click at [889, 361] on icon "button" at bounding box center [892, 362] width 8 height 8
click at [978, 264] on div "Loading... Saving… Loading... Saving… JC #42265 JC #42265 Sorry, there was an e…" at bounding box center [683, 520] width 1311 height 935
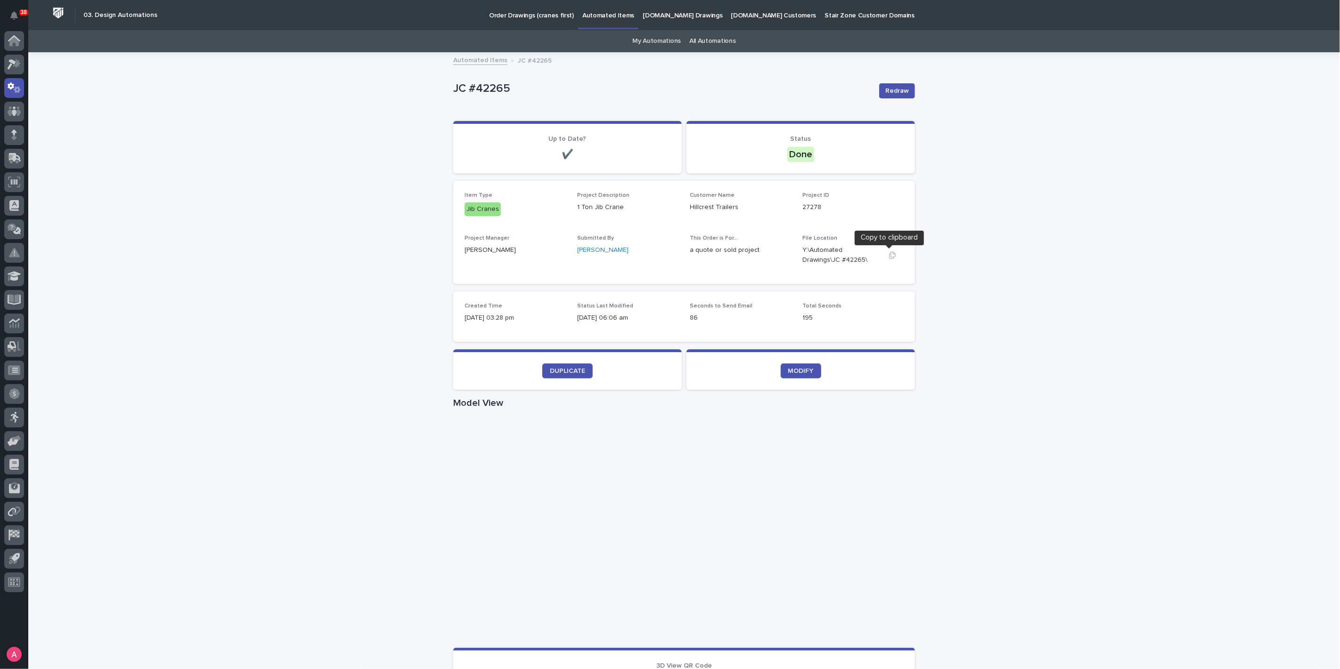
click at [890, 255] on icon "button" at bounding box center [892, 256] width 8 height 8
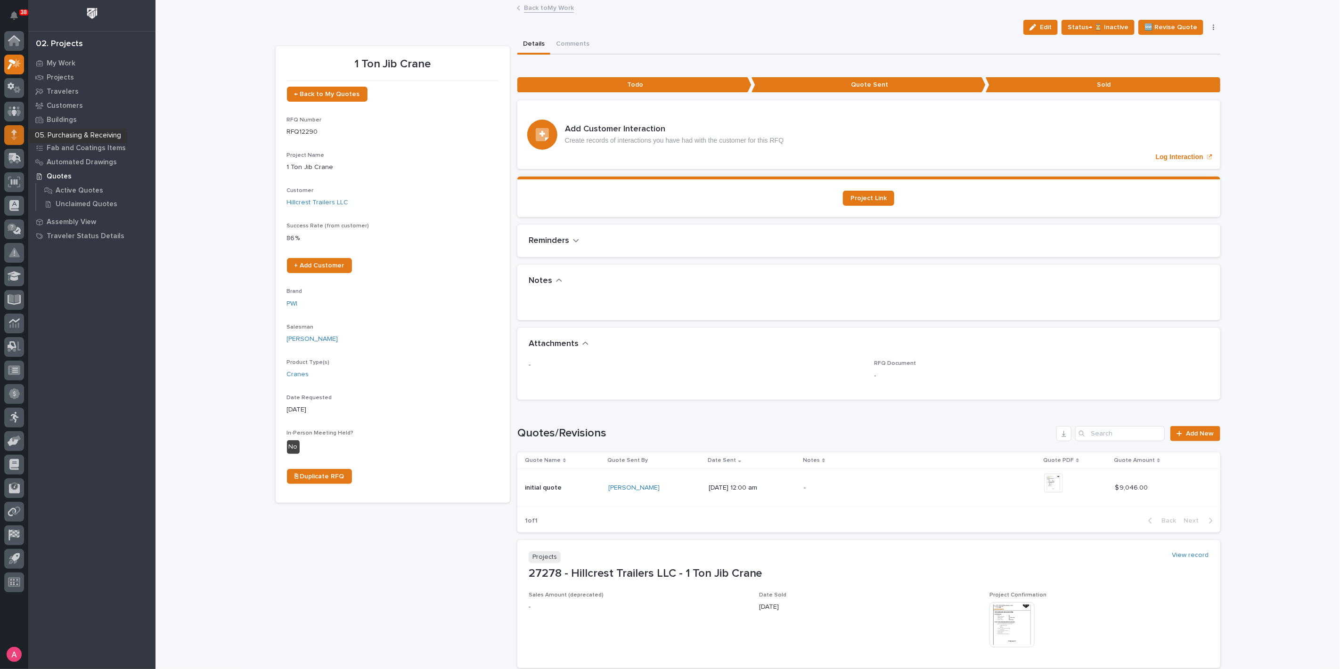
click at [13, 132] on icon at bounding box center [14, 132] width 6 height 5
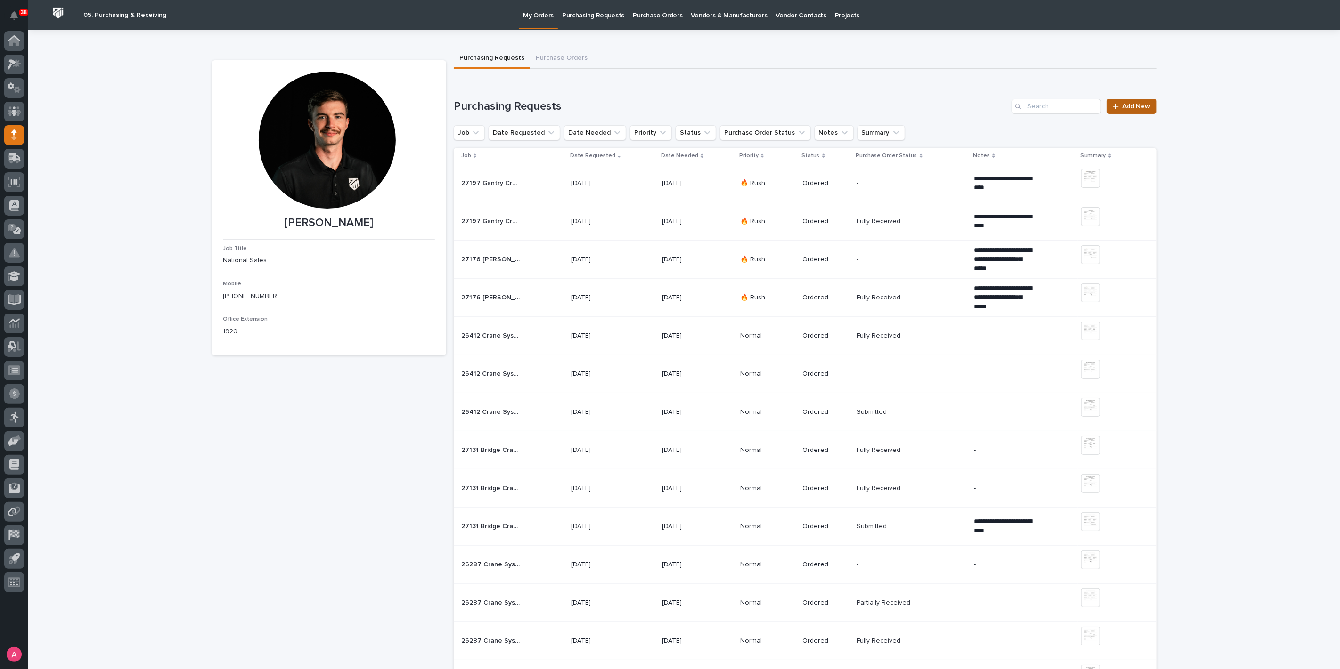
click at [1123, 107] on span "Add New" at bounding box center [1137, 106] width 28 height 7
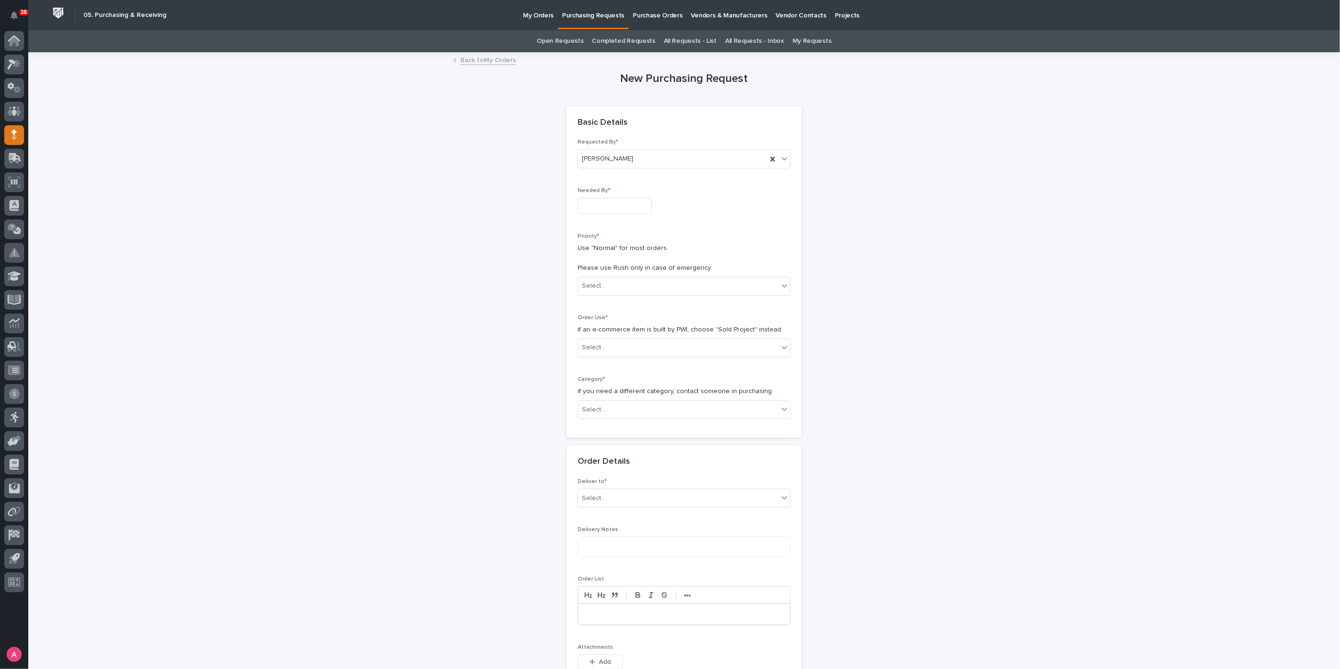
click at [627, 205] on input "text" at bounding box center [615, 206] width 74 height 16
click at [606, 163] on div "1" at bounding box center [605, 159] width 13 height 13
type input "**********"
click at [611, 283] on div "Select..." at bounding box center [678, 286] width 200 height 16
click at [620, 304] on div "🔥 Rush" at bounding box center [680, 303] width 212 height 16
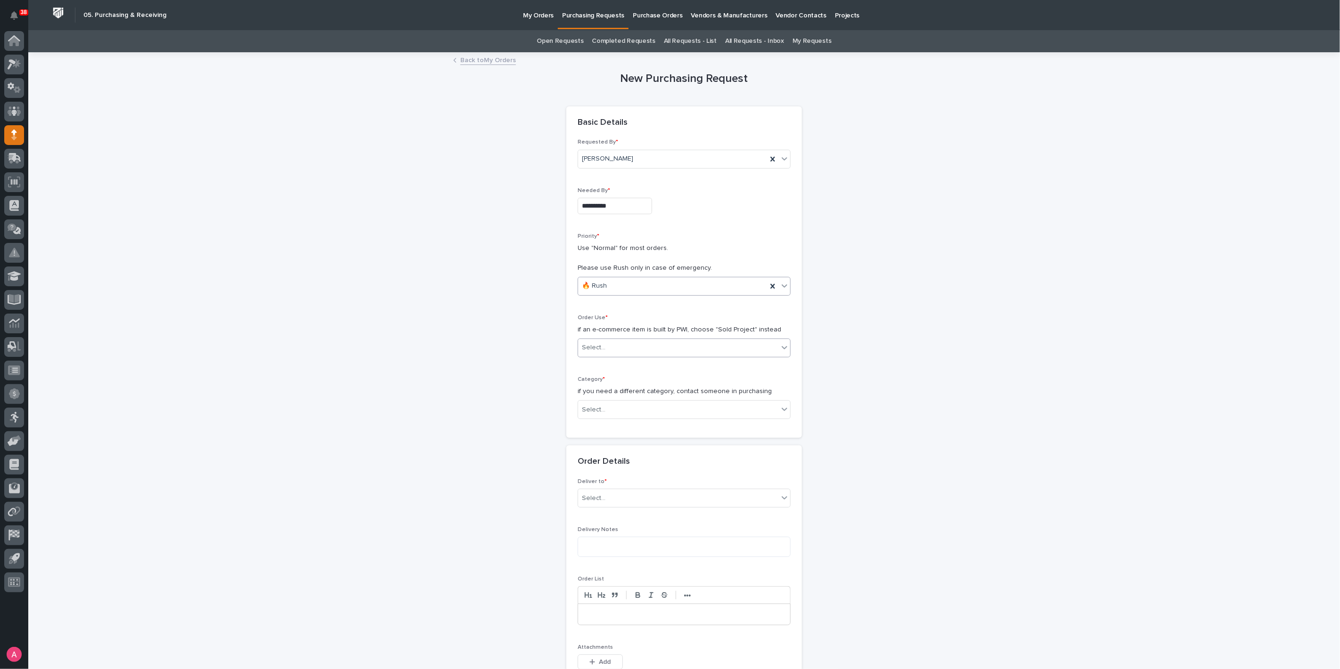
click at [626, 347] on div "Select..." at bounding box center [678, 348] width 200 height 16
click at [638, 368] on div "Sold Project" at bounding box center [680, 365] width 212 height 16
click at [650, 402] on div "Select..." at bounding box center [678, 410] width 200 height 16
click at [615, 511] on div "Parts & Hardware" at bounding box center [680, 509] width 212 height 16
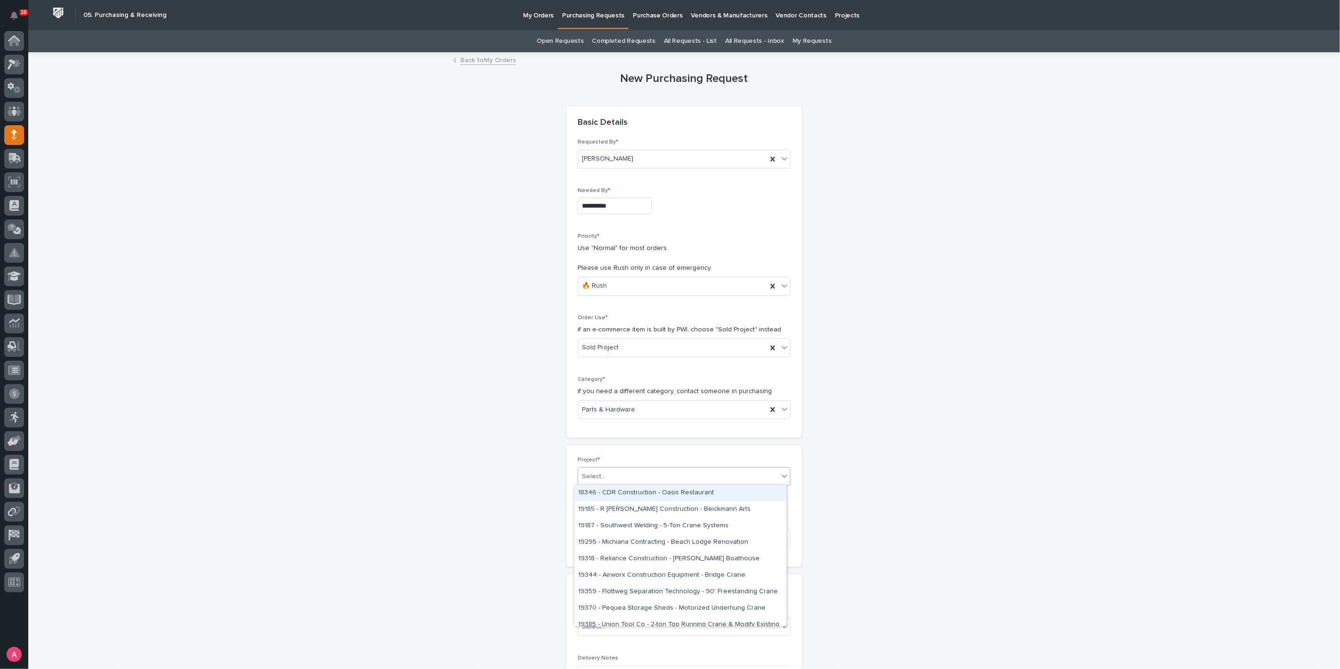
click at [627, 473] on div "Select..." at bounding box center [678, 477] width 200 height 16
type input "*****"
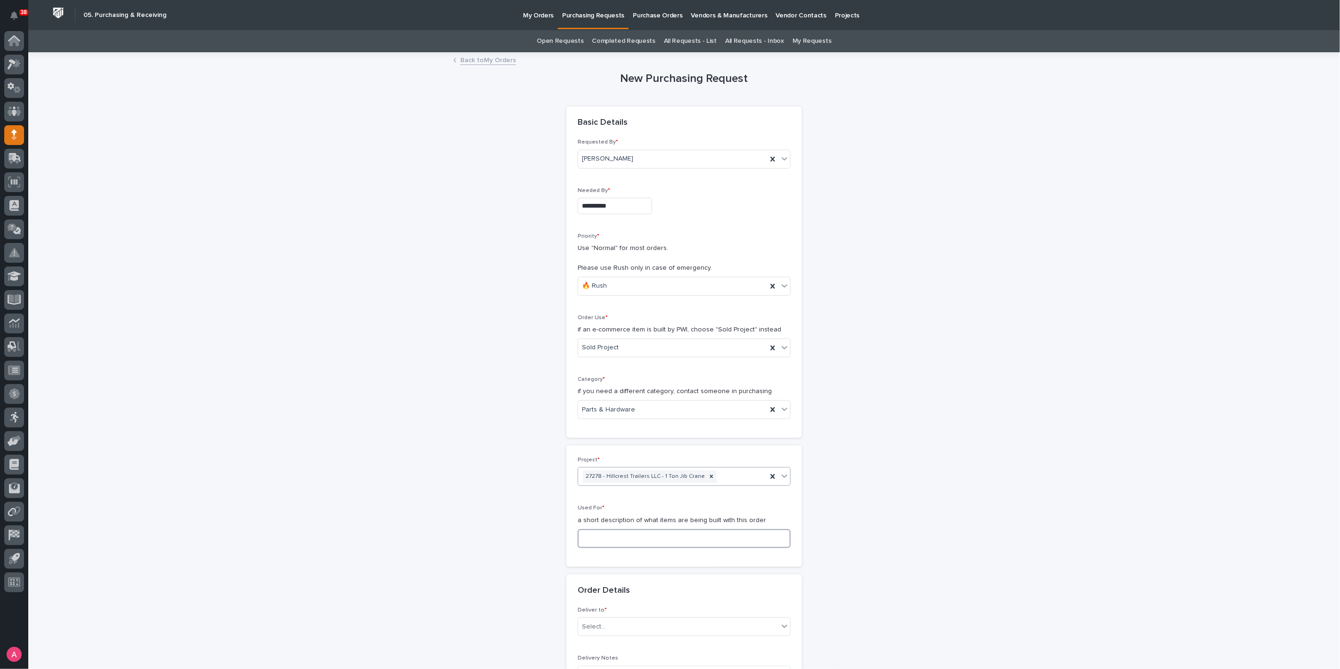
click at [638, 538] on input at bounding box center [684, 538] width 213 height 19
type input "1 Ton Jib Crane"
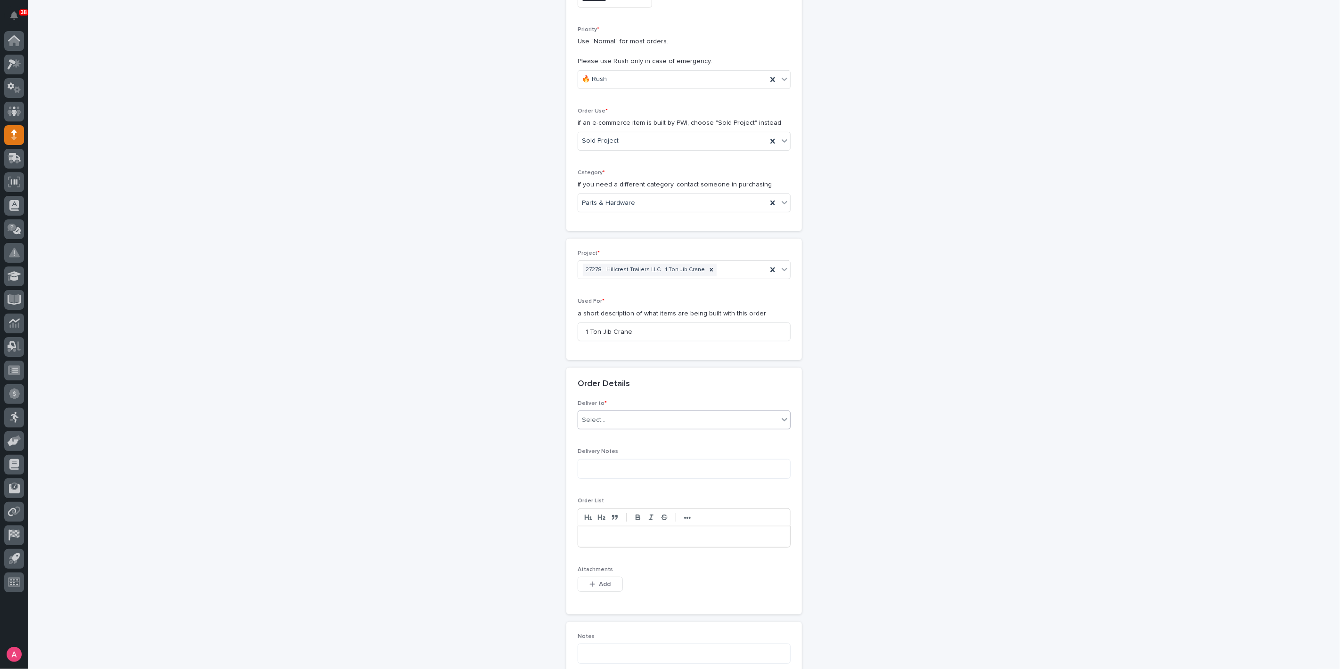
scroll to position [209, 0]
click at [635, 416] on div "Select..." at bounding box center [678, 418] width 200 height 16
click at [619, 432] on div "PWI" at bounding box center [680, 434] width 212 height 16
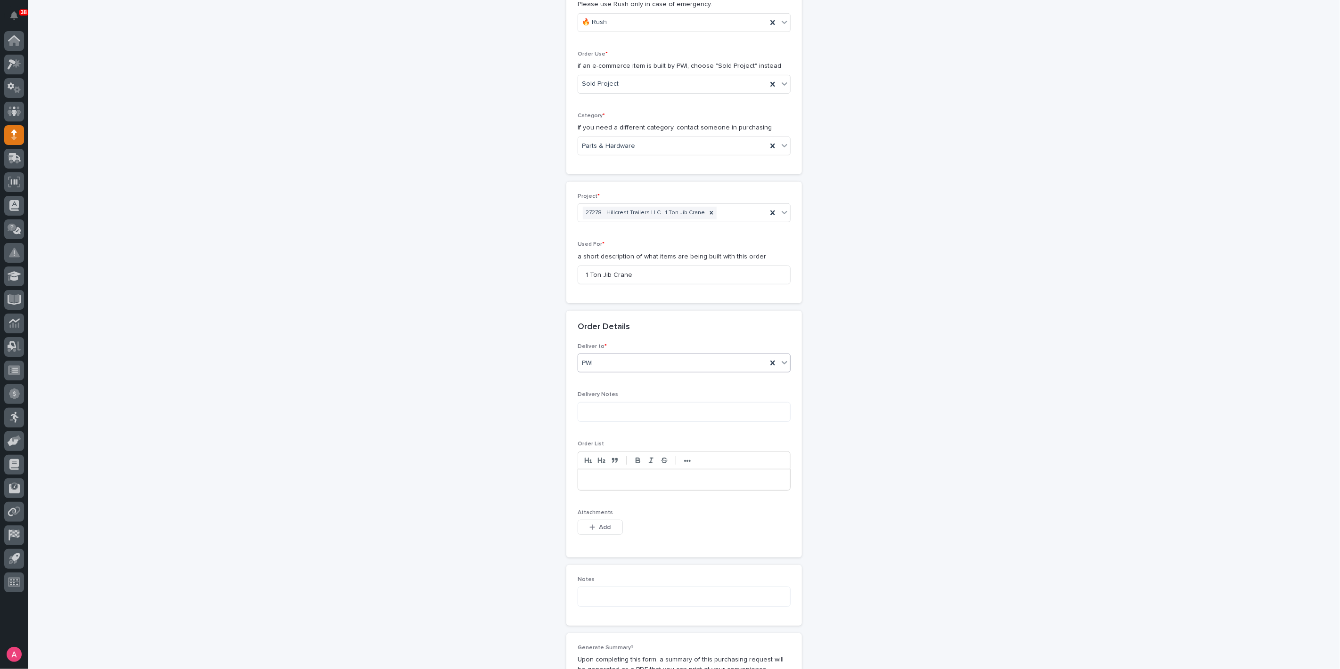
scroll to position [314, 0]
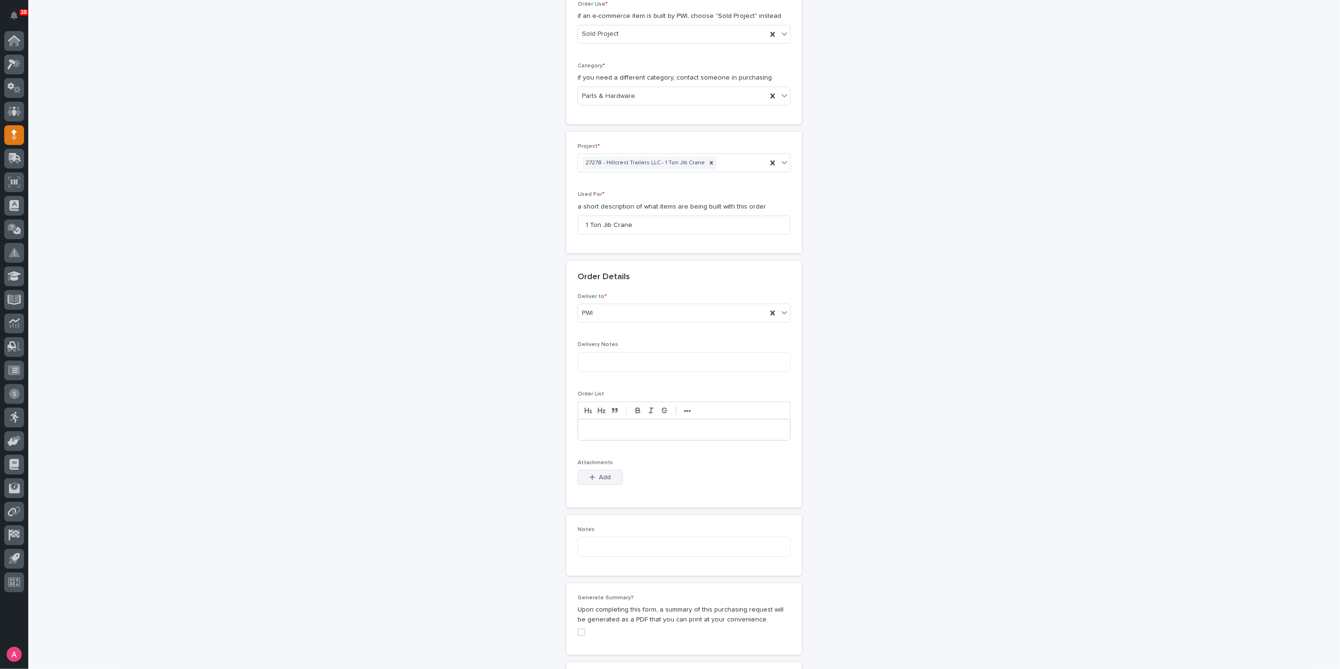
click at [601, 476] on span "Add" at bounding box center [605, 477] width 12 height 8
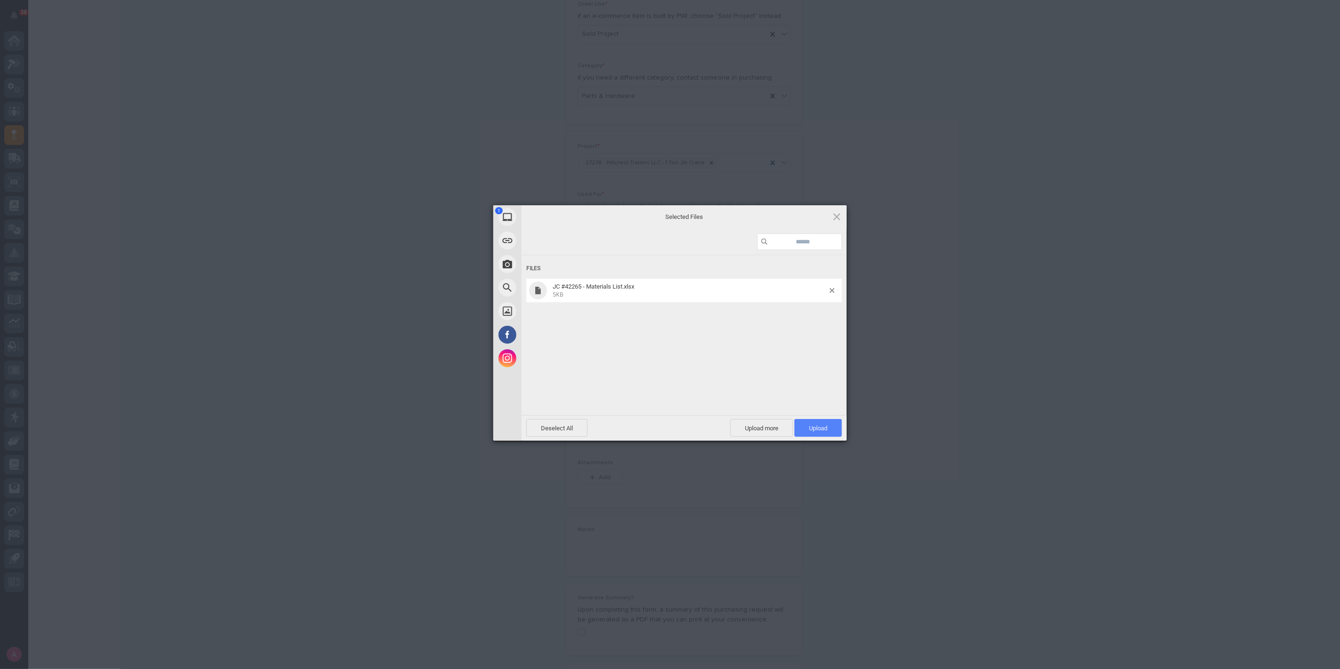
click at [818, 426] on span "Upload 1" at bounding box center [818, 428] width 18 height 7
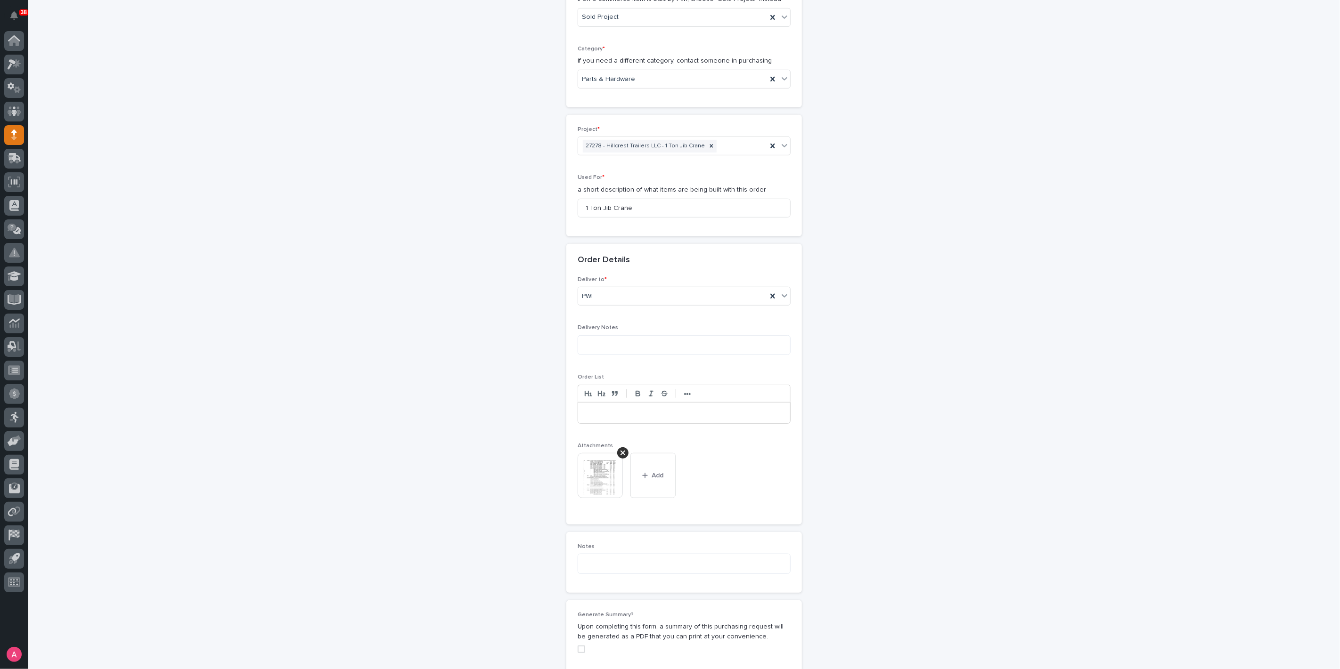
scroll to position [0, 0]
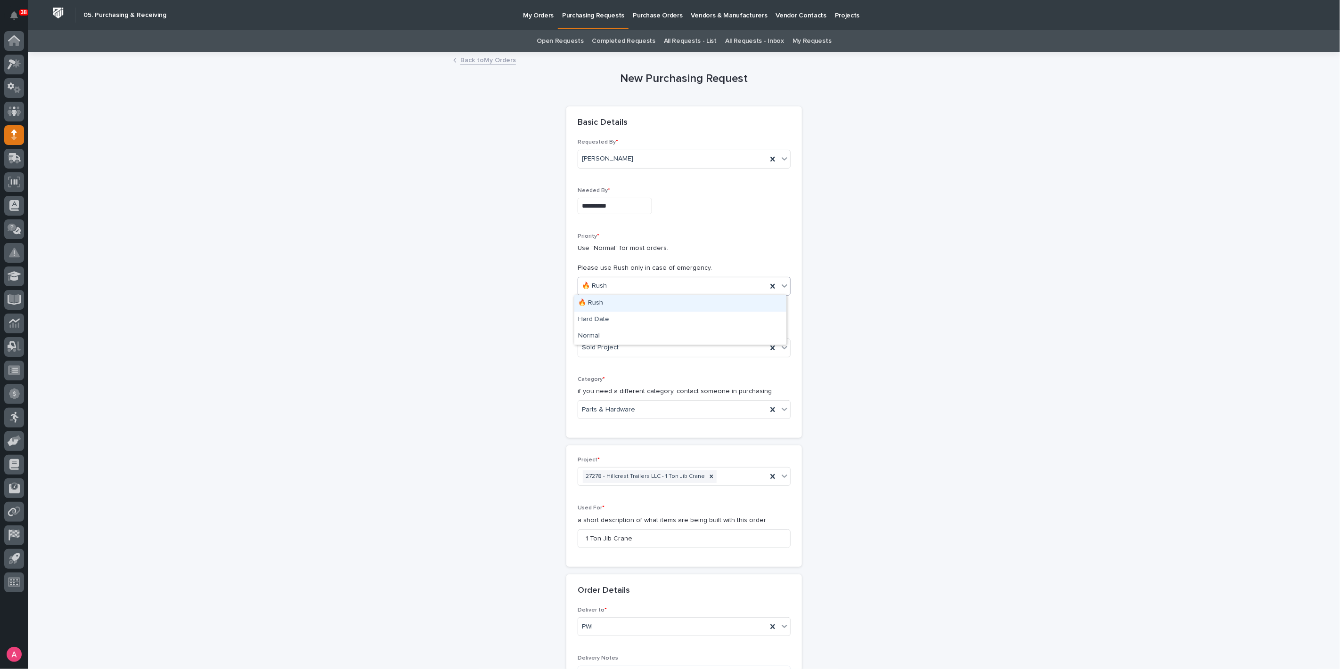
click at [668, 279] on div "🔥 Rush" at bounding box center [672, 286] width 189 height 16
click at [634, 331] on div "Normal" at bounding box center [680, 336] width 212 height 16
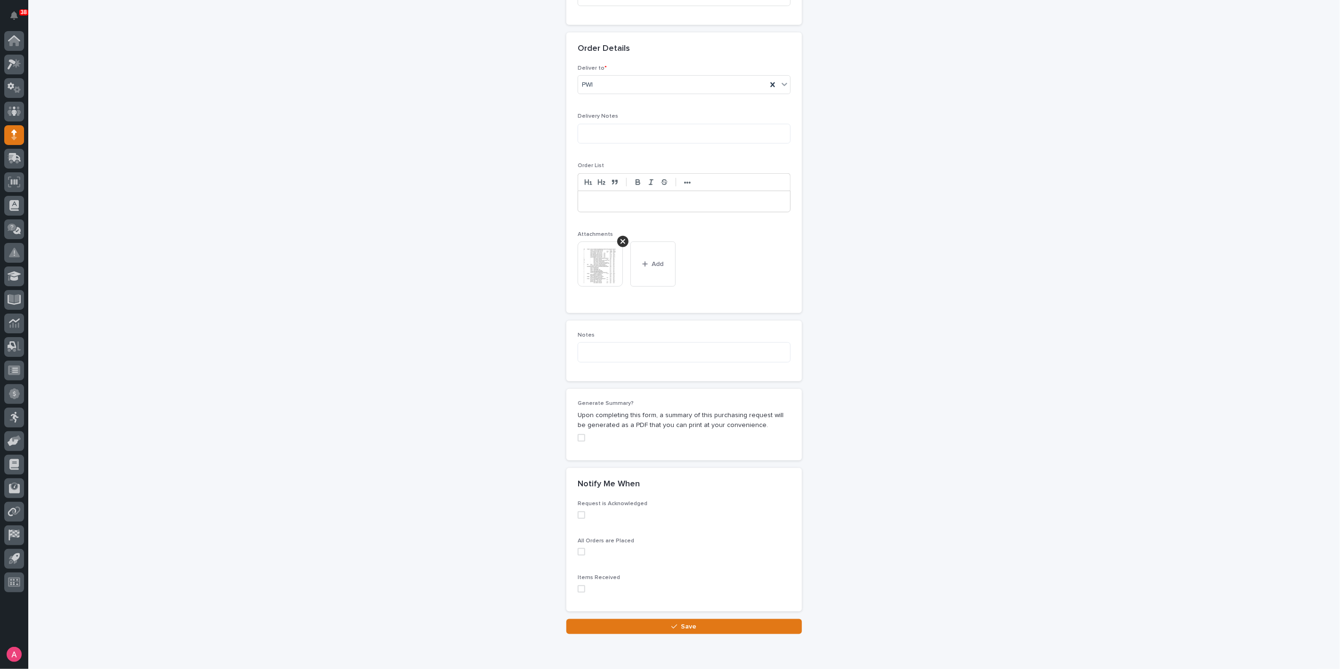
scroll to position [526, 0]
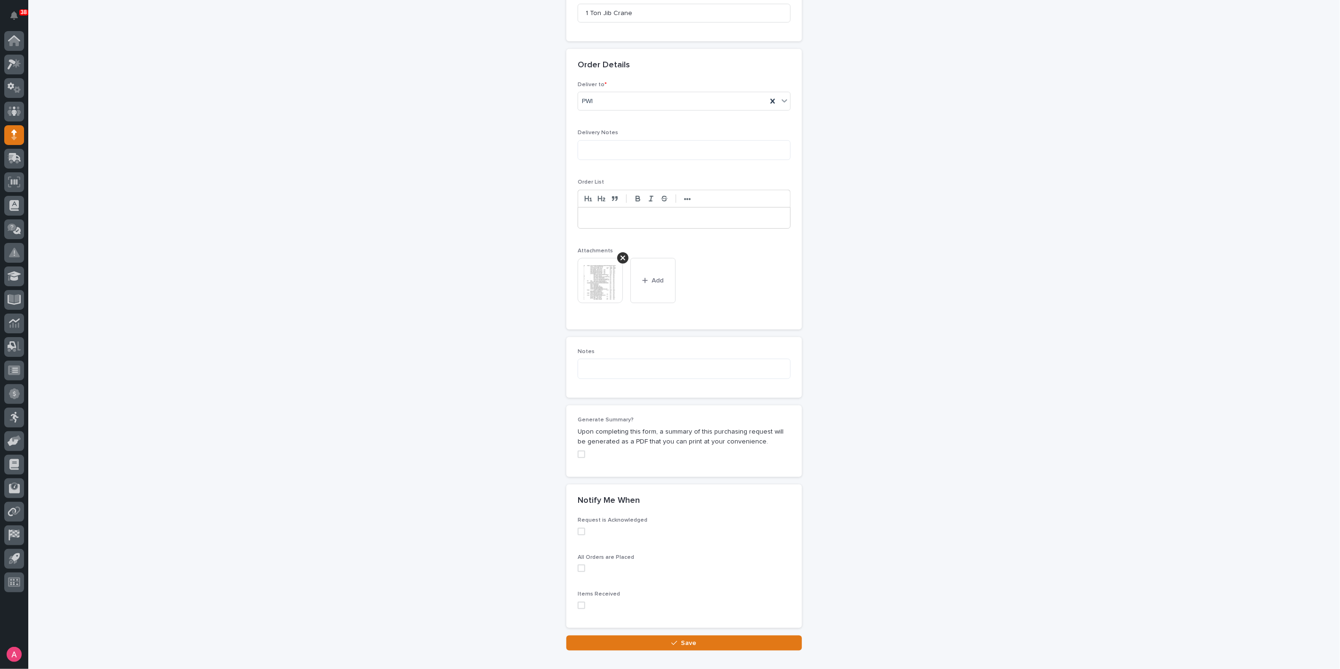
drag, startPoint x: 579, startPoint y: 452, endPoint x: 585, endPoint y: 459, distance: 8.7
click at [579, 452] on span at bounding box center [582, 455] width 8 height 8
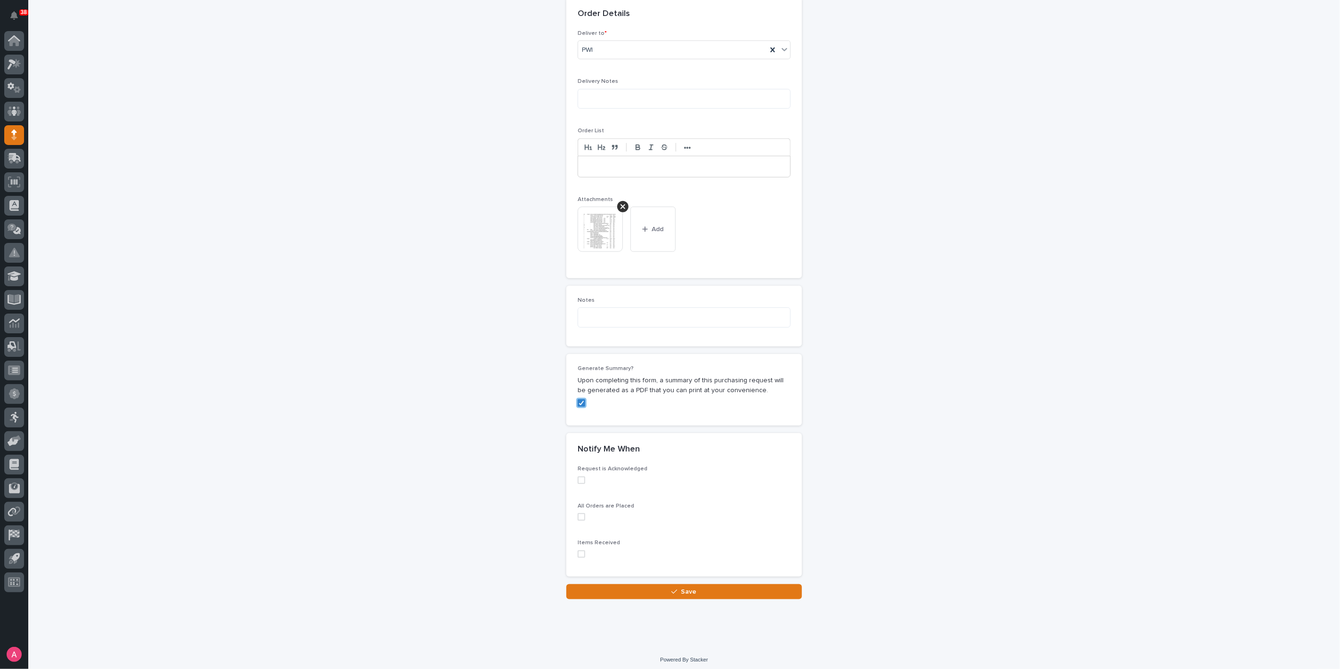
scroll to position [578, 0]
click at [681, 589] on span "Save" at bounding box center [689, 591] width 16 height 8
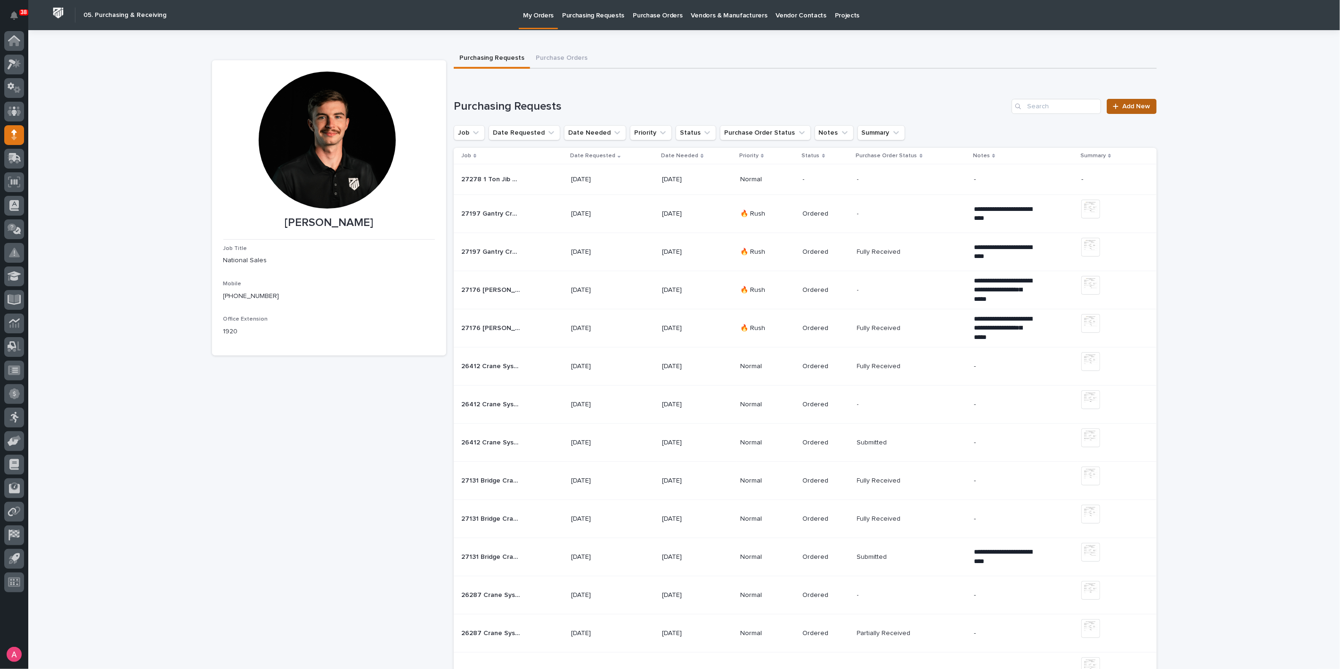
click at [1127, 104] on span "Add New" at bounding box center [1137, 106] width 28 height 7
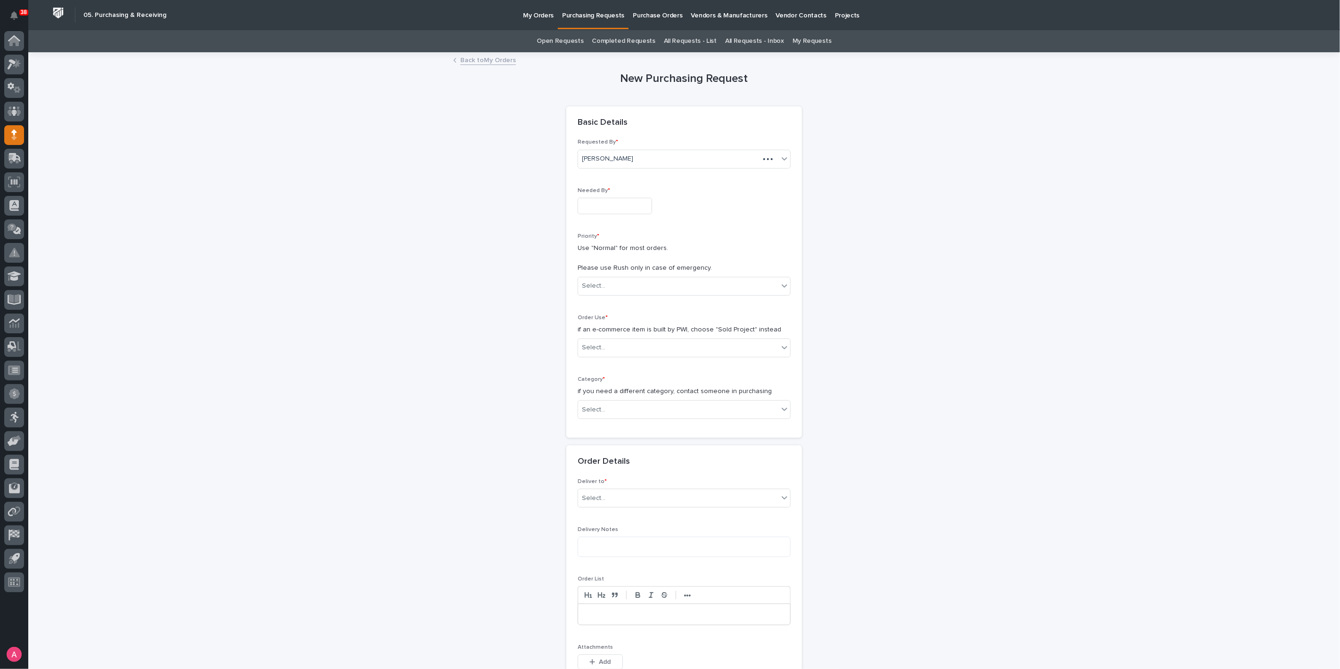
click at [627, 206] on input "text" at bounding box center [615, 206] width 74 height 16
click at [607, 156] on div "1" at bounding box center [605, 159] width 13 height 13
type input "**********"
click at [623, 281] on div "Select..." at bounding box center [678, 286] width 200 height 16
drag, startPoint x: 602, startPoint y: 334, endPoint x: 608, endPoint y: 337, distance: 7.0
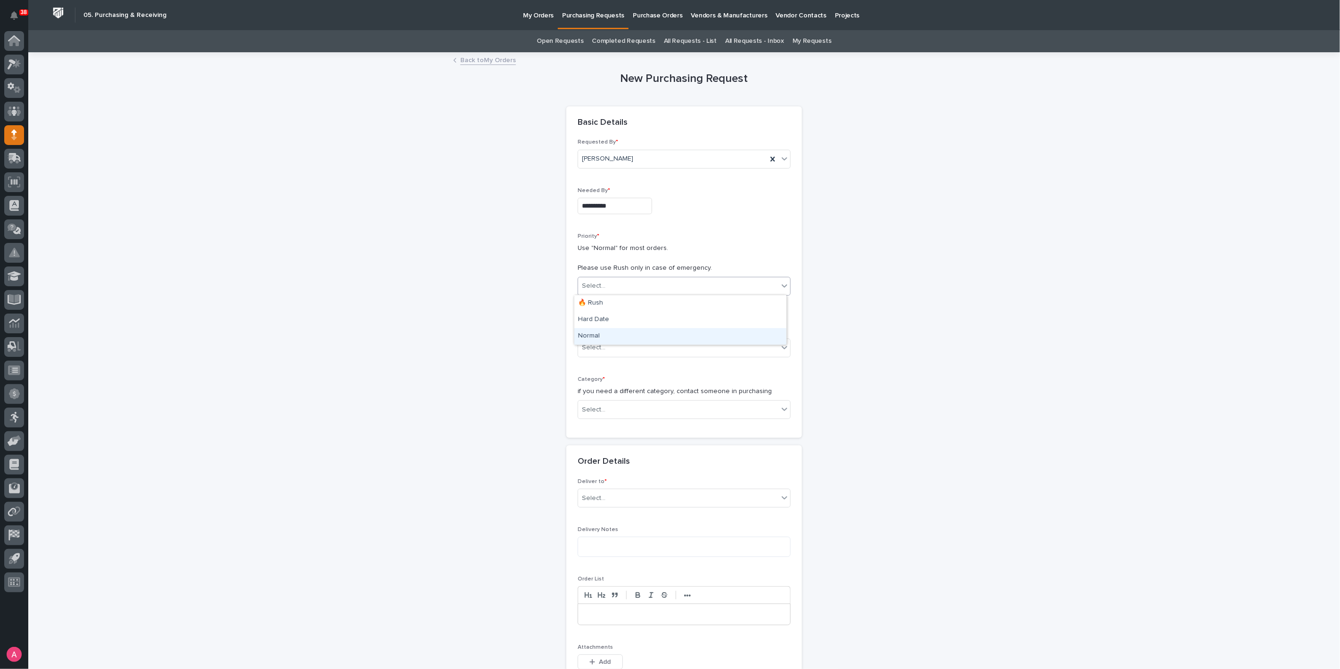
click at [603, 334] on div "Normal" at bounding box center [680, 336] width 212 height 16
click at [627, 343] on div "Select..." at bounding box center [678, 348] width 200 height 16
click at [603, 361] on div "Sold Project" at bounding box center [680, 365] width 212 height 16
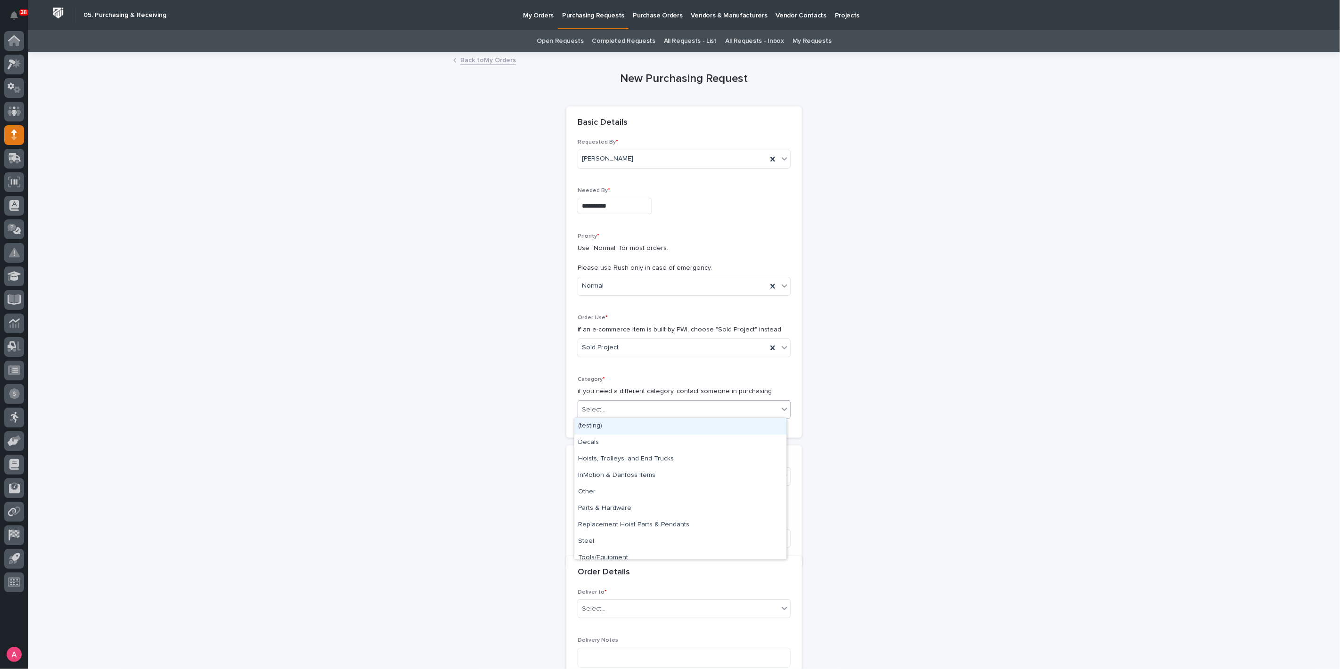
click at [604, 409] on div "Select..." at bounding box center [678, 410] width 200 height 16
click at [606, 538] on div "Steel" at bounding box center [680, 542] width 212 height 16
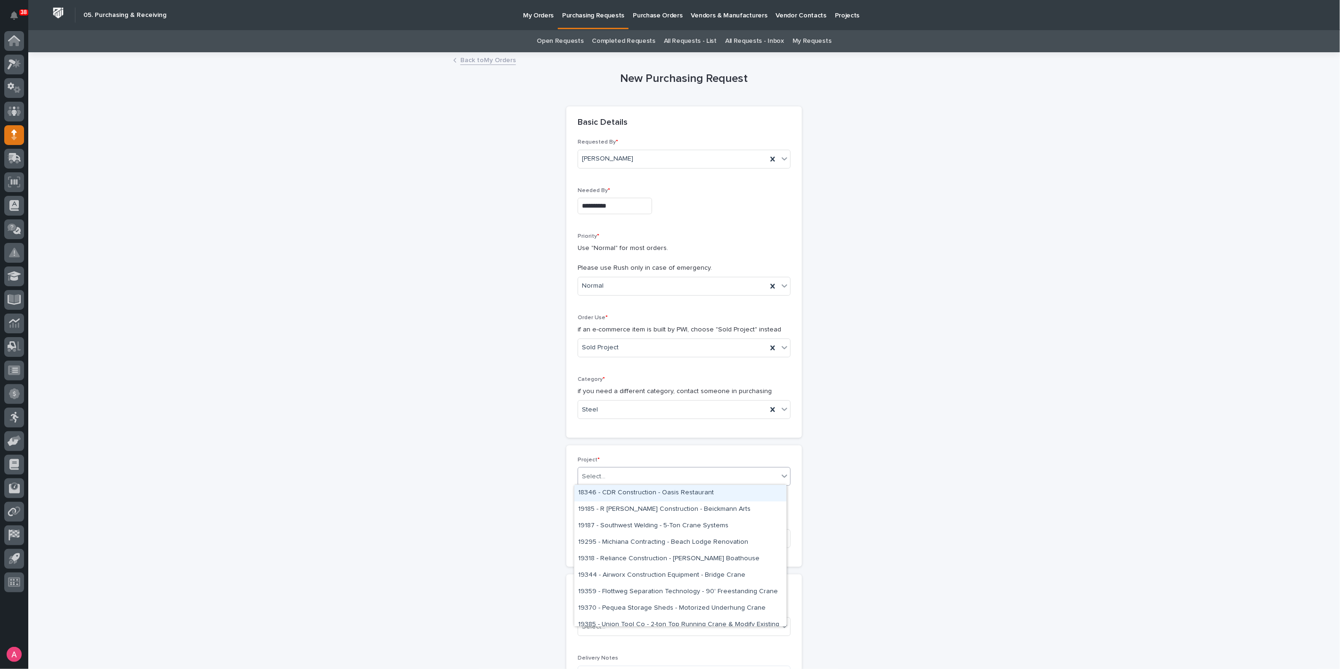
click at [610, 472] on div "Select..." at bounding box center [678, 477] width 200 height 16
type input "*****"
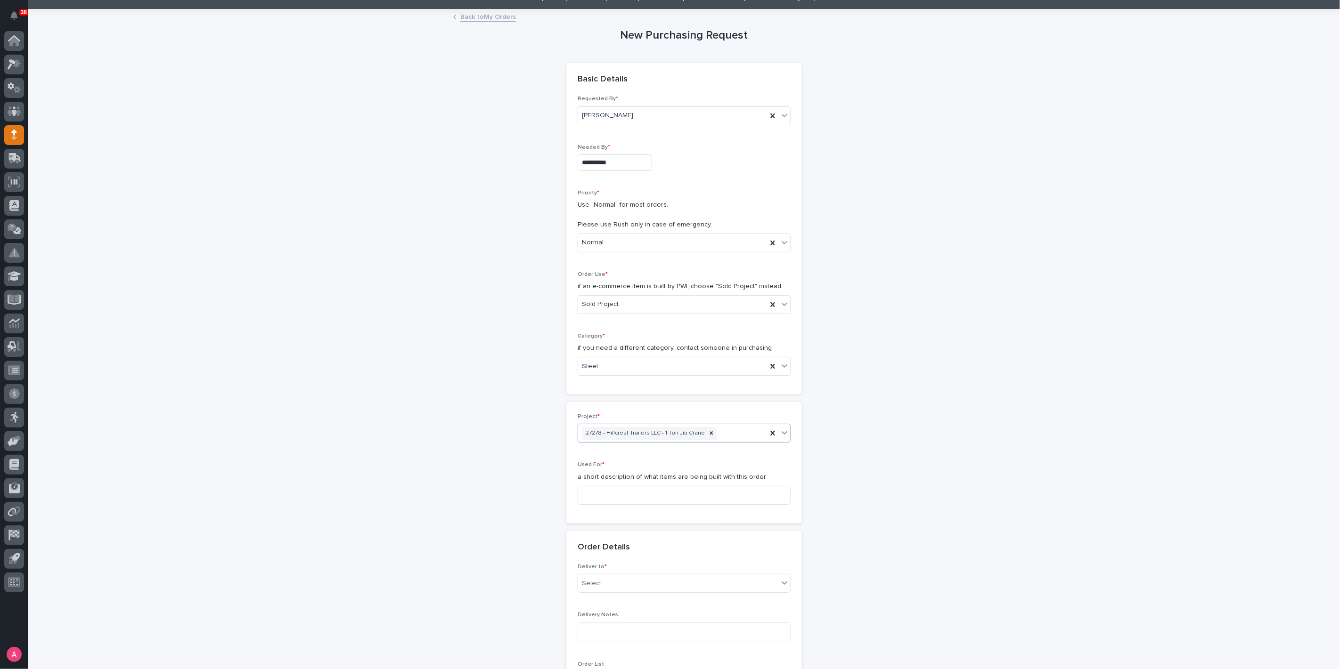
scroll to position [105, 0]
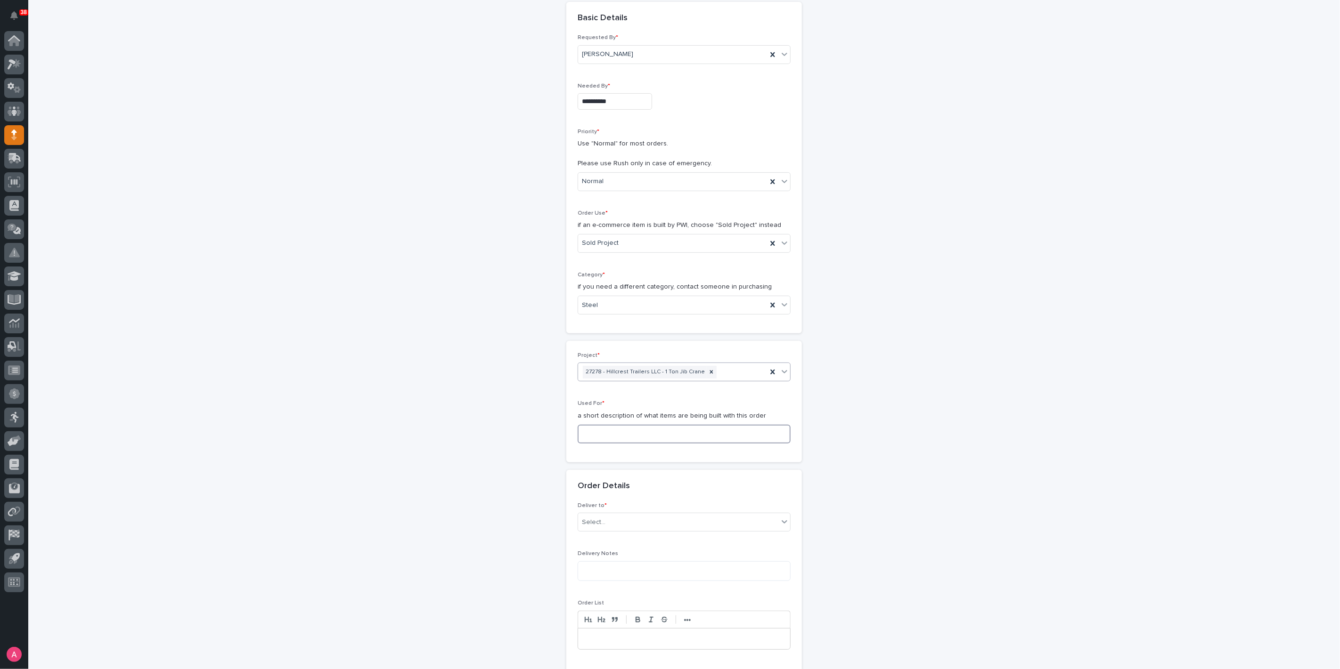
click at [644, 432] on input at bounding box center [684, 434] width 213 height 19
type input "1 Ton Jib Crane"
type input "***"
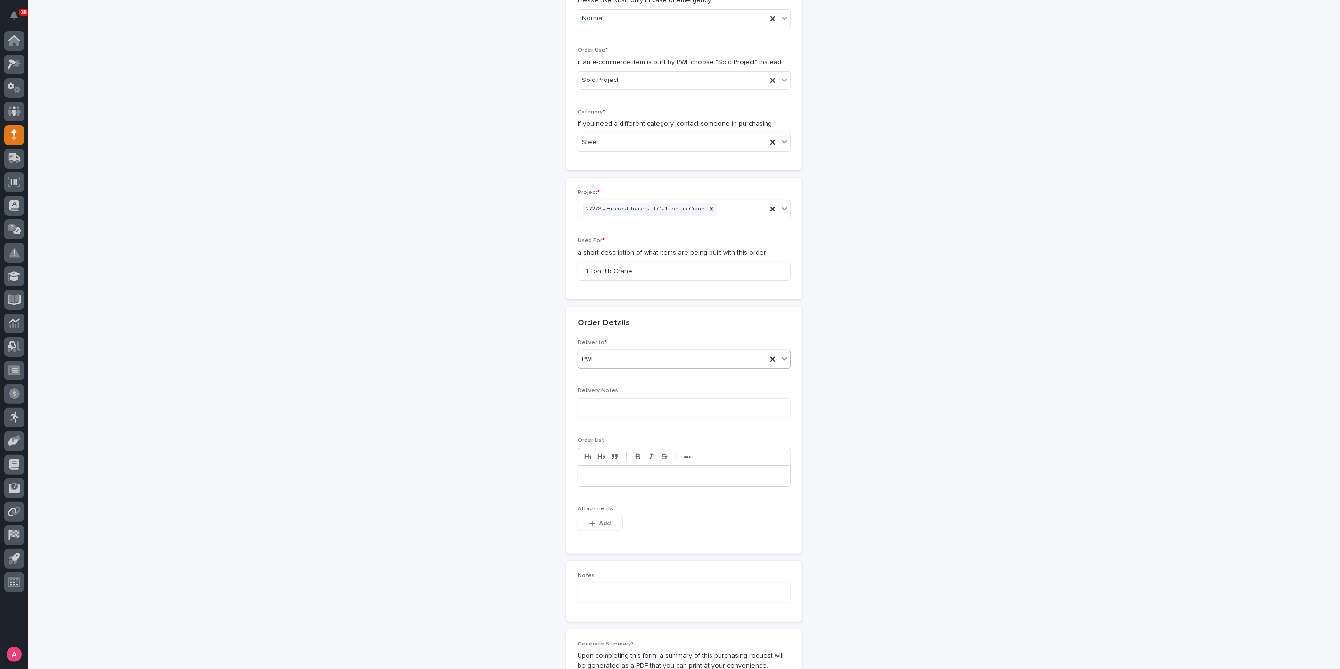
scroll to position [418, 0]
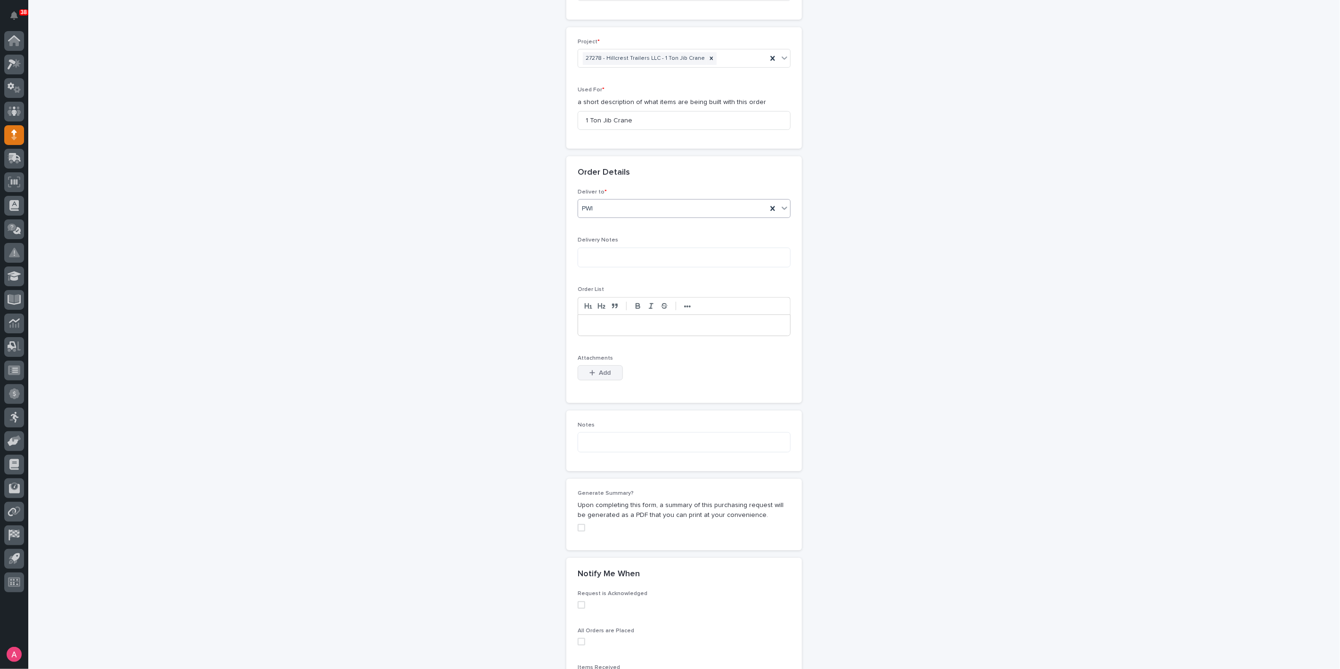
click at [590, 370] on icon "button" at bounding box center [592, 373] width 6 height 7
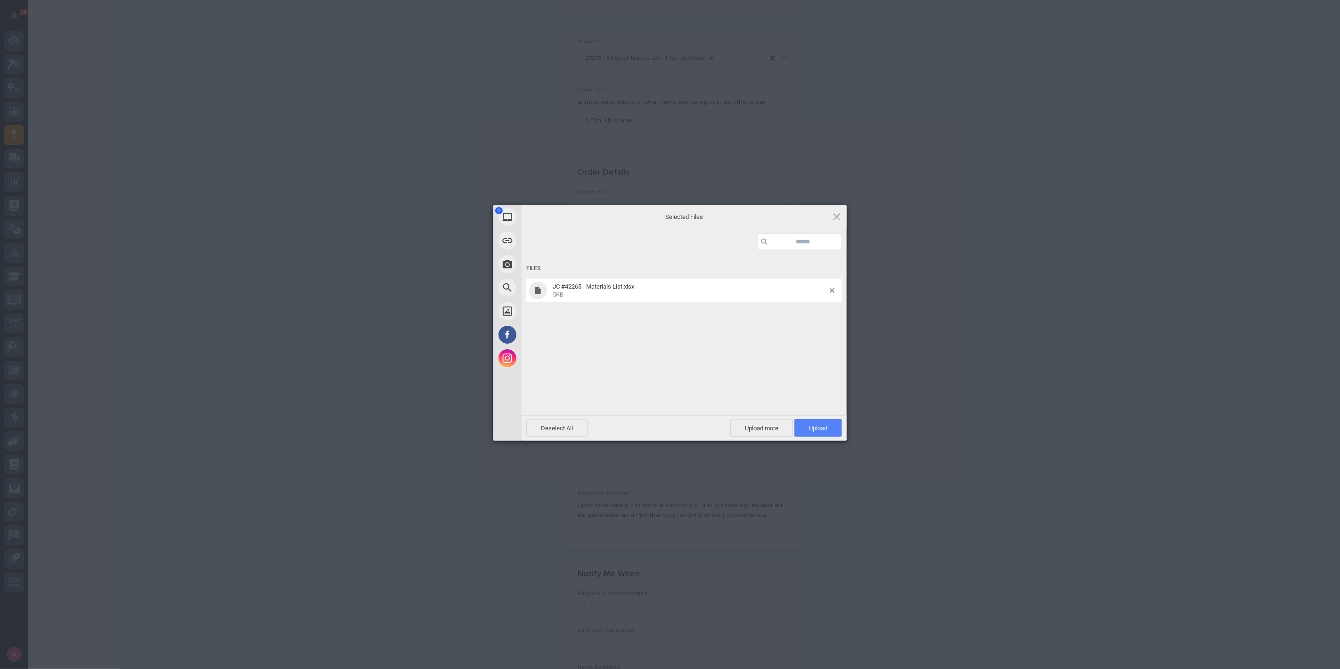
click at [823, 430] on span "Upload 1" at bounding box center [818, 428] width 18 height 7
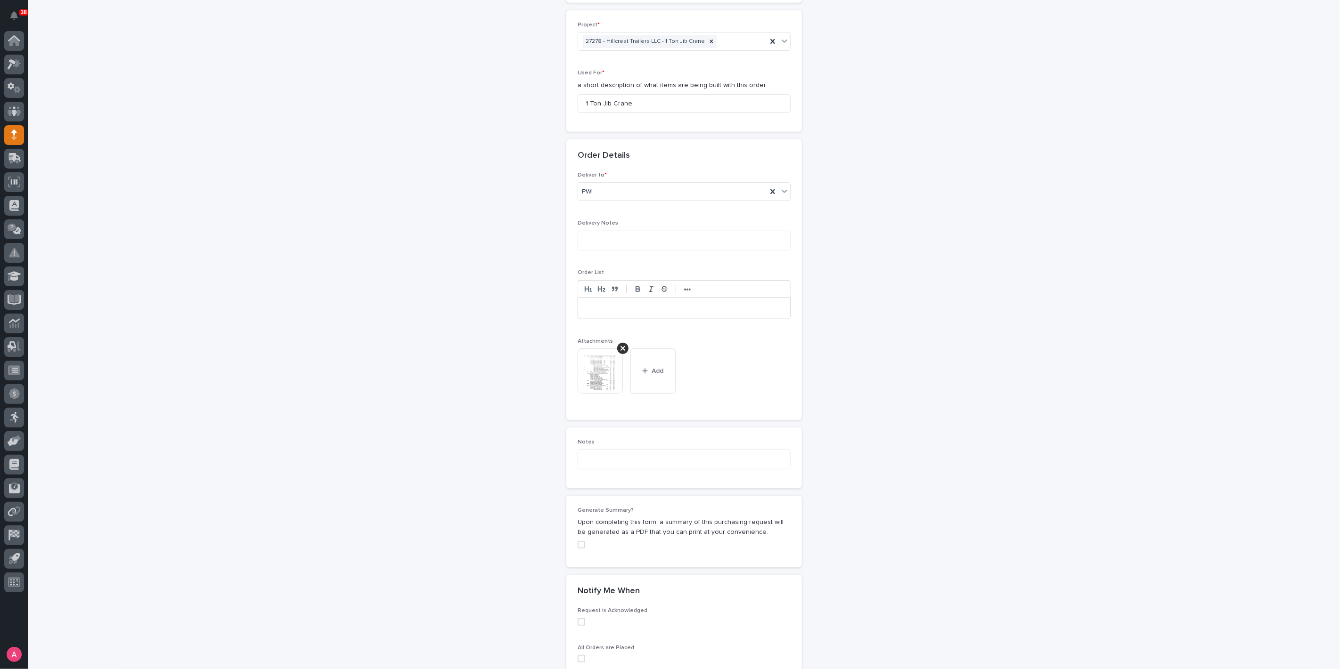
scroll to position [578, 0]
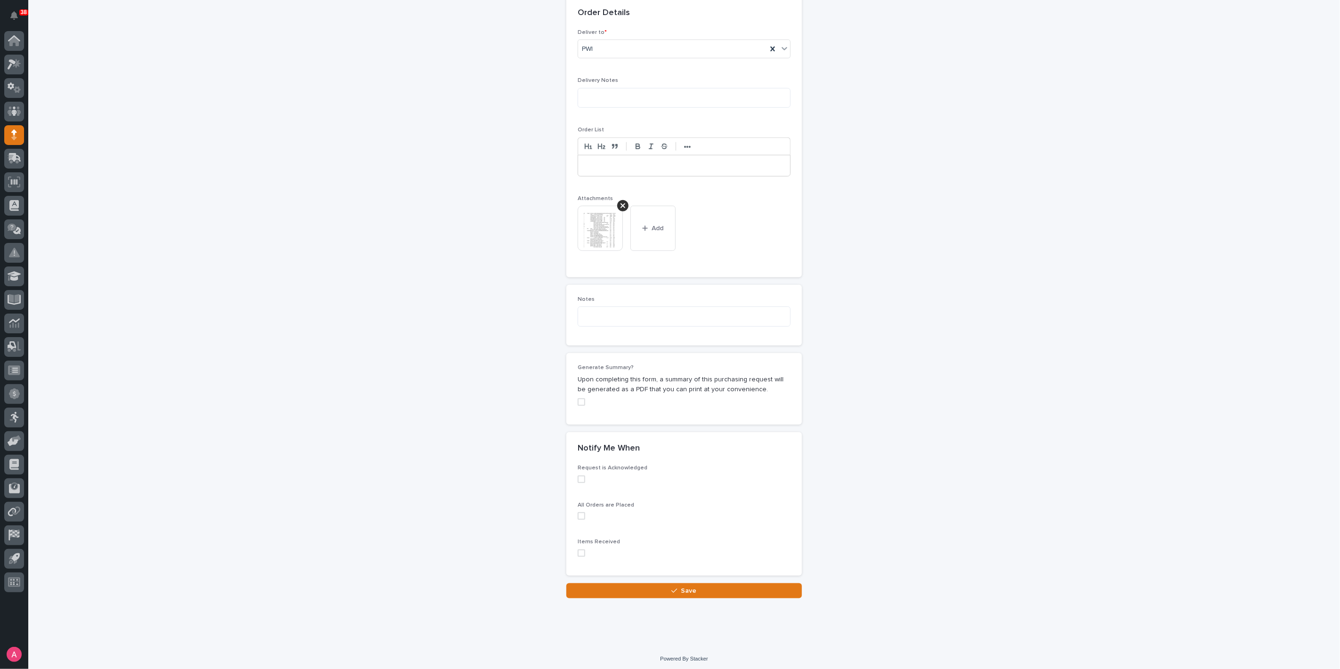
click at [578, 399] on span at bounding box center [582, 403] width 8 height 8
click at [694, 590] on button "Save" at bounding box center [684, 591] width 236 height 15
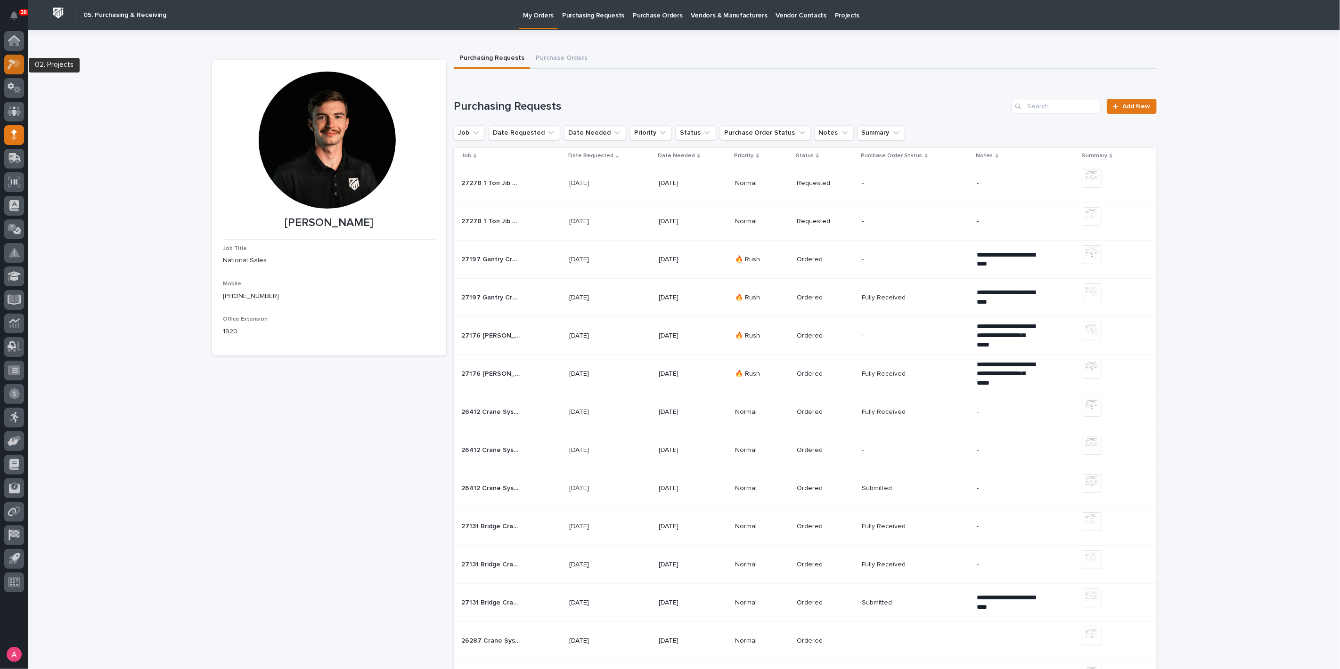
click at [13, 61] on icon at bounding box center [12, 64] width 8 height 10
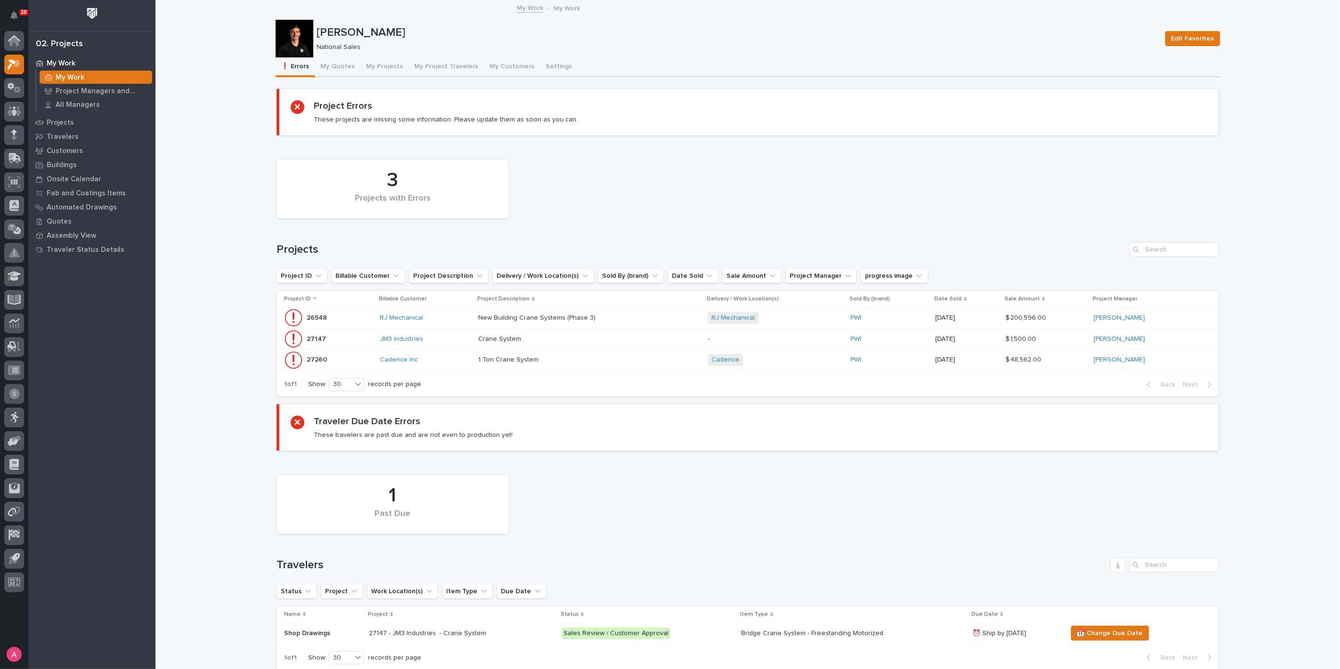
click at [577, 365] on div "1 Ton Crane System 1 Ton Crane System" at bounding box center [589, 360] width 222 height 16
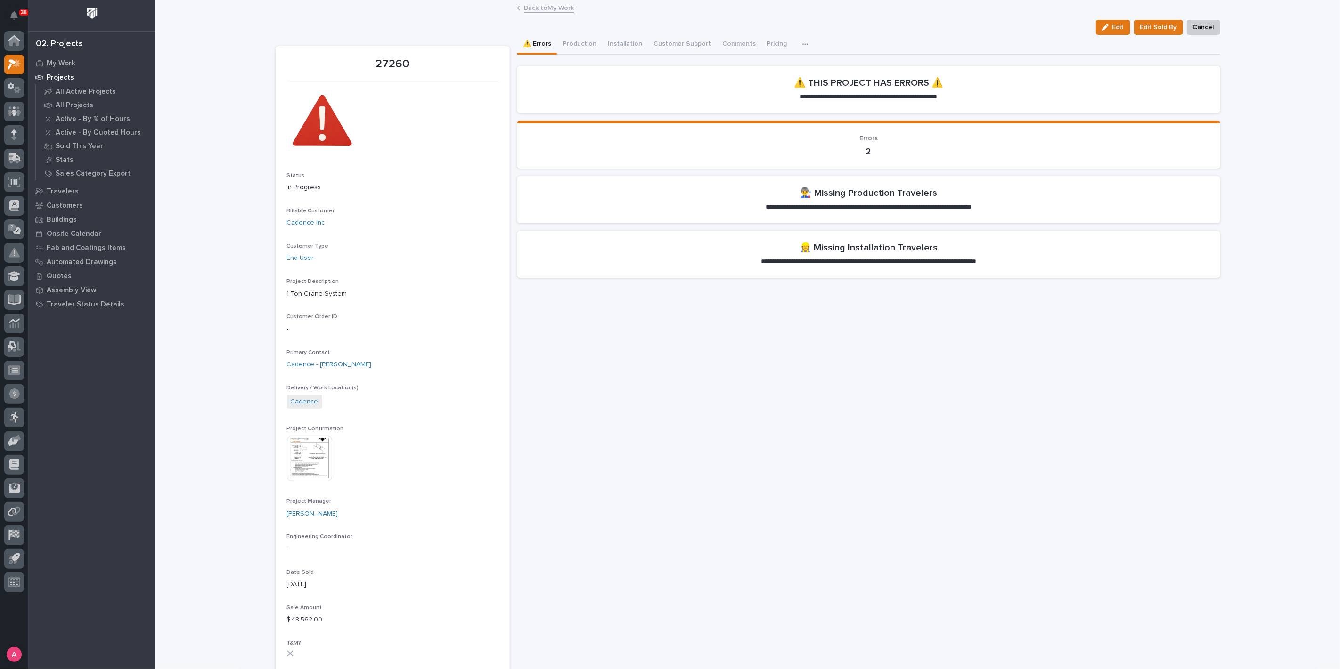
click at [741, 330] on div "**********" at bounding box center [868, 638] width 703 height 1206
click at [50, 61] on p "My Work" at bounding box center [61, 63] width 29 height 8
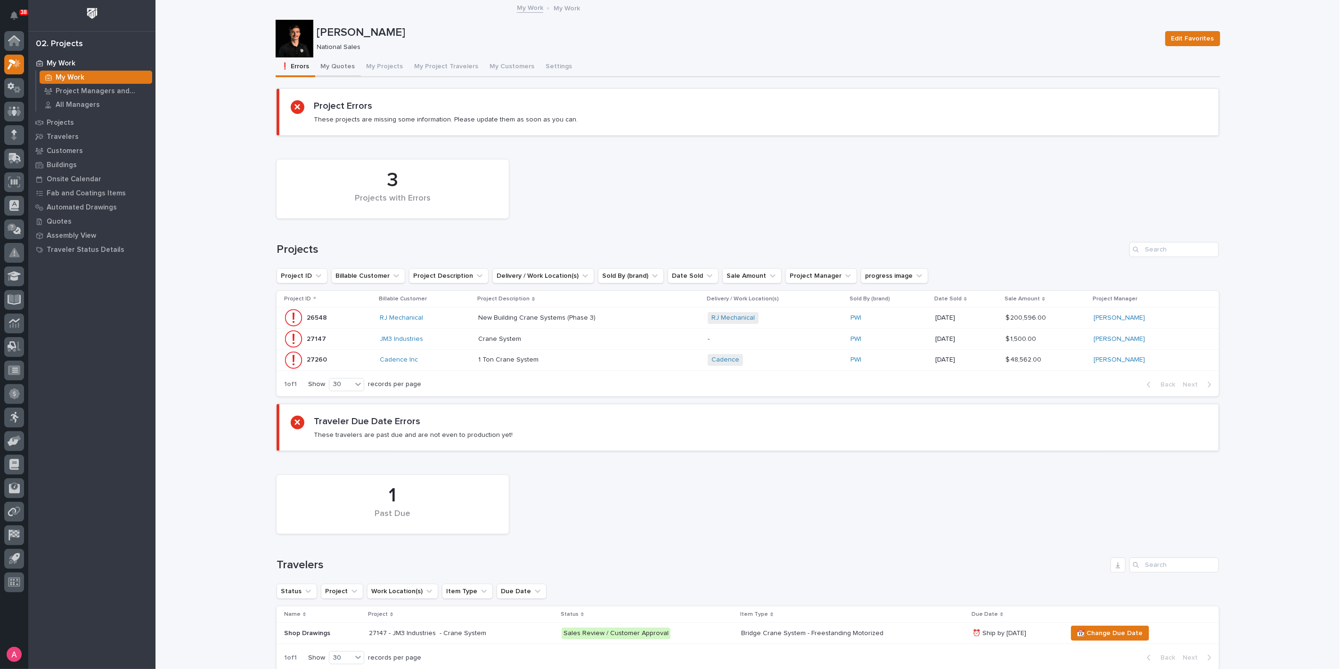
click at [328, 72] on button "My Quotes" at bounding box center [338, 67] width 46 height 20
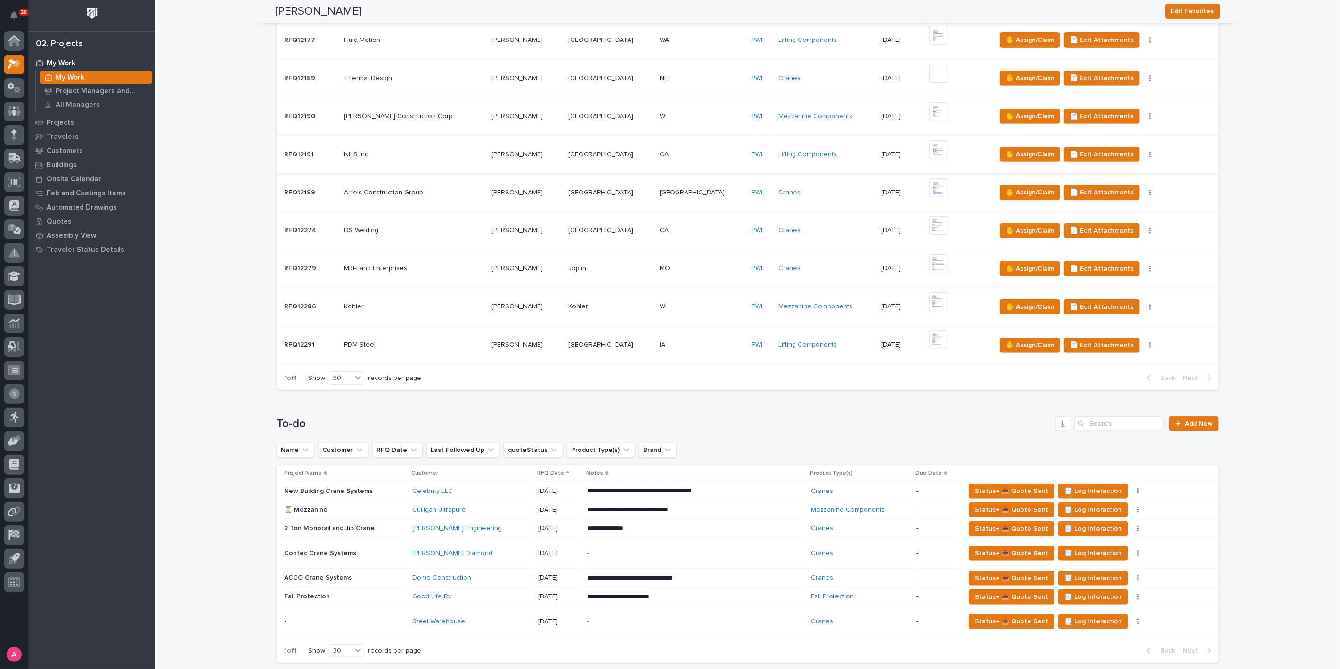
scroll to position [418, 0]
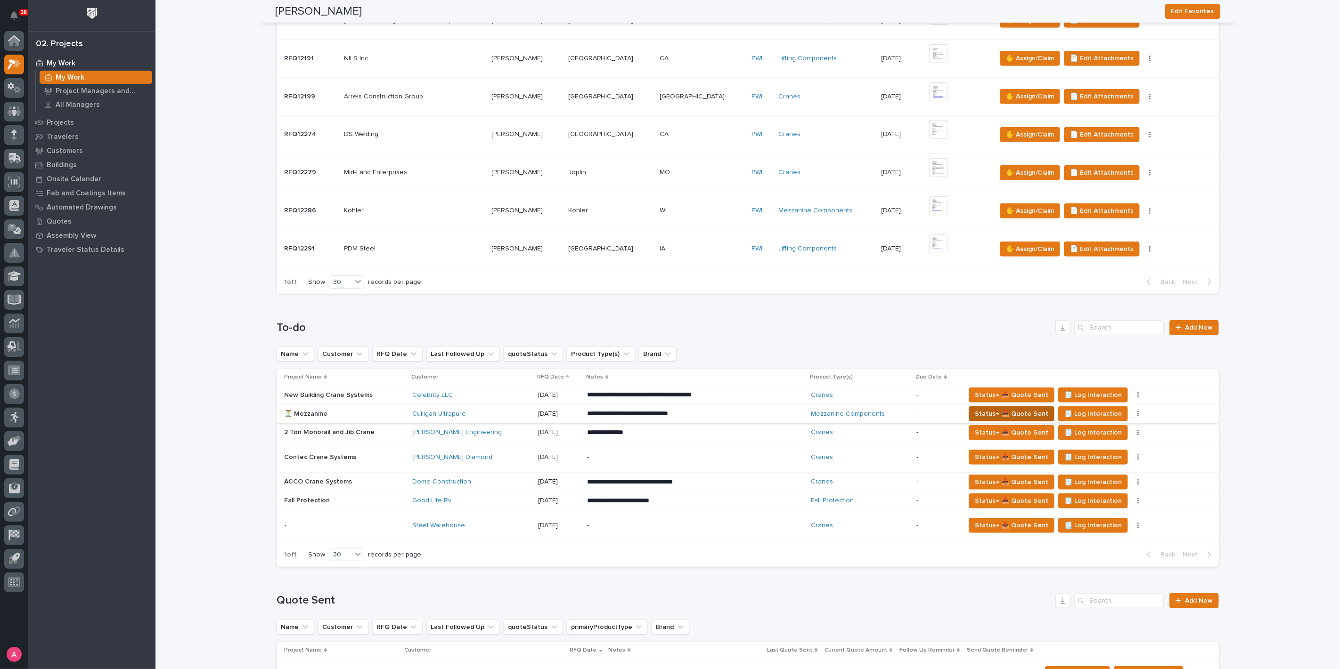
click at [975, 411] on span "Status→ 📤 Quote Sent" at bounding box center [1011, 413] width 73 height 11
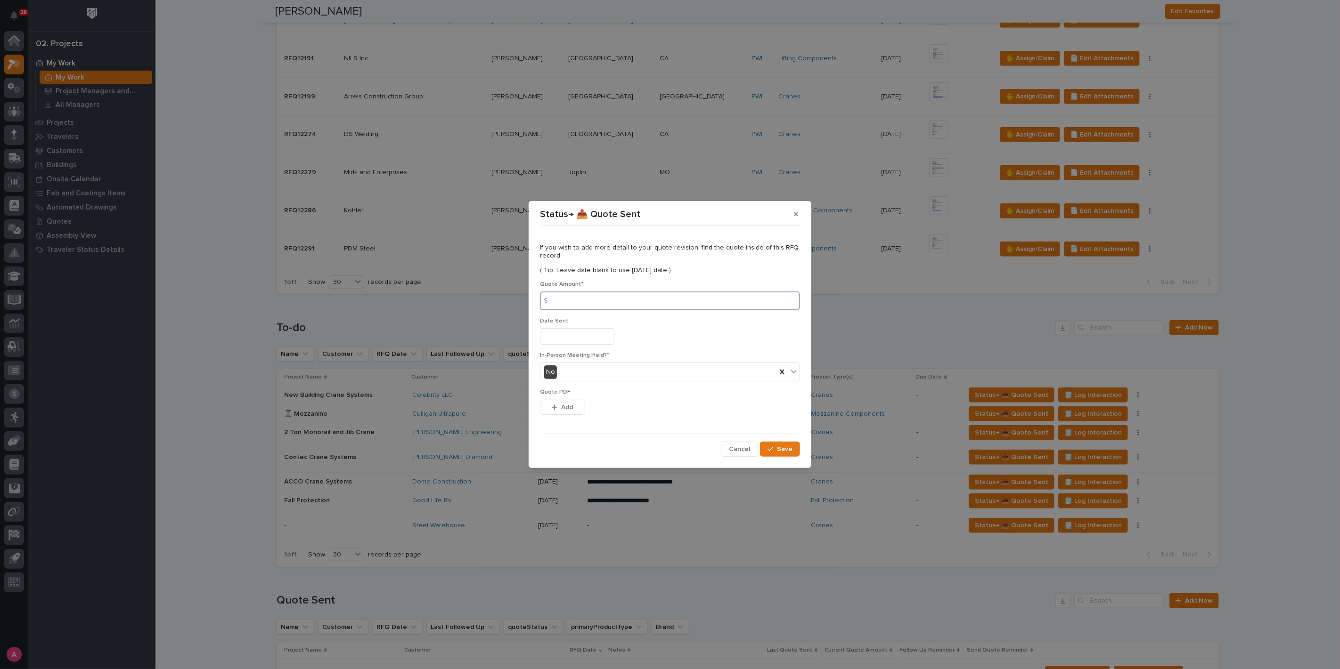
drag, startPoint x: 587, startPoint y: 303, endPoint x: 855, endPoint y: 317, distance: 268.4
click at [587, 303] on input at bounding box center [670, 301] width 260 height 19
click at [622, 300] on input at bounding box center [670, 301] width 260 height 19
type input "27751"
click at [568, 410] on span "Add" at bounding box center [568, 407] width 12 height 8
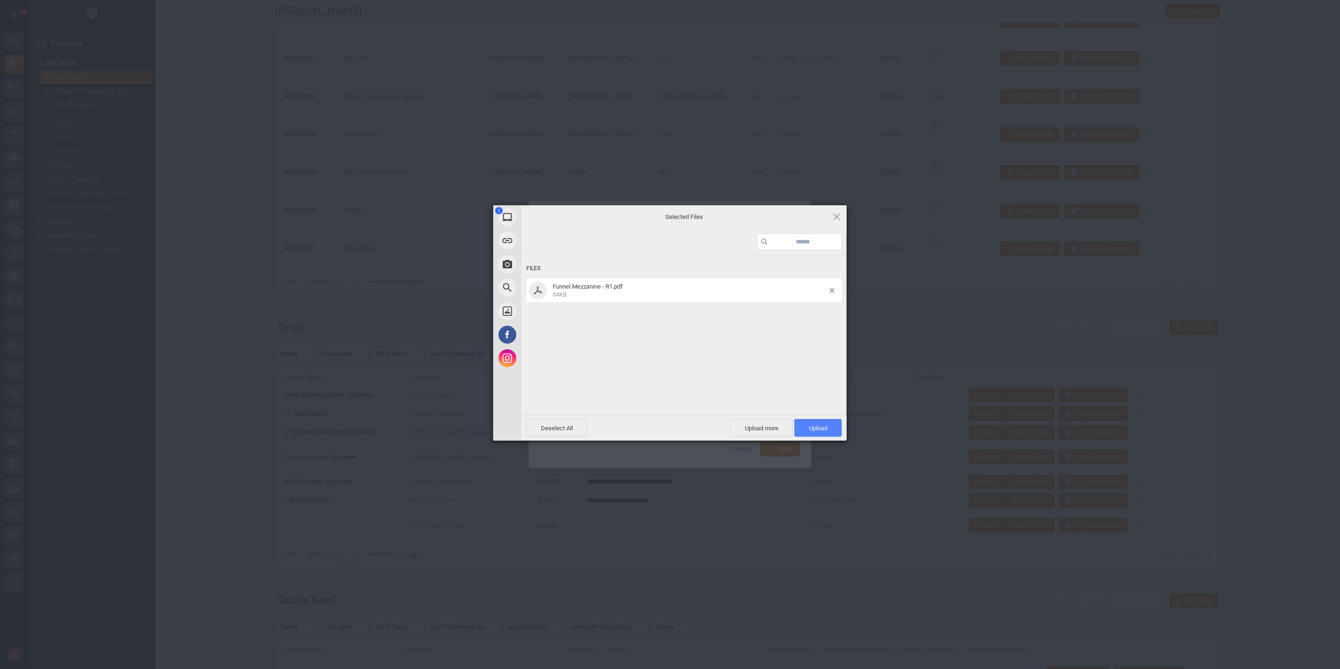
click at [815, 431] on span "Upload 1" at bounding box center [818, 428] width 18 height 7
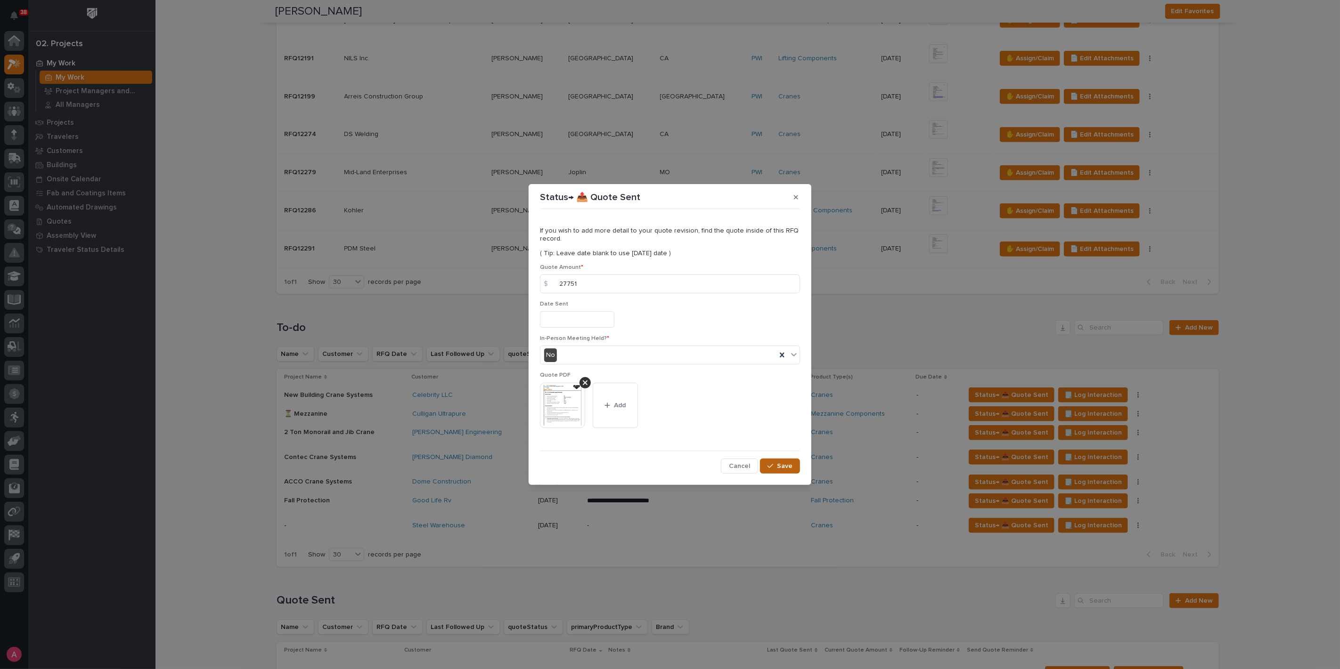
click at [785, 464] on span "Save" at bounding box center [785, 466] width 16 height 8
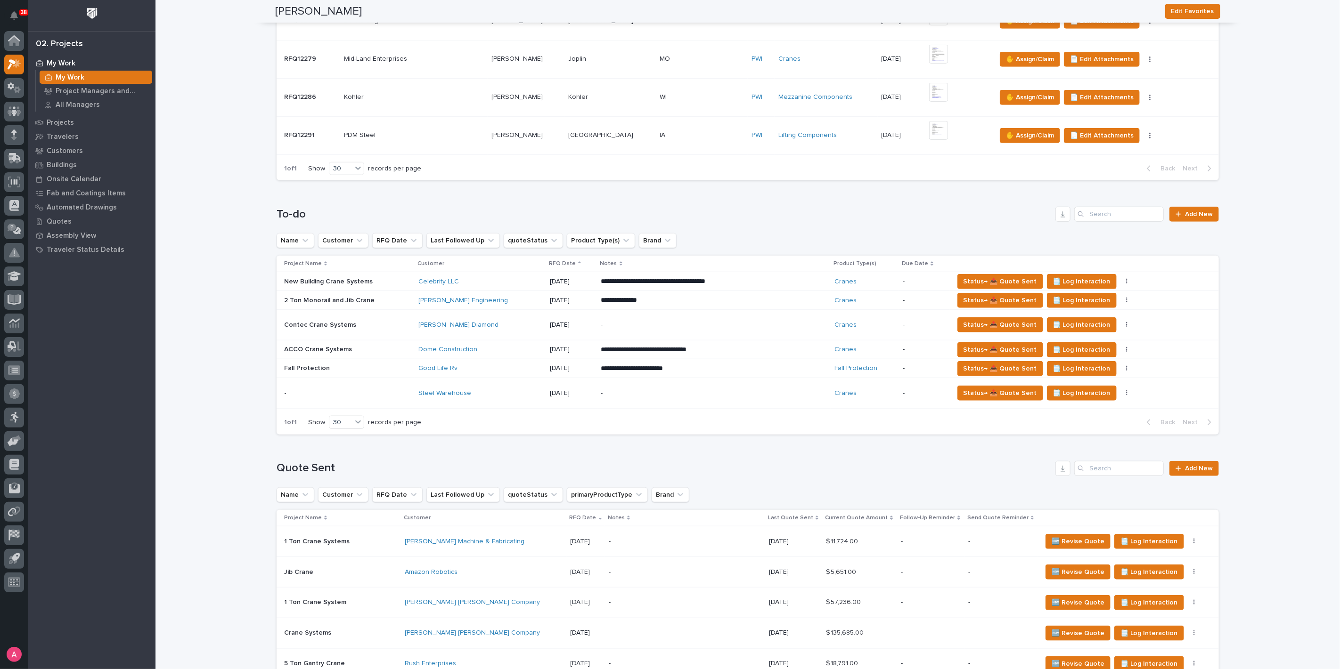
scroll to position [523, 0]
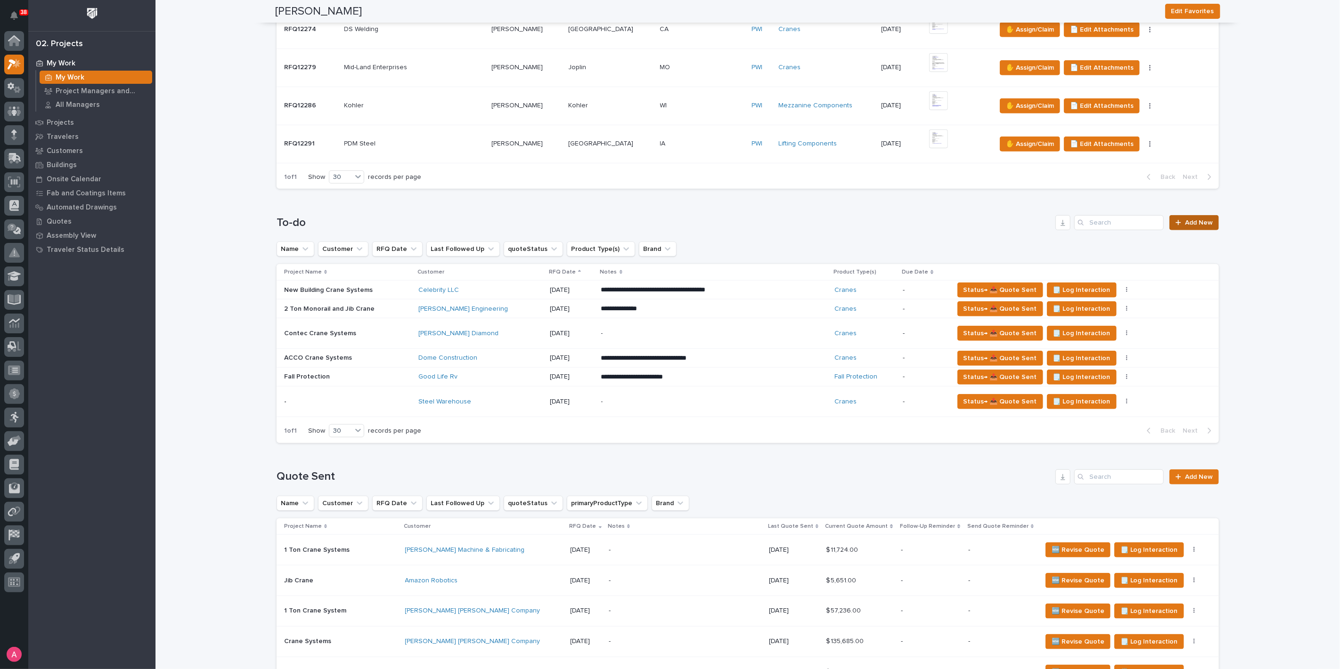
click at [1210, 222] on link "Add New" at bounding box center [1193, 222] width 49 height 15
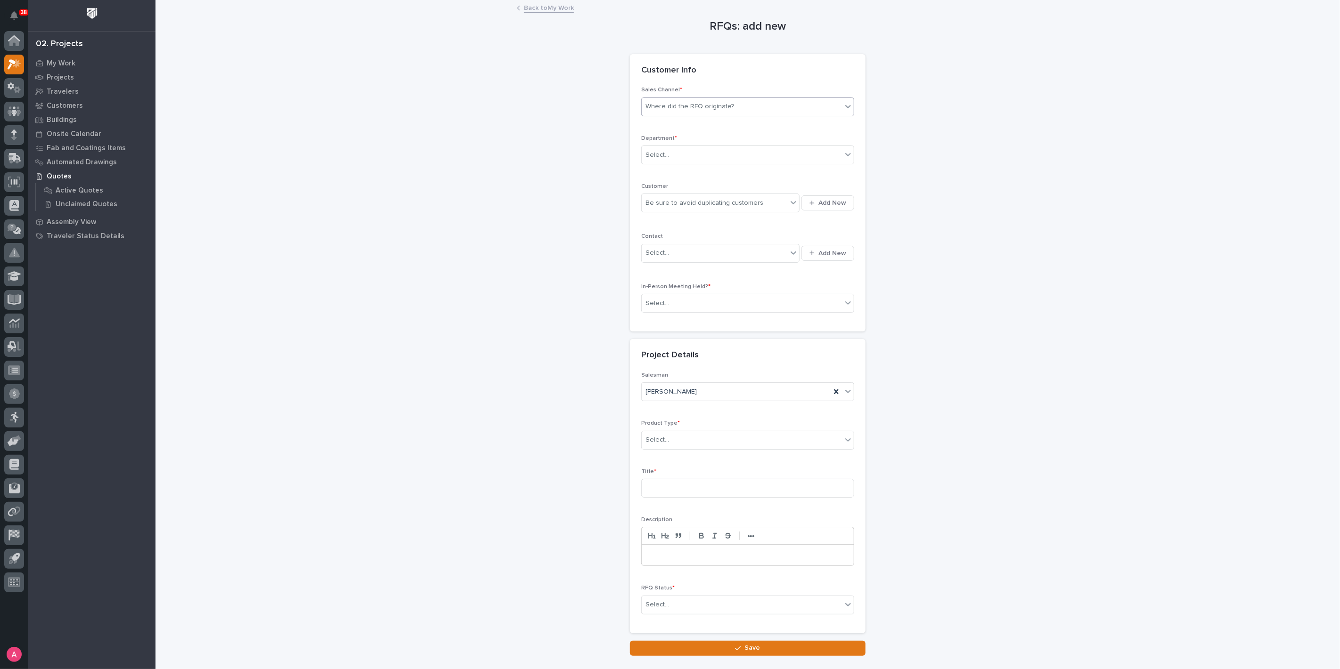
click at [688, 108] on div "Where did the RFQ originate?" at bounding box center [689, 107] width 89 height 10
drag, startPoint x: 696, startPoint y: 130, endPoint x: 693, endPoint y: 155, distance: 25.6
click at [693, 141] on div "PWI" at bounding box center [744, 141] width 212 height 16
click at [697, 153] on div "Select..." at bounding box center [742, 155] width 200 height 16
click at [700, 168] on div "National Sales" at bounding box center [744, 172] width 212 height 16
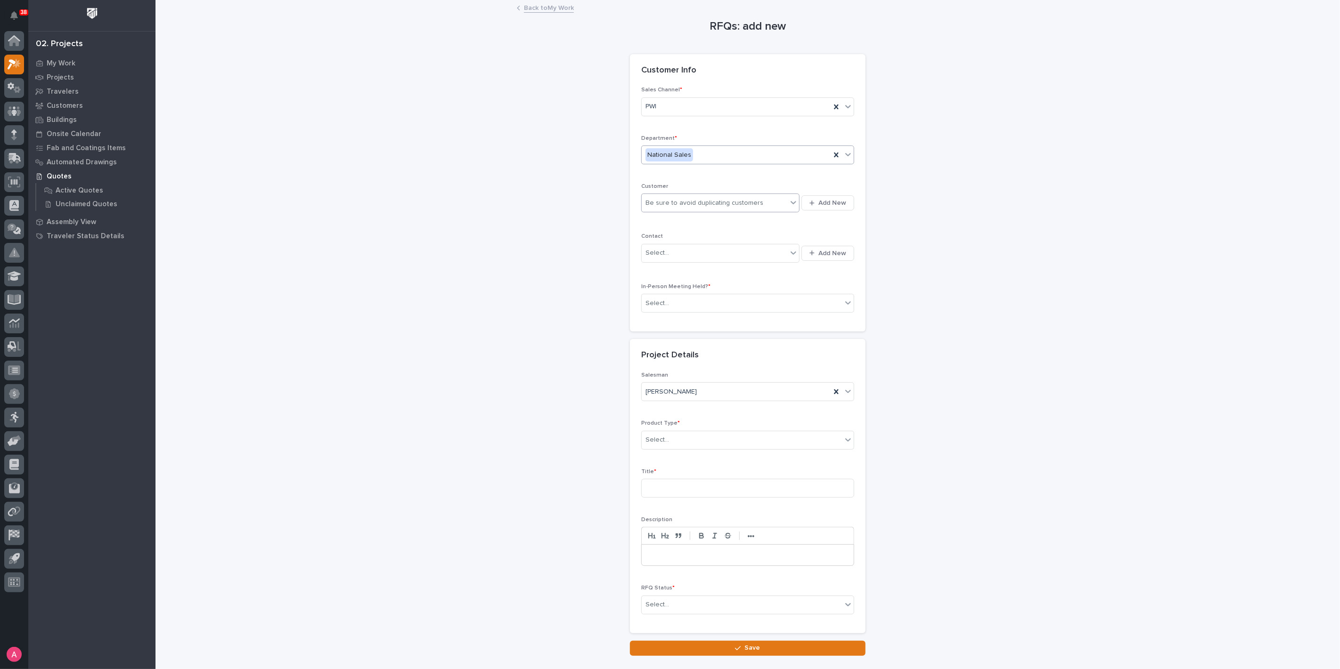
click at [756, 201] on div "Be sure to avoid duplicating customers" at bounding box center [715, 203] width 146 height 16
click at [830, 203] on span "Add New" at bounding box center [832, 203] width 28 height 8
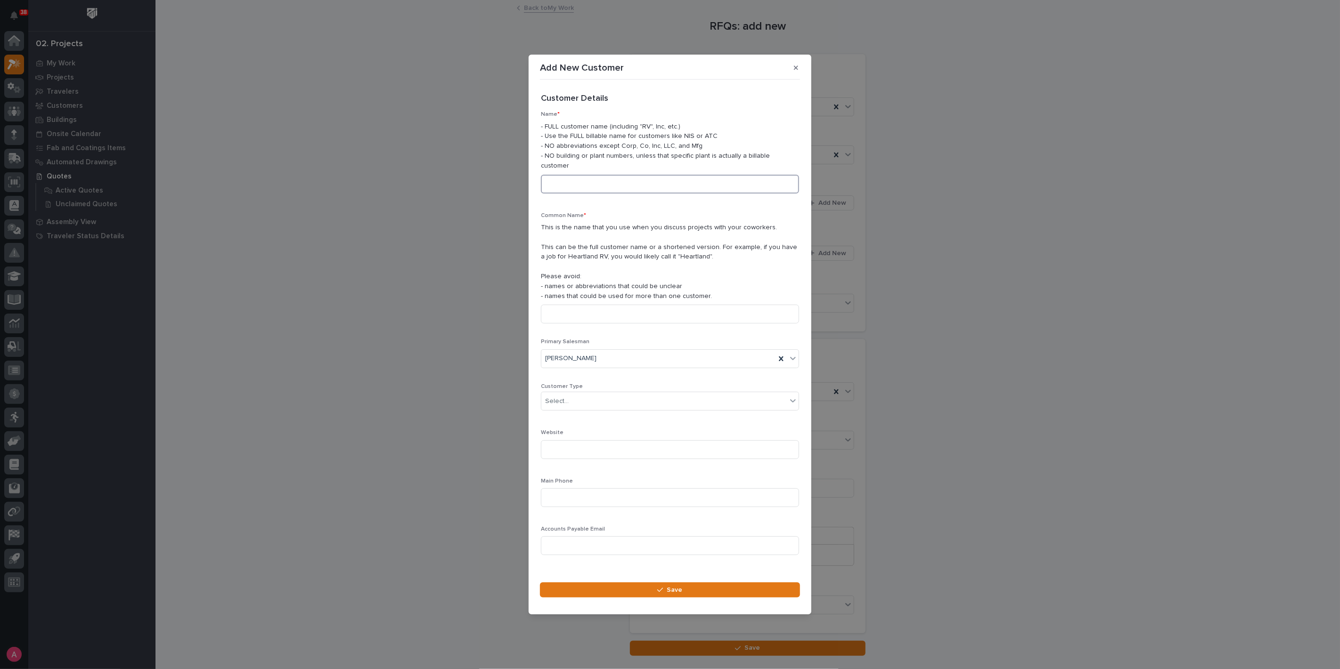
click at [664, 178] on input at bounding box center [670, 184] width 258 height 19
type input "Kenny Pipe & Supply"
click at [664, 178] on input "Kenny Pipe & Supply" at bounding box center [670, 184] width 258 height 19
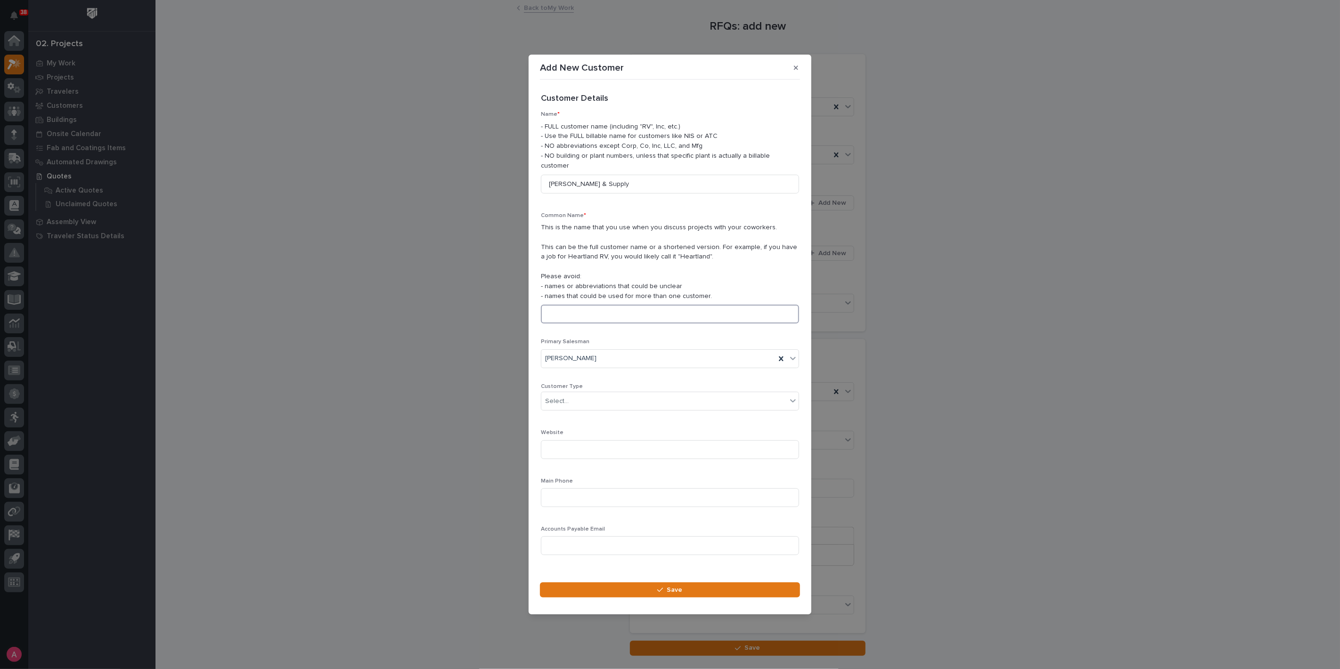
click at [611, 305] on input at bounding box center [670, 314] width 258 height 19
paste input "Kenny Pipe & Supply"
type input "Kenny Pipe & Supply"
click at [631, 392] on div "Select..." at bounding box center [670, 401] width 258 height 19
click at [595, 448] on div "General Contractor" at bounding box center [665, 447] width 249 height 16
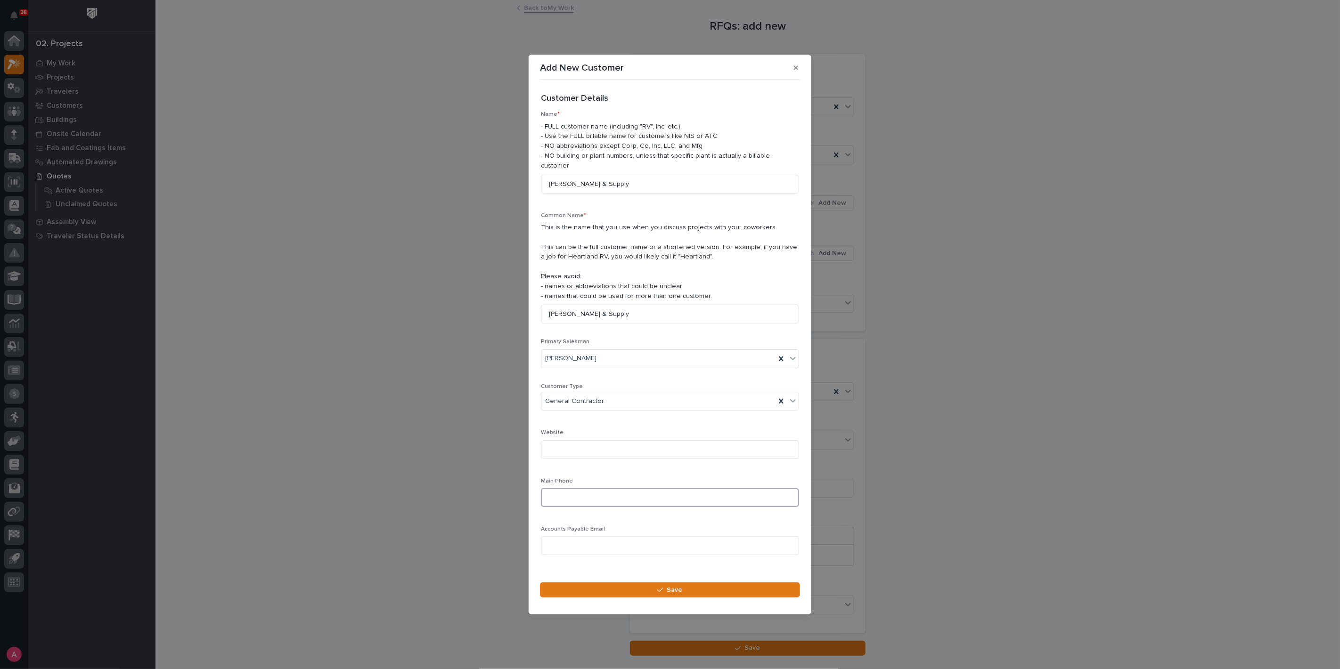
click at [592, 493] on input at bounding box center [670, 497] width 258 height 19
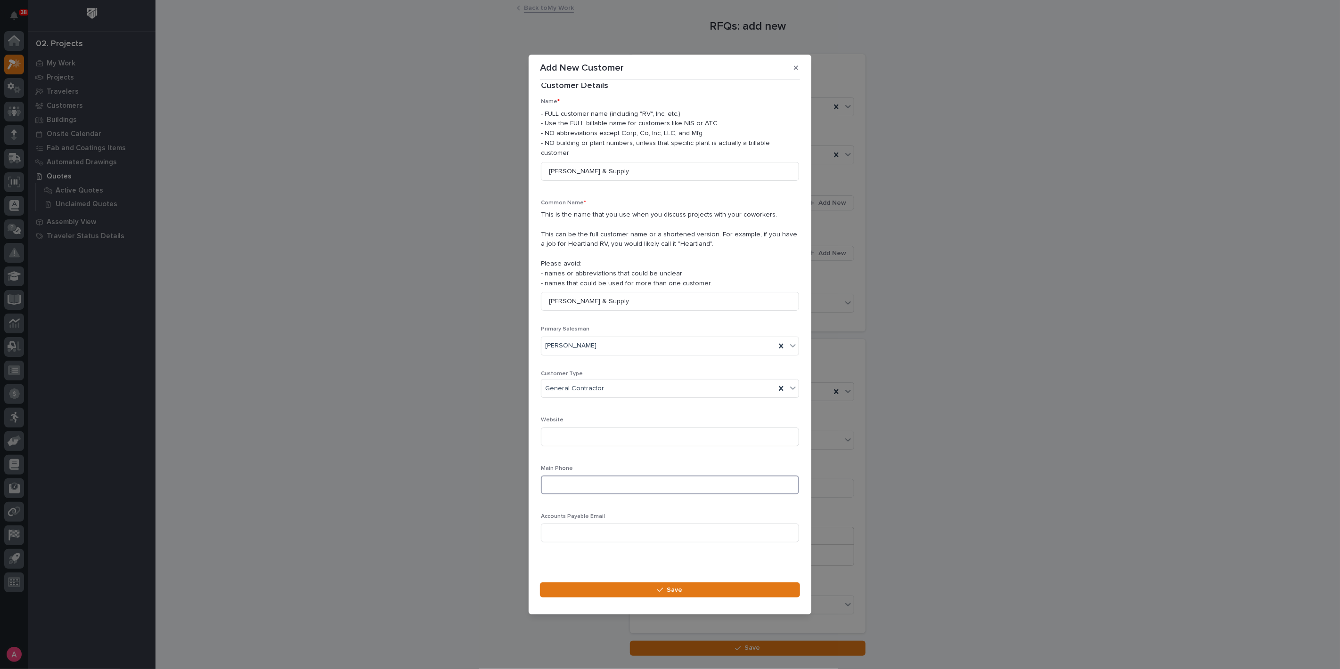
paste input "731.422.2531"
type input "731.422.2531"
click at [642, 585] on button "Save" at bounding box center [670, 590] width 260 height 15
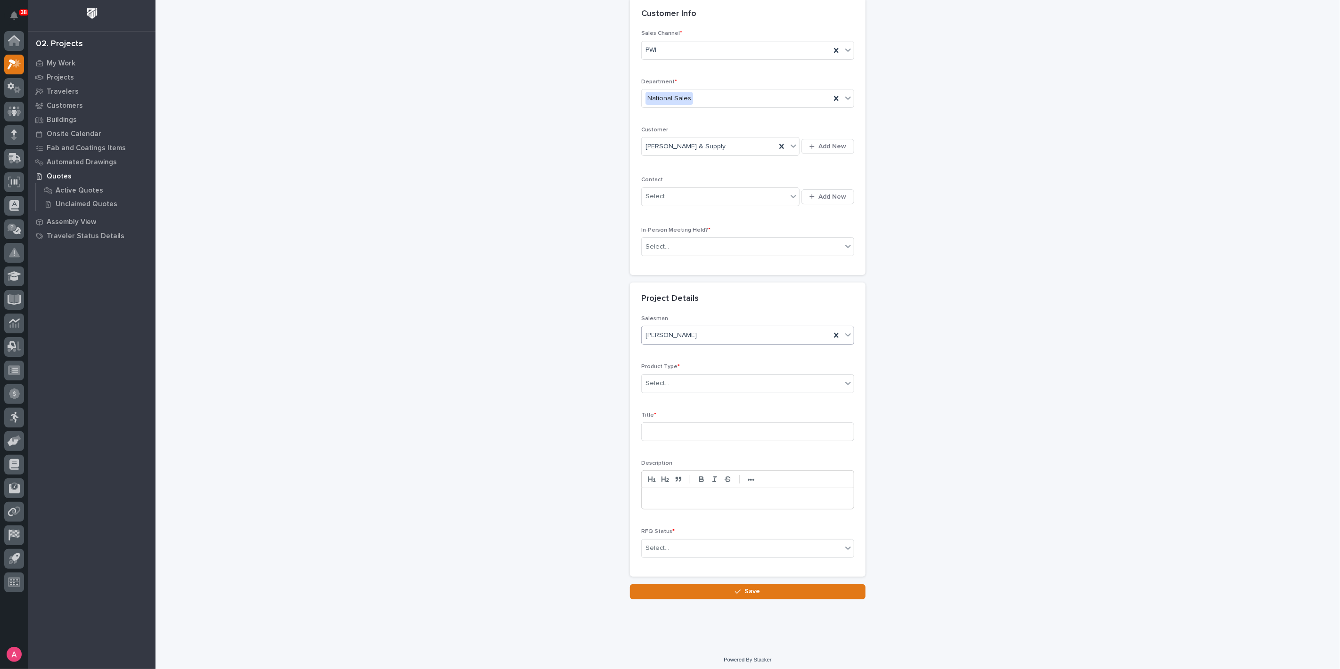
scroll to position [57, 0]
click at [677, 388] on div "Select..." at bounding box center [742, 383] width 200 height 16
click at [677, 412] on div "Cranes" at bounding box center [744, 415] width 212 height 16
click at [709, 434] on input at bounding box center [747, 431] width 213 height 19
type input "Monorails"
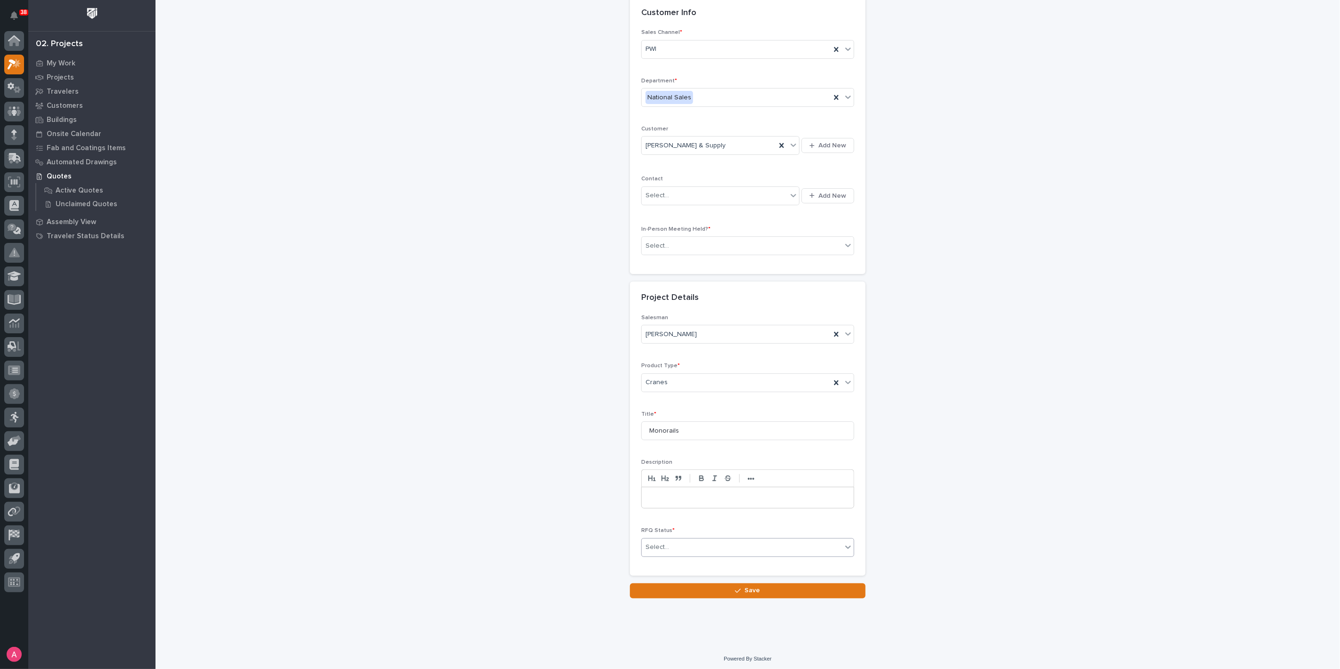
click at [702, 543] on div "Select..." at bounding box center [742, 548] width 200 height 16
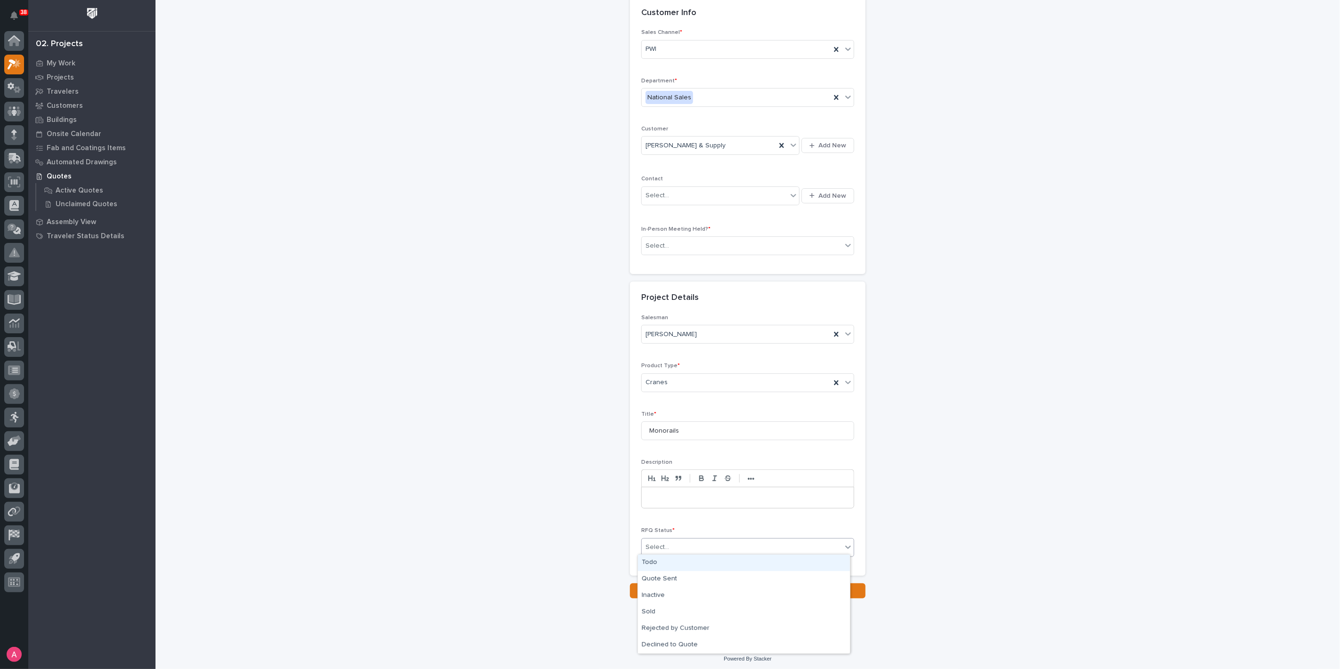
click at [672, 564] on div "Todo" at bounding box center [744, 563] width 212 height 16
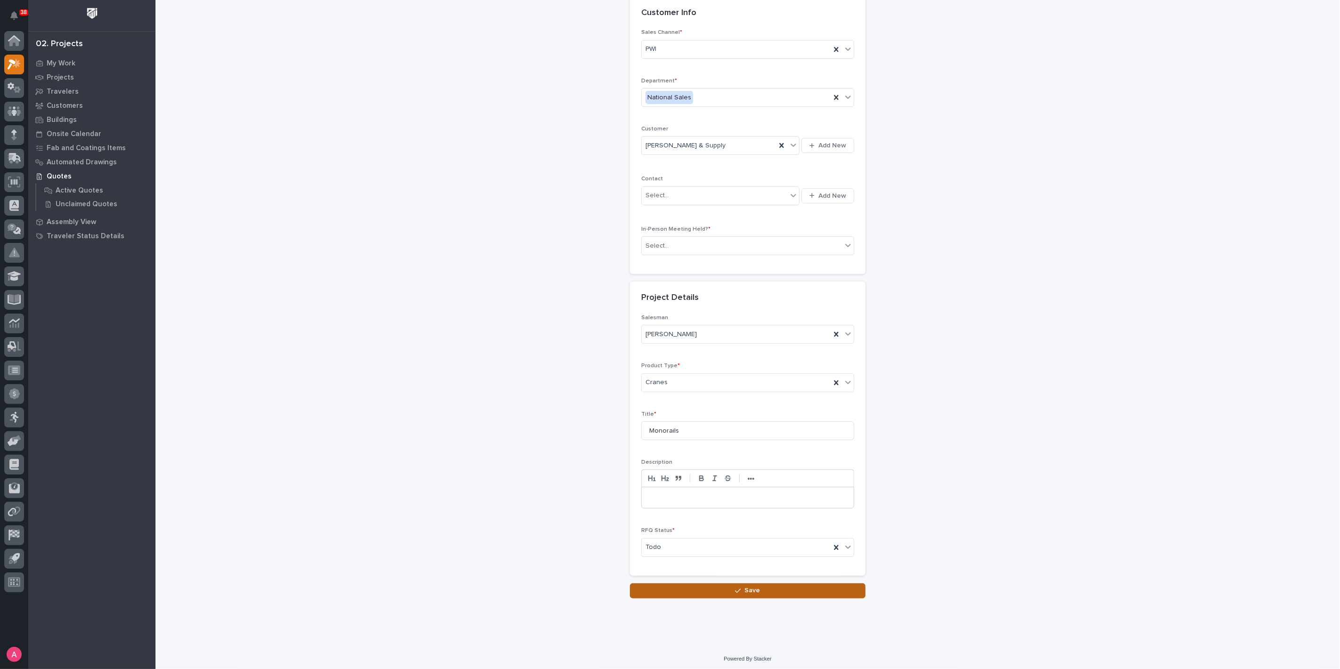
click at [756, 584] on button "Save" at bounding box center [748, 591] width 236 height 15
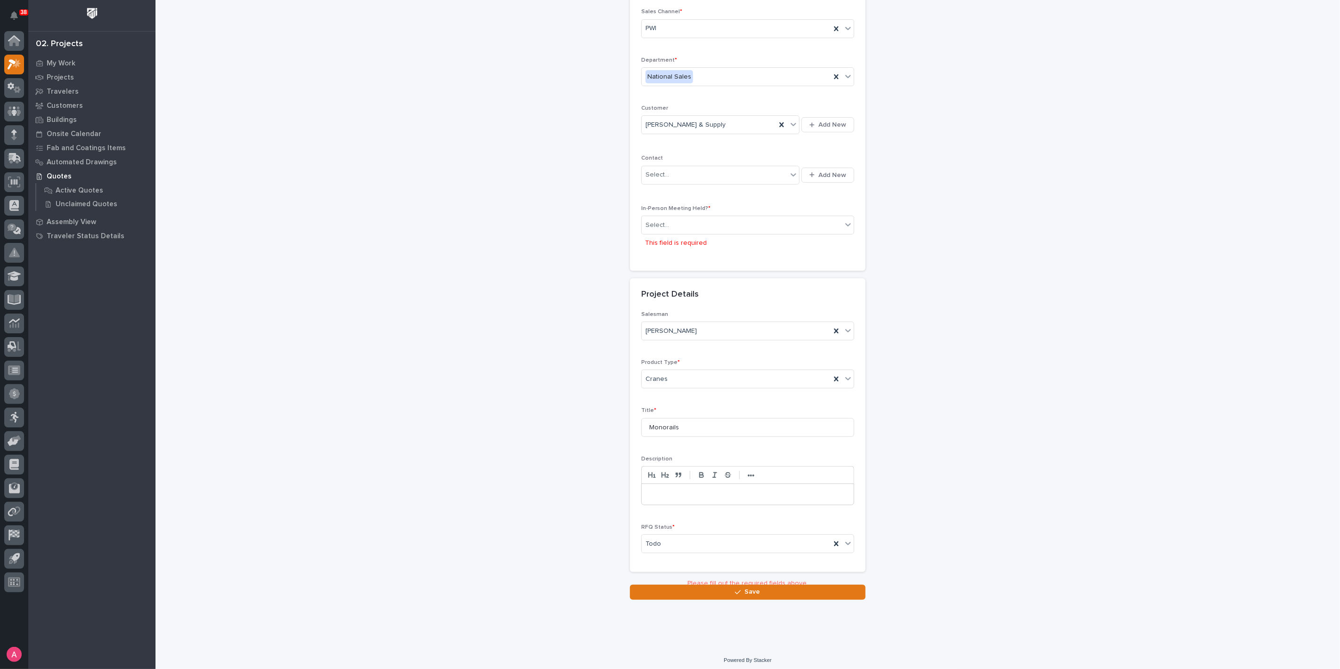
scroll to position [81, 0]
click at [703, 211] on div "In-Person Meeting Held? * Select... This field is required" at bounding box center [747, 229] width 213 height 54
click at [706, 228] on div "Select..." at bounding box center [742, 222] width 200 height 16
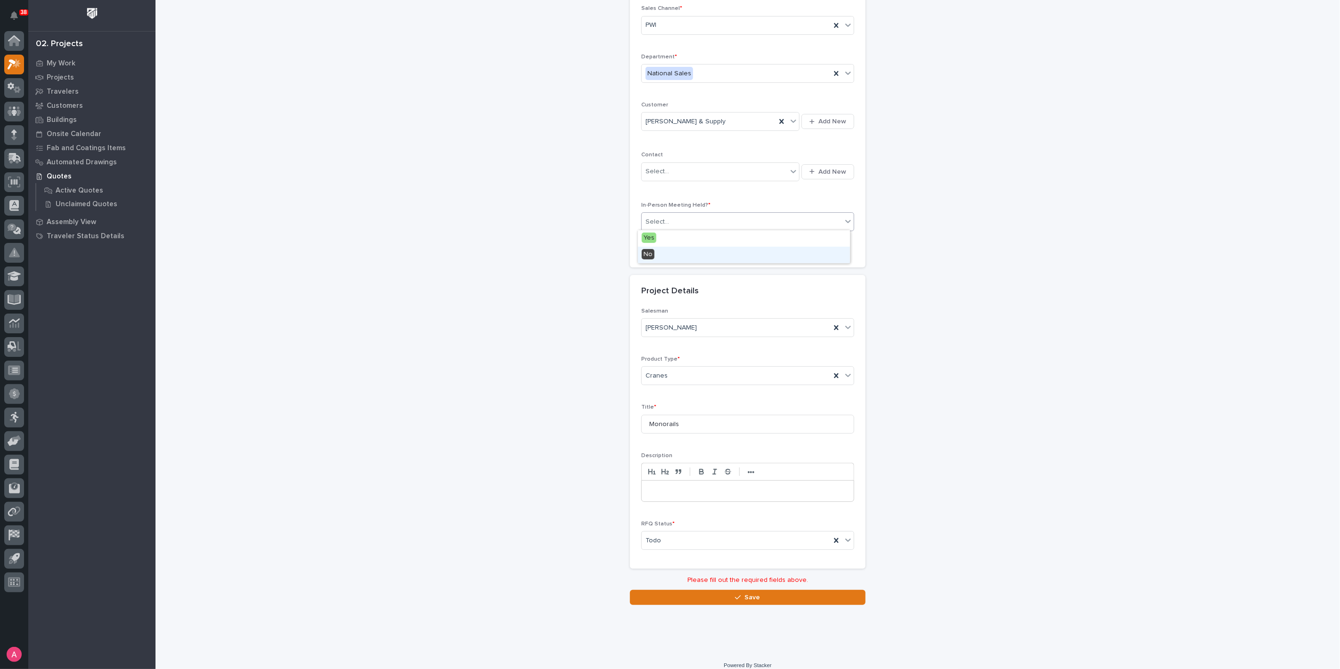
click at [688, 253] on div "No" at bounding box center [744, 255] width 212 height 16
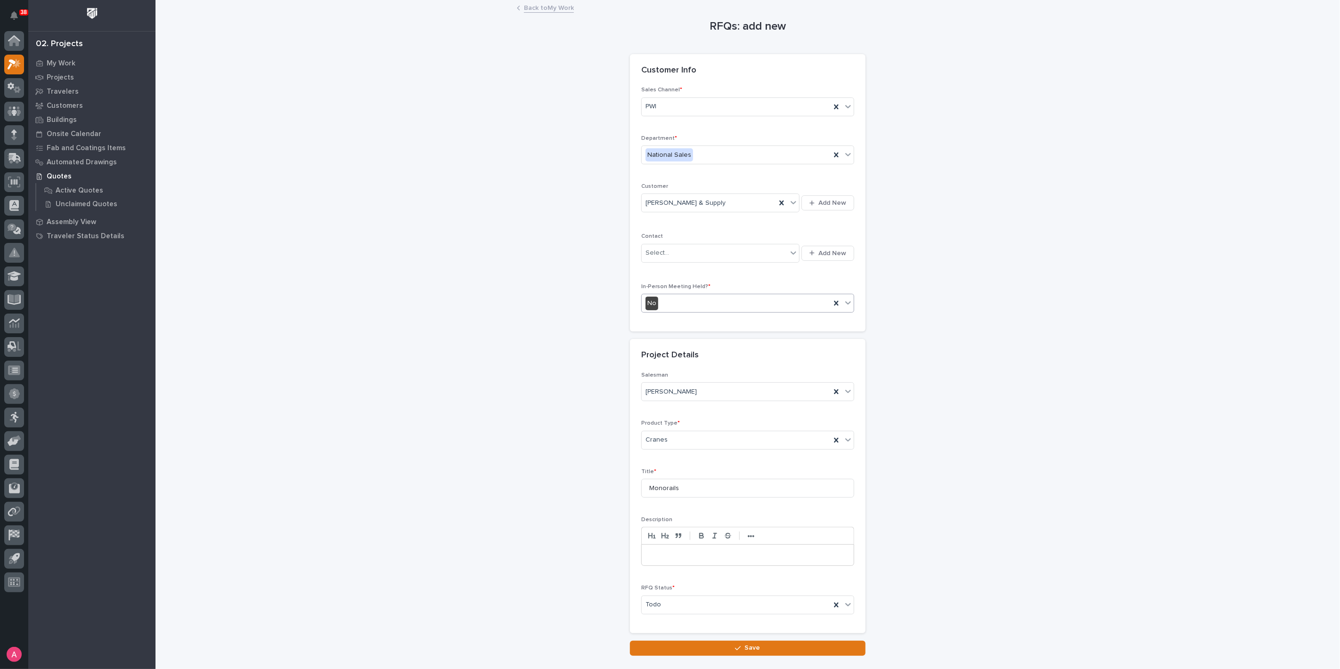
scroll to position [57, 0]
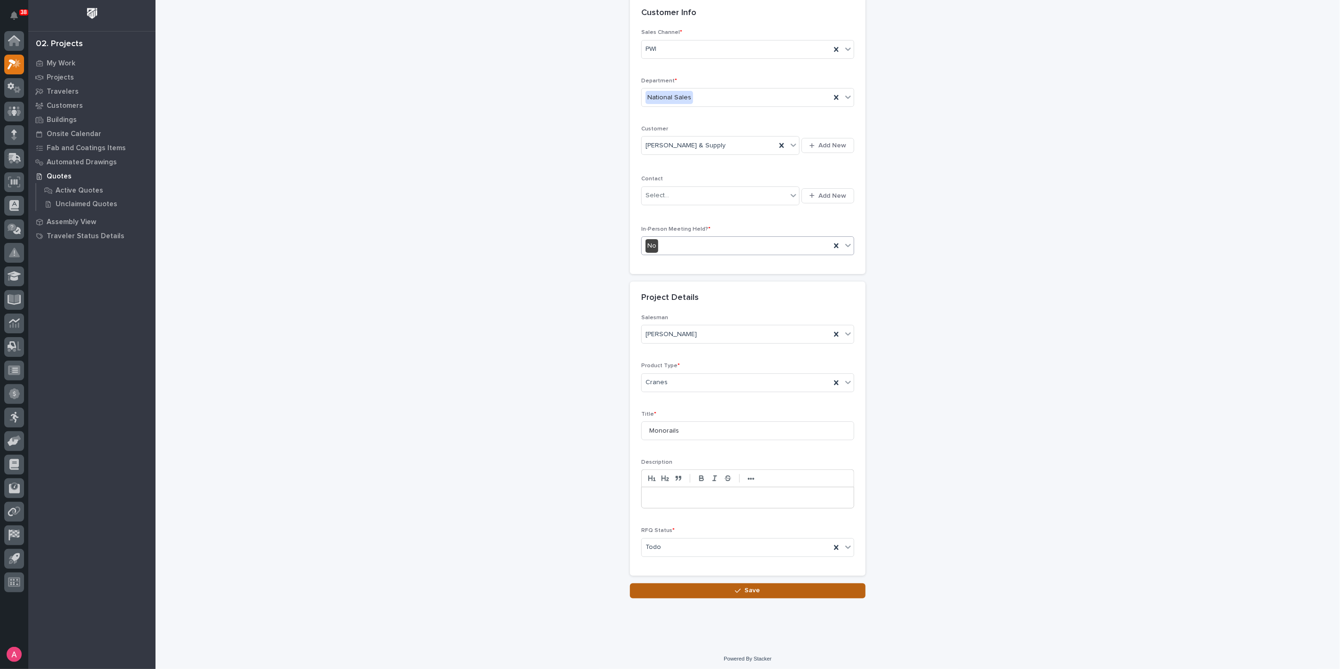
click at [737, 589] on icon "button" at bounding box center [738, 591] width 6 height 4
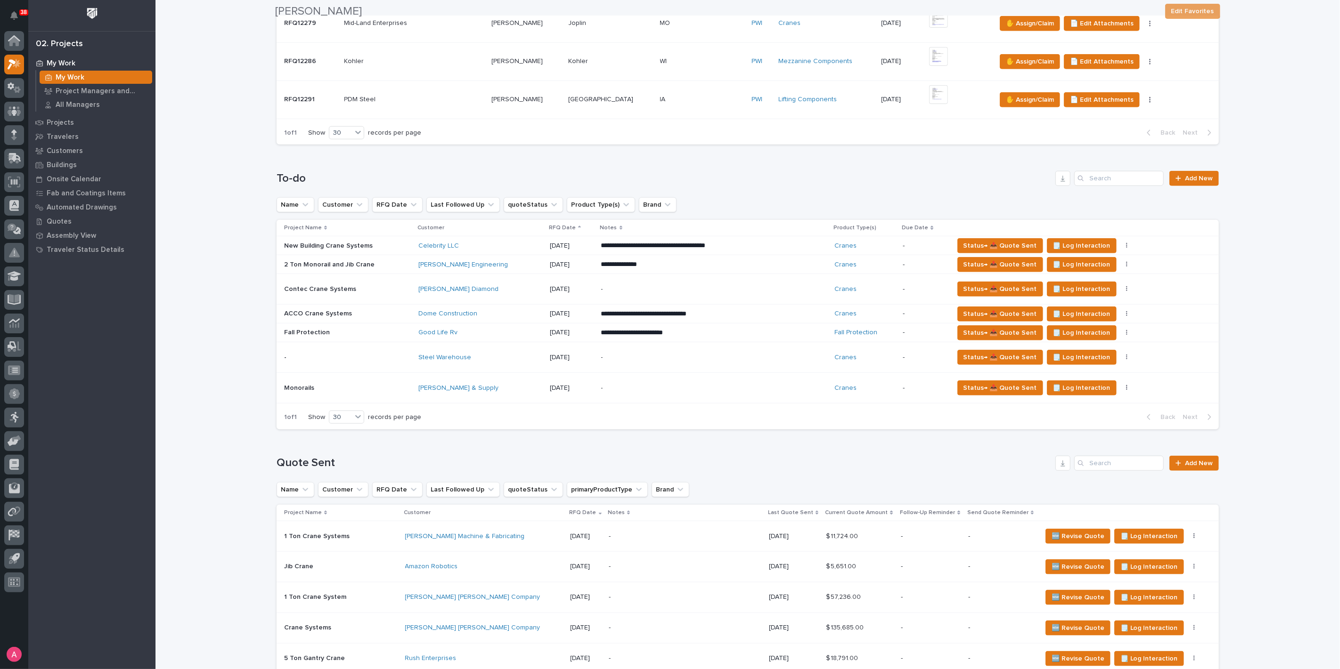
scroll to position [576, 0]
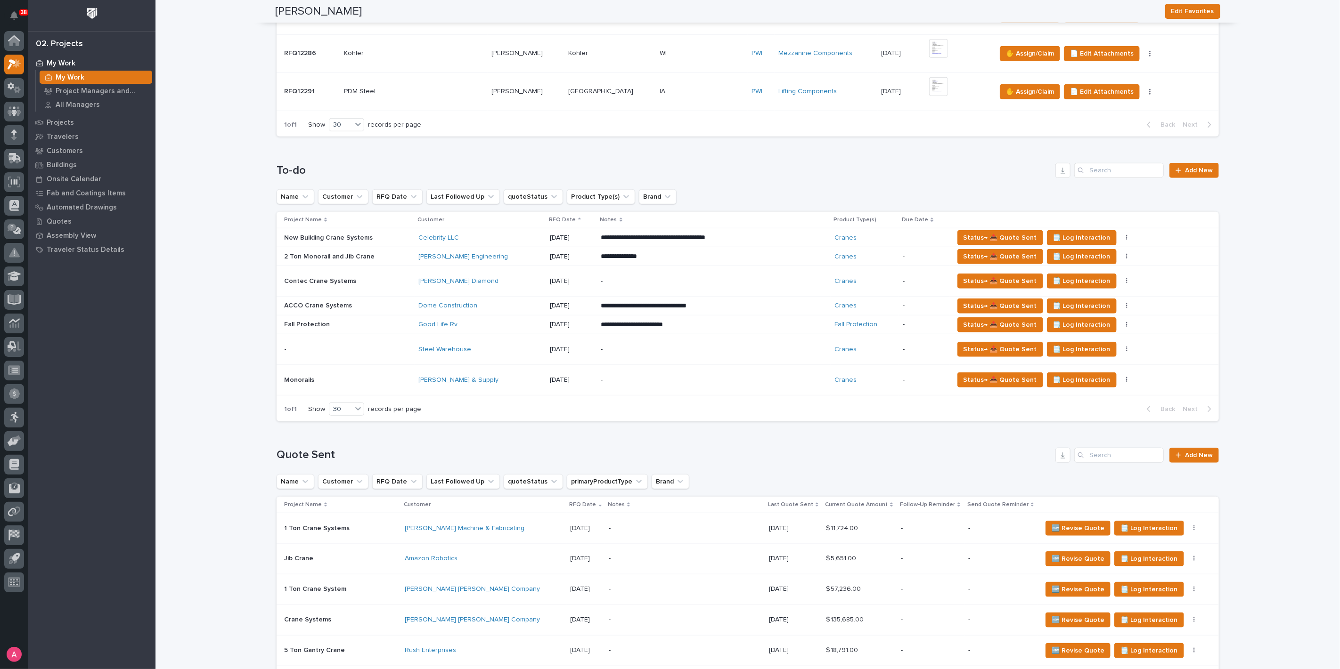
click at [510, 278] on div "Deangelis Diamond" at bounding box center [480, 281] width 124 height 8
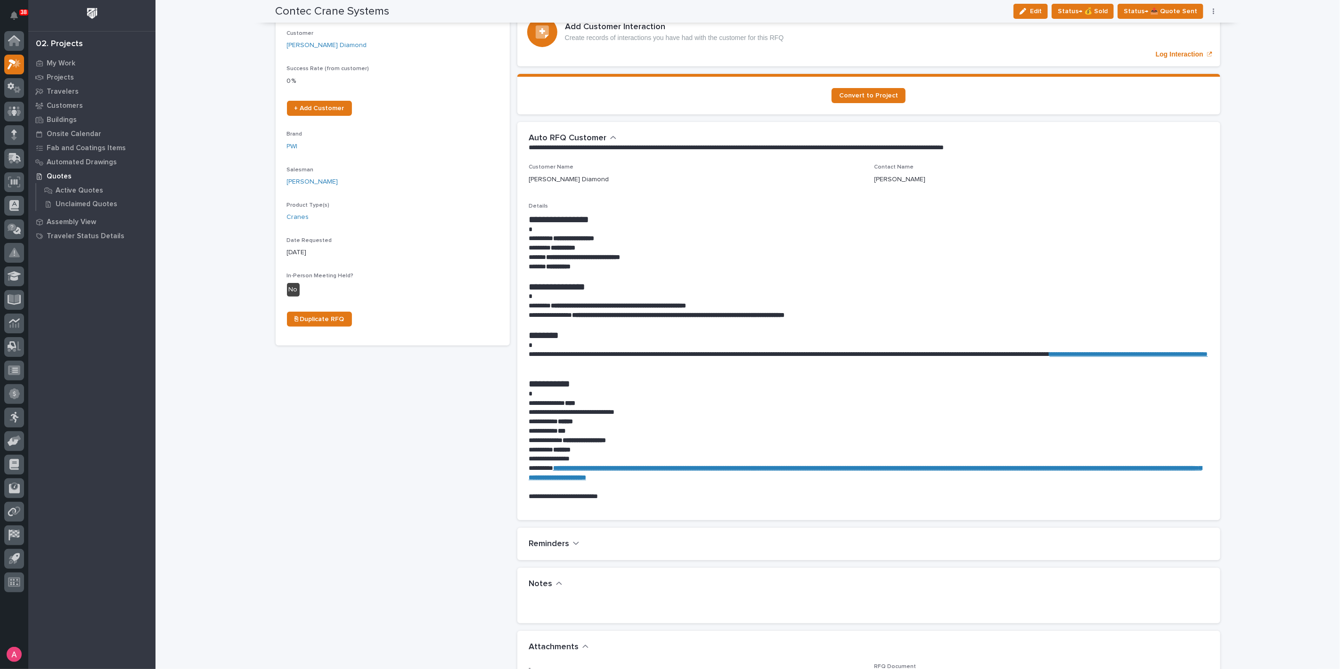
scroll to position [157, 0]
drag, startPoint x: 608, startPoint y: 333, endPoint x: 643, endPoint y: 228, distance: 111.4
click at [643, 228] on p at bounding box center [869, 230] width 680 height 9
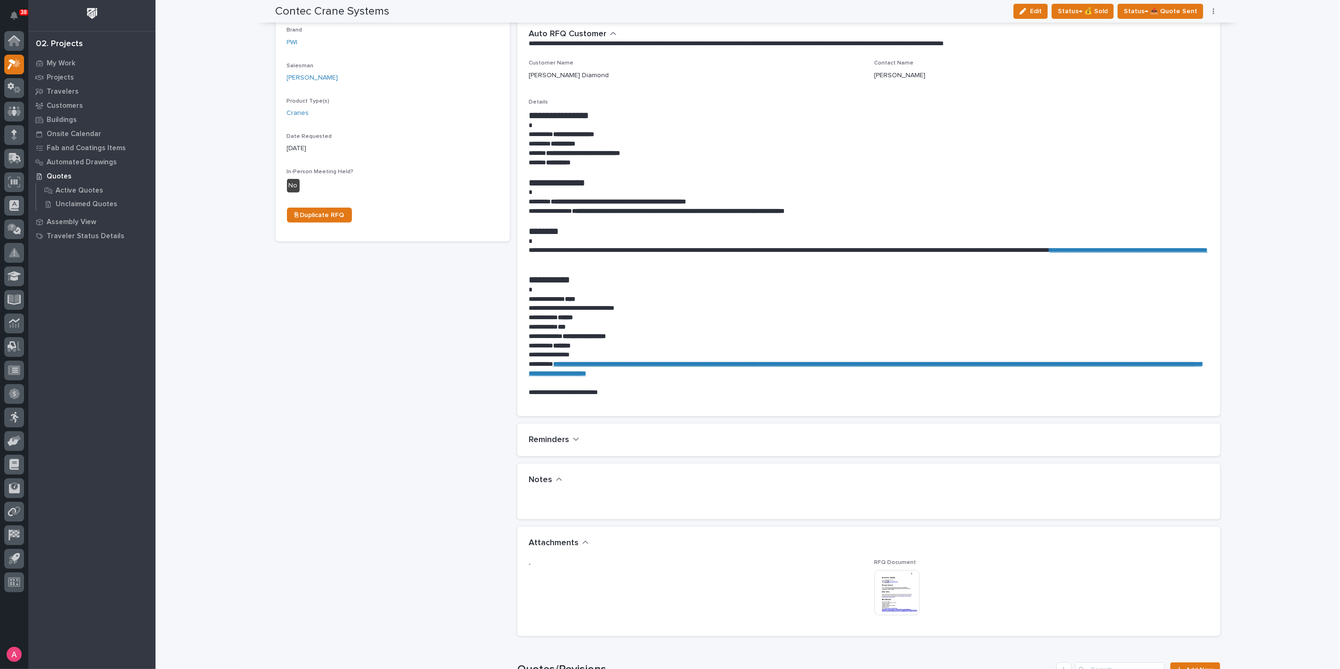
scroll to position [0, 0]
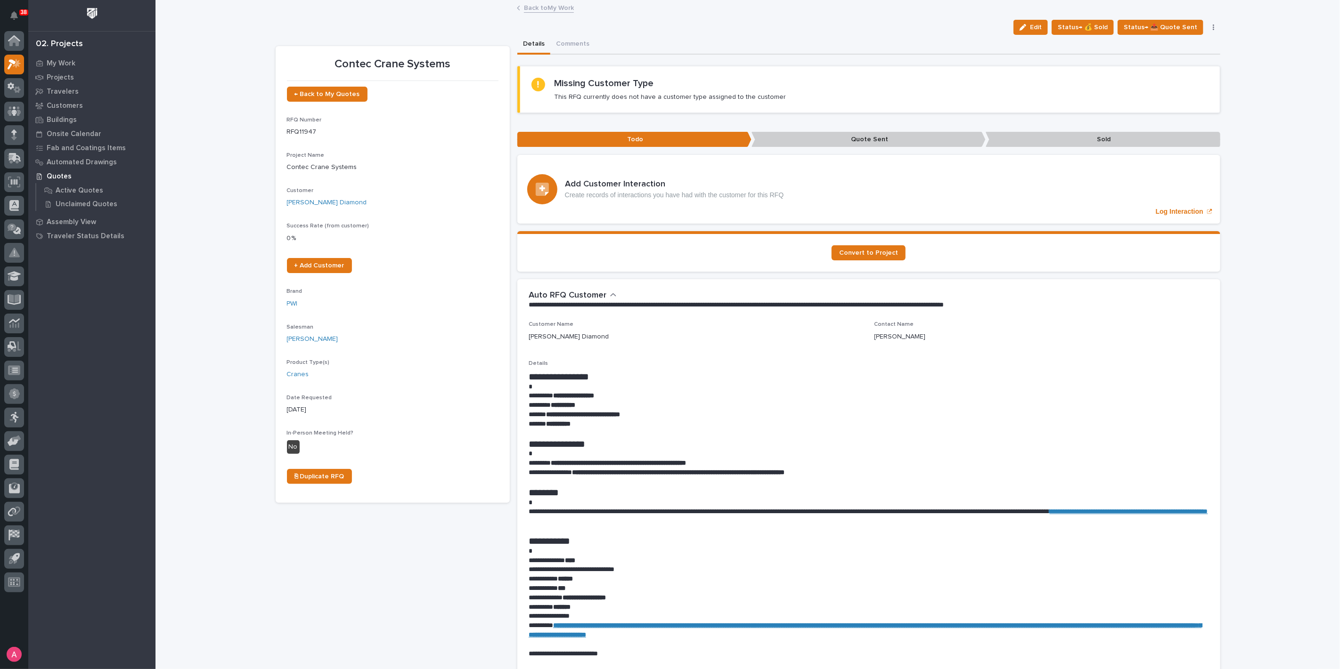
click at [212, 434] on div "Loading... Saving… Loading... Saving… Contec Crane Systems Edit Status→ 💰 Sold …" at bounding box center [747, 635] width 1184 height 1268
click at [52, 61] on p "My Work" at bounding box center [61, 63] width 29 height 8
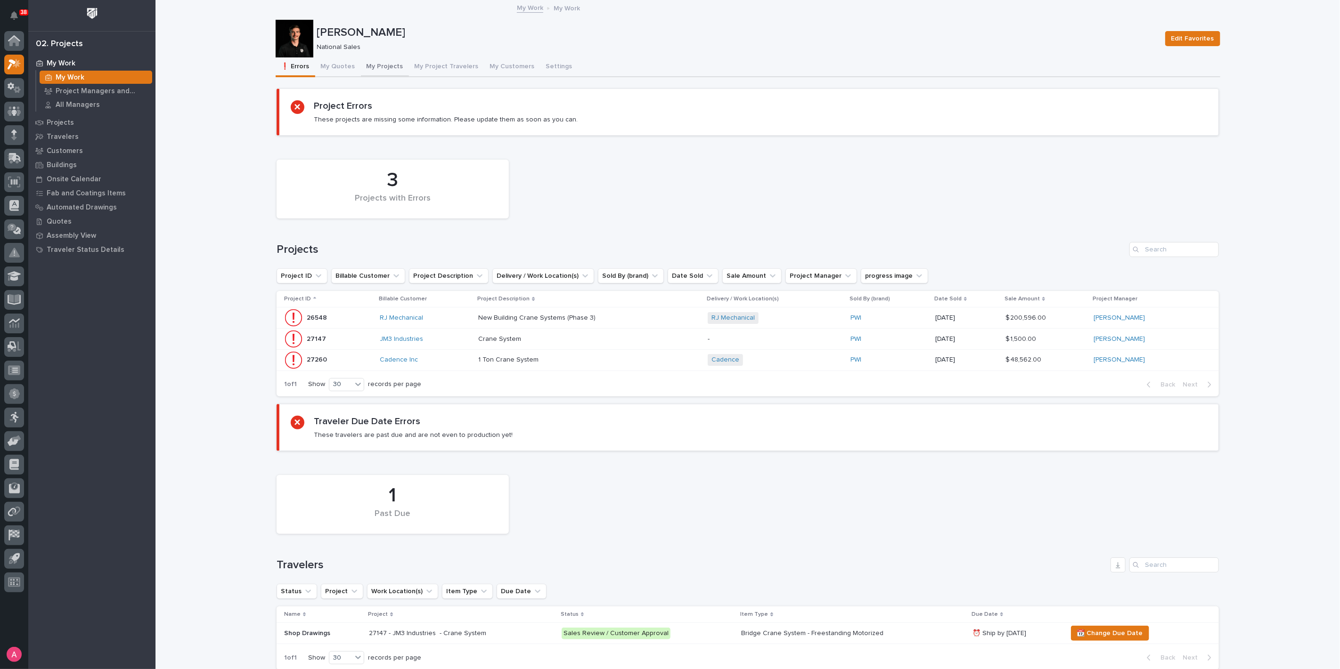
click at [368, 63] on button "My Projects" at bounding box center [385, 67] width 48 height 20
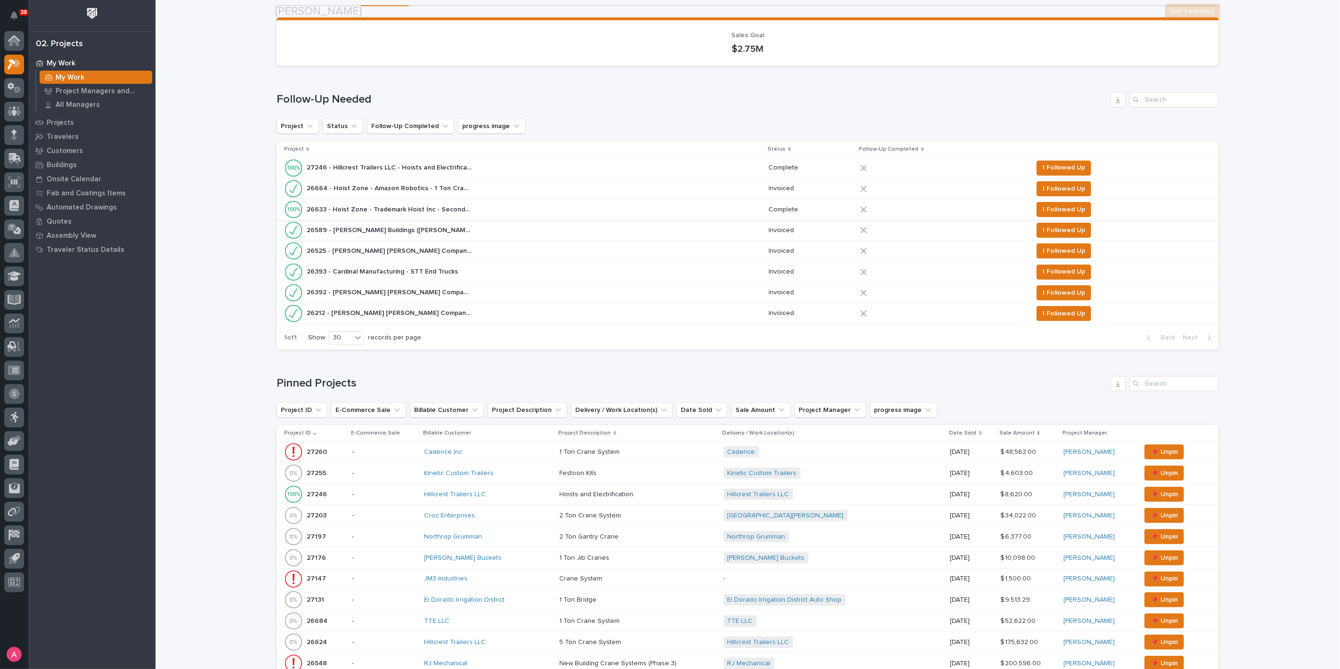
scroll to position [105, 0]
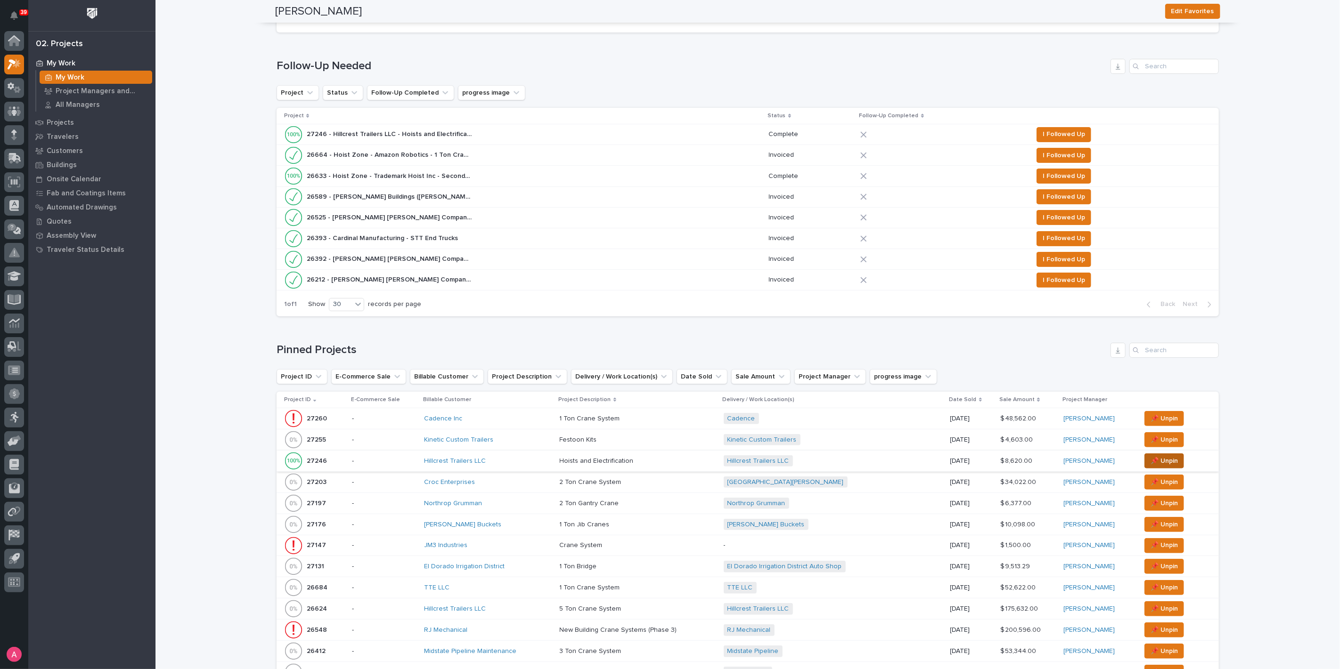
click at [1160, 460] on span "📌 Unpin" at bounding box center [1163, 461] width 27 height 11
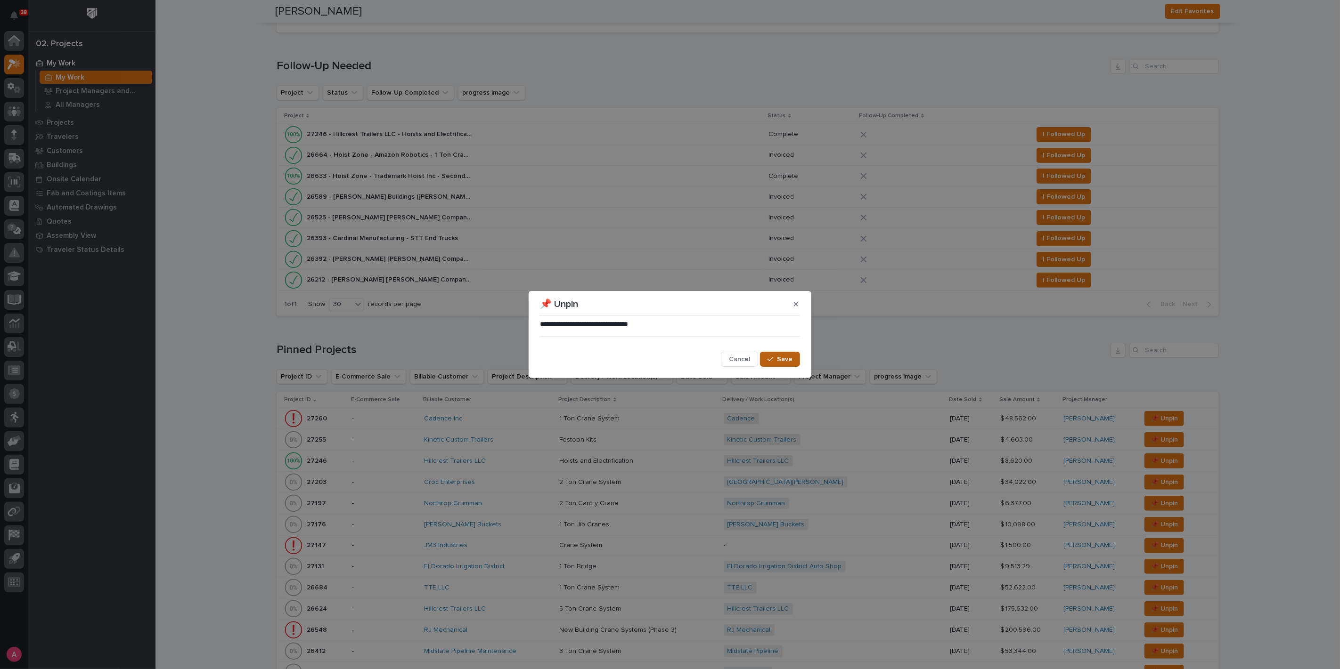
click at [790, 358] on span "Save" at bounding box center [785, 359] width 16 height 8
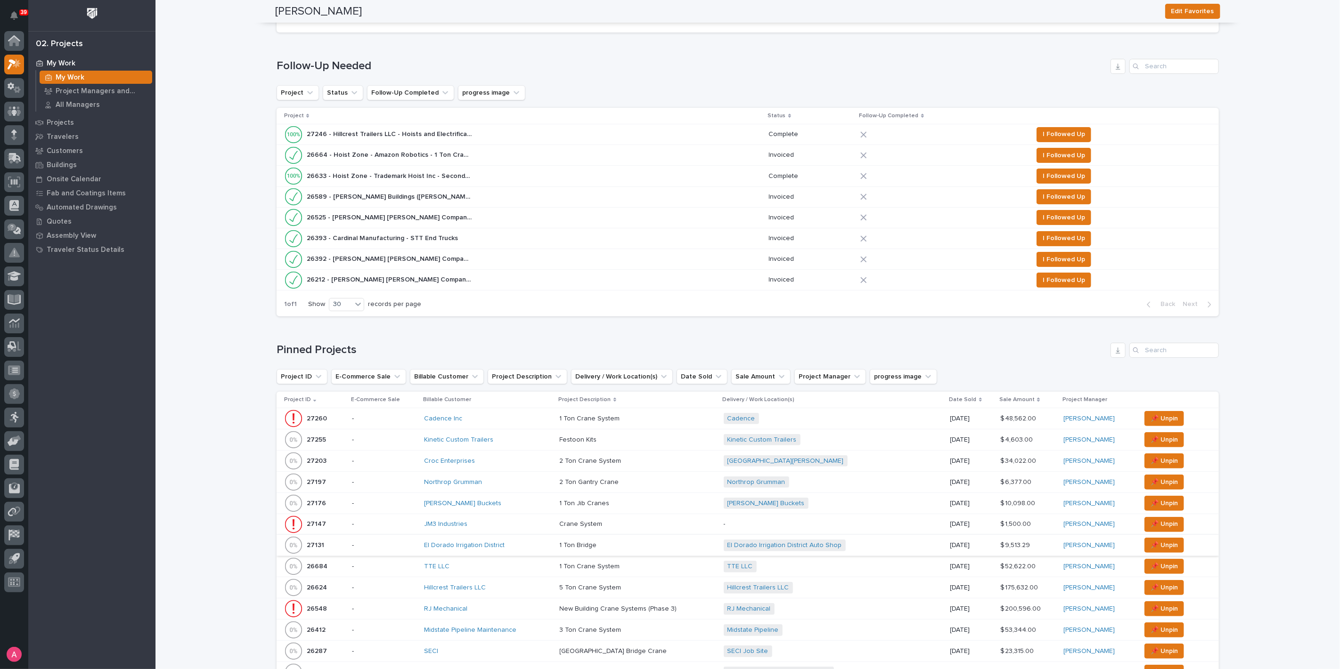
scroll to position [314, 0]
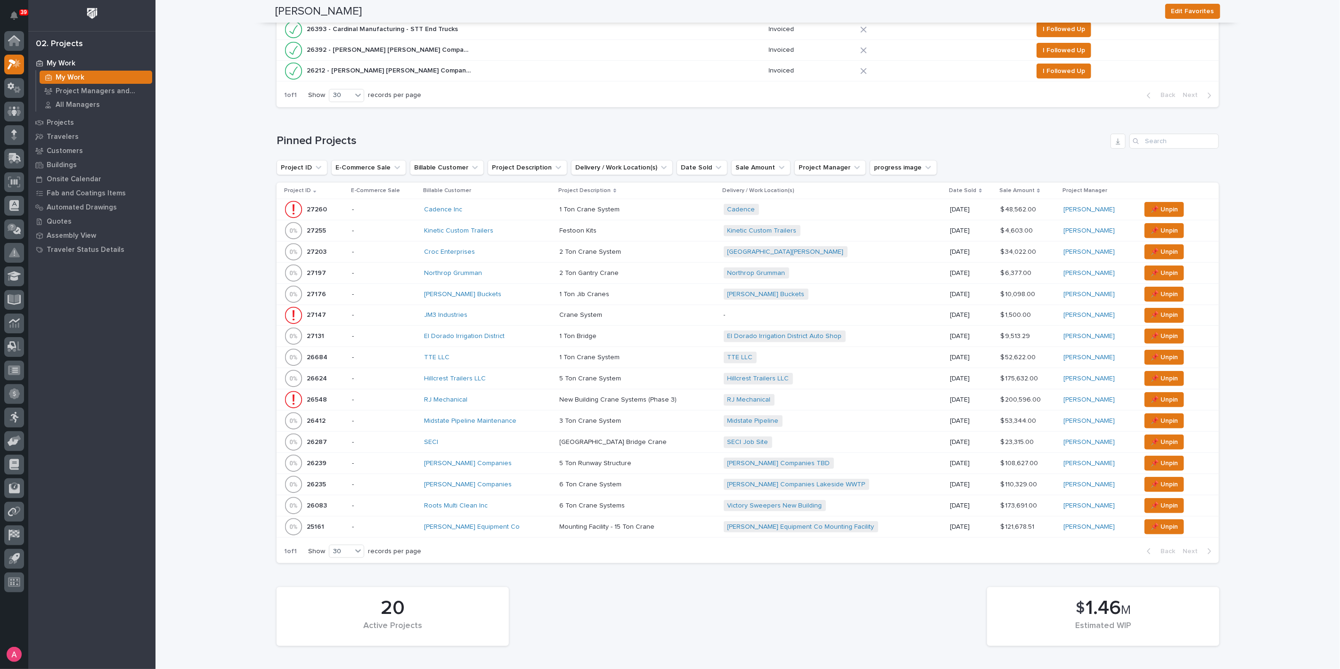
click at [548, 418] on div "Midstate Pipeline Maintenance" at bounding box center [488, 421] width 128 height 8
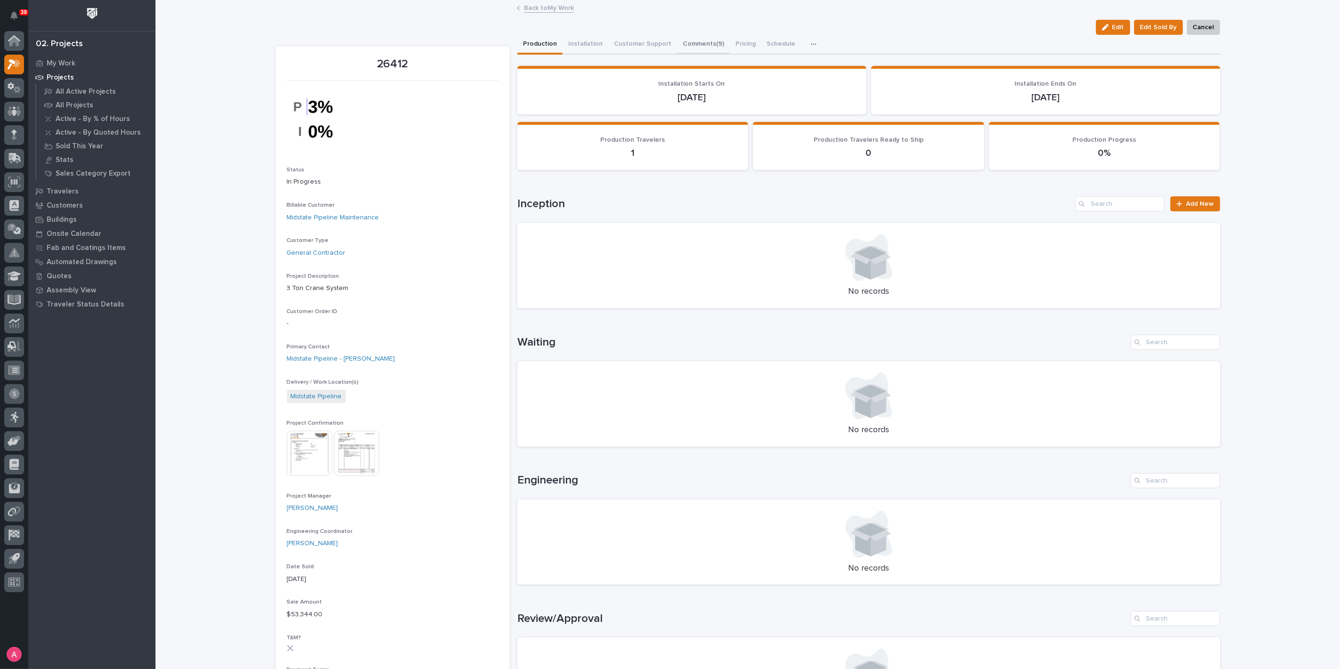
click at [684, 42] on button "Comments (9)" at bounding box center [703, 45] width 53 height 20
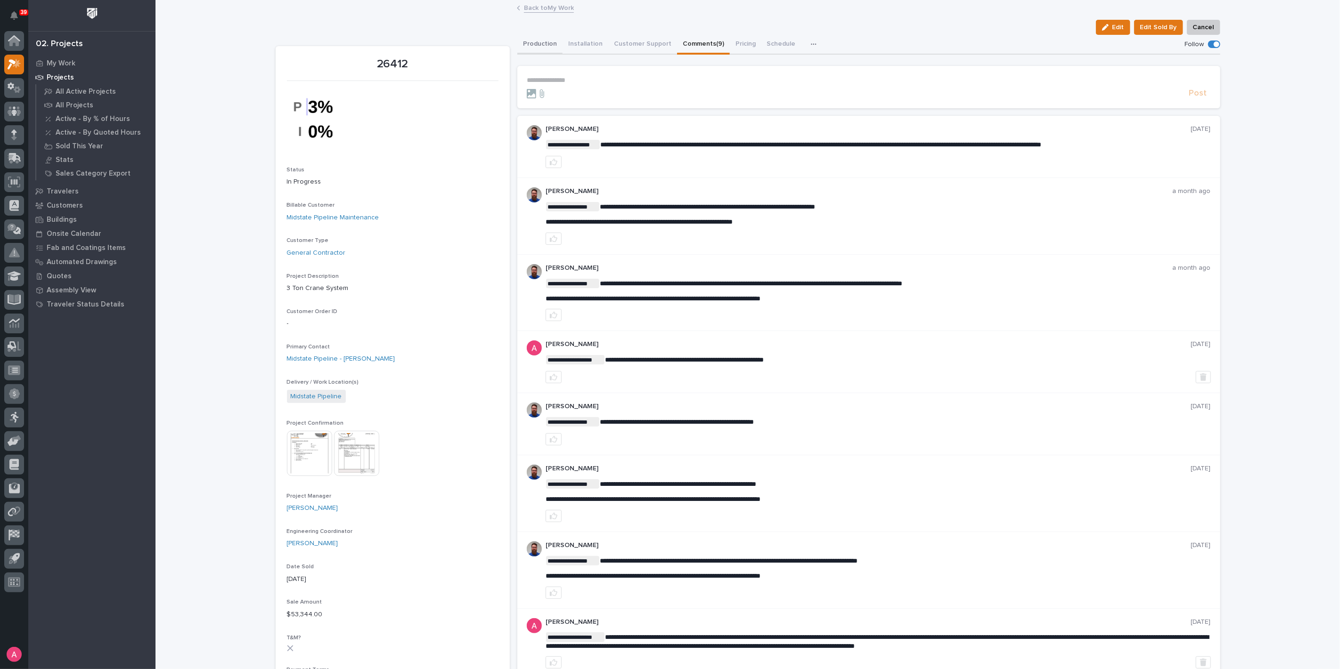
click at [537, 41] on button "Production" at bounding box center [539, 45] width 45 height 20
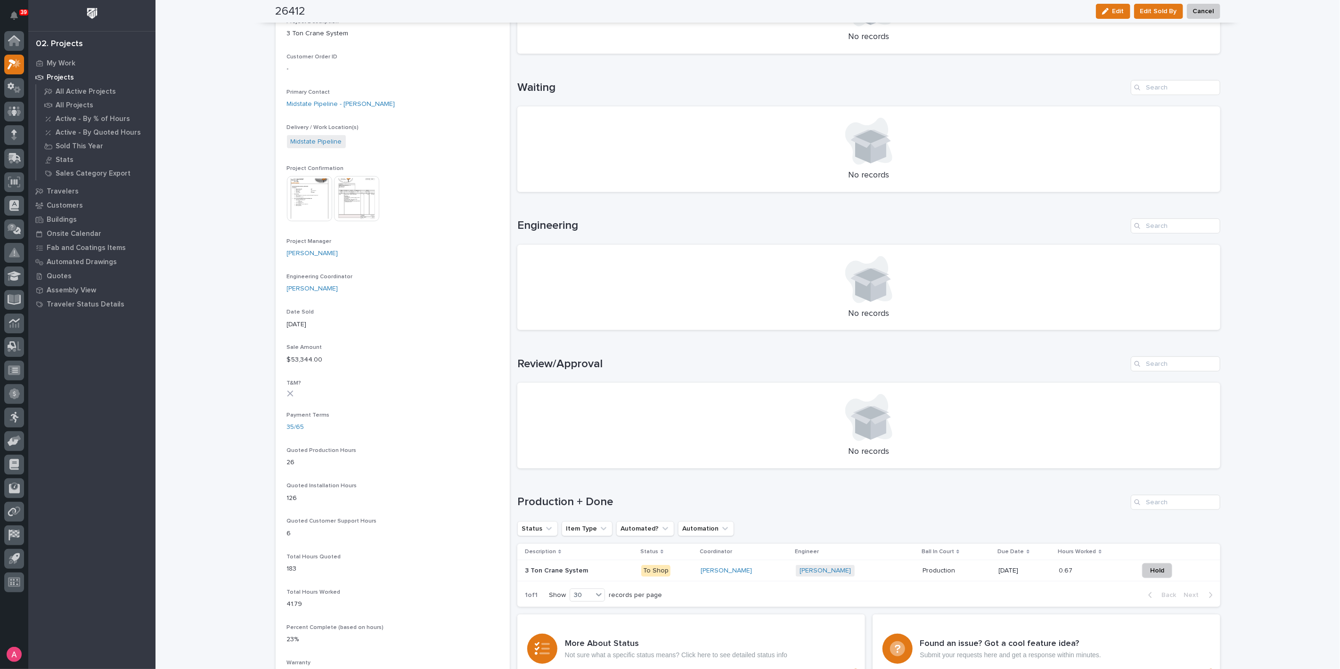
scroll to position [314, 0]
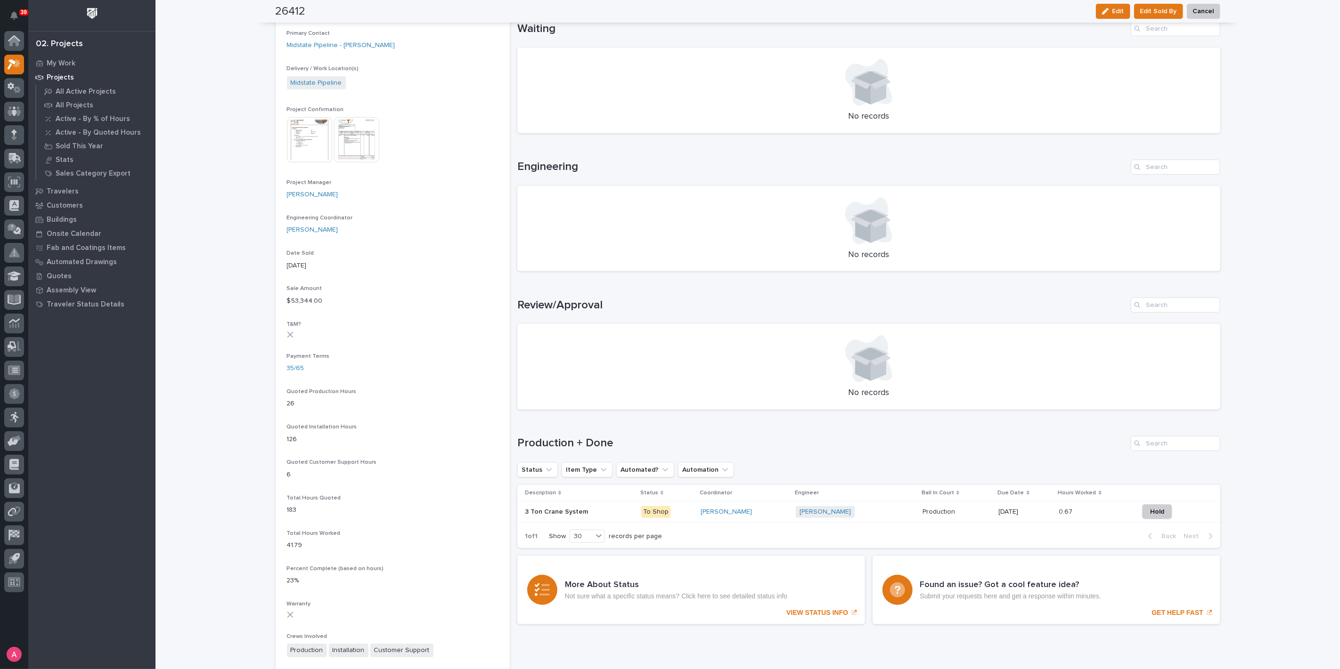
click at [597, 514] on p at bounding box center [579, 512] width 109 height 8
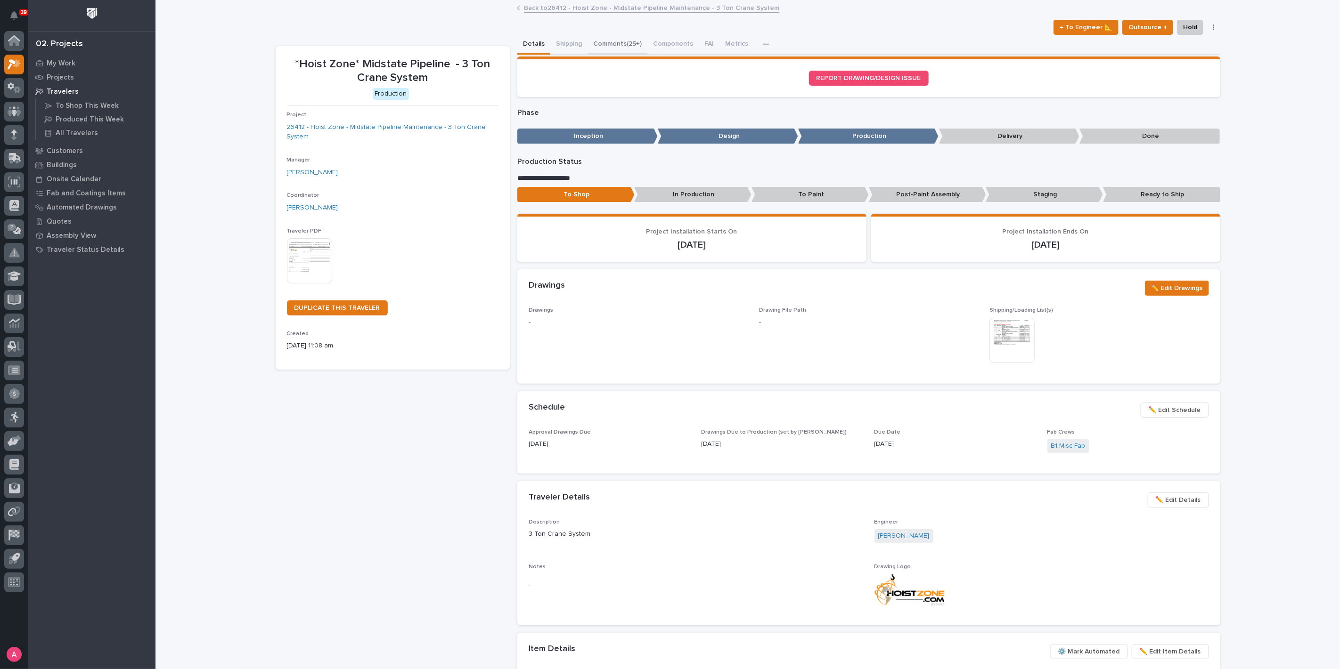
click at [624, 45] on button "Comments (25+)" at bounding box center [617, 45] width 60 height 20
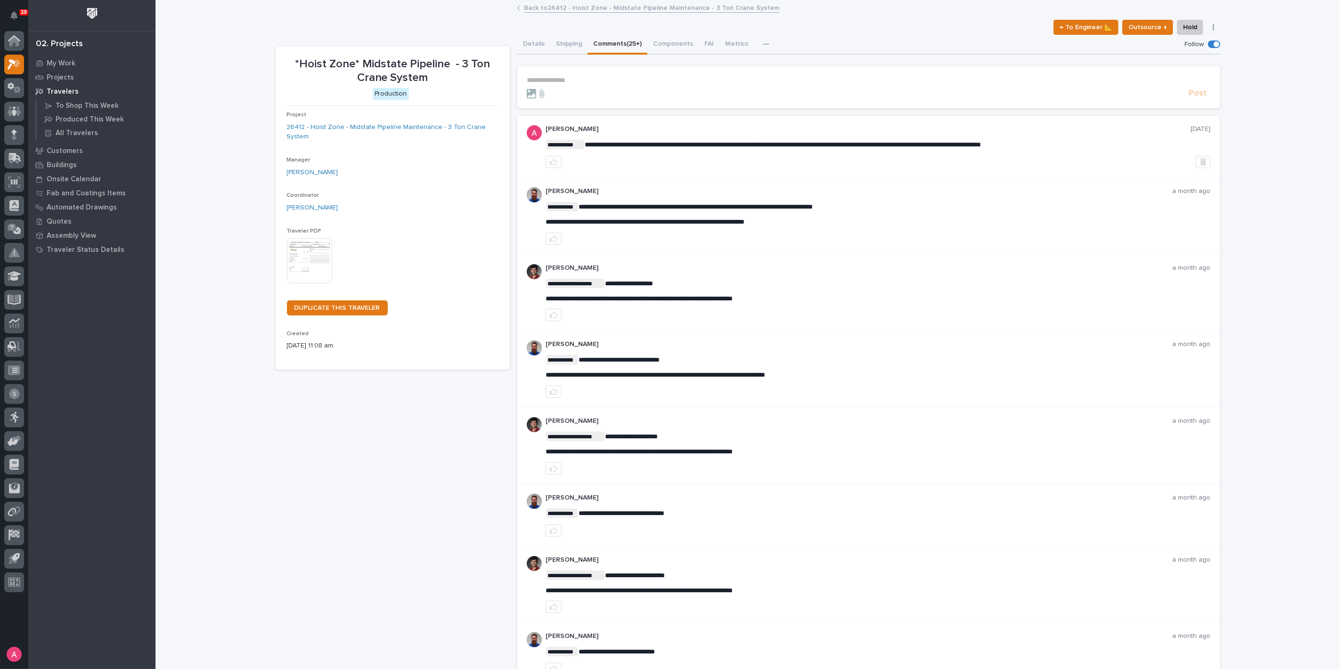
click at [628, 82] on p "**********" at bounding box center [869, 80] width 684 height 8
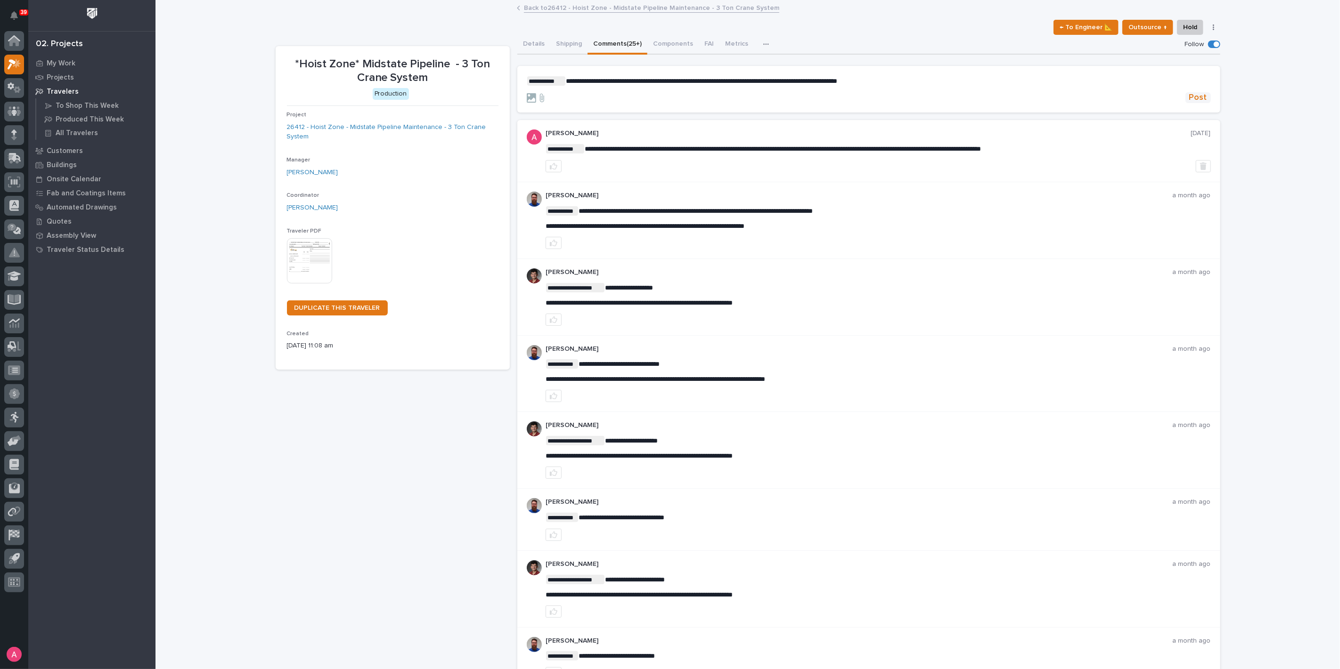
click at [1197, 95] on span "Post" at bounding box center [1198, 97] width 18 height 11
